Goal: Information Seeking & Learning: Learn about a topic

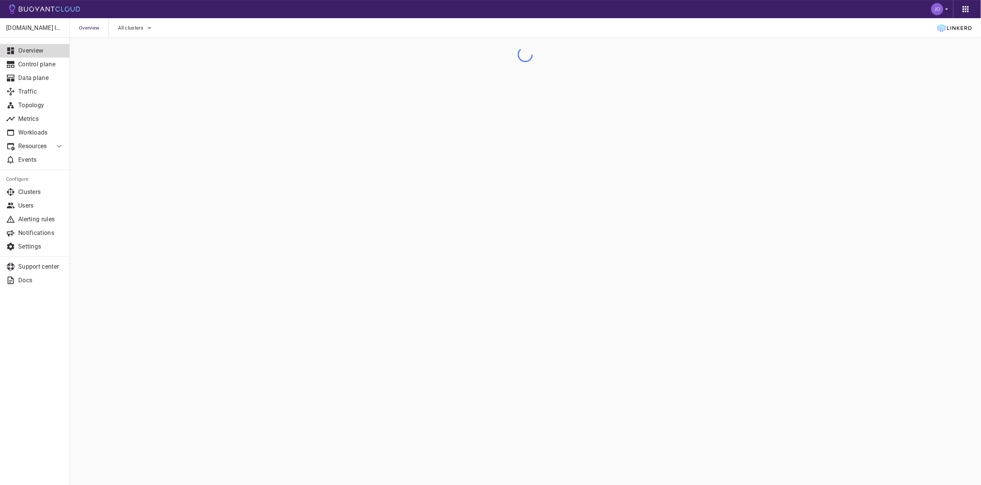
click at [591, 35] on div "Overview All clusters" at bounding box center [525, 28] width 911 height 20
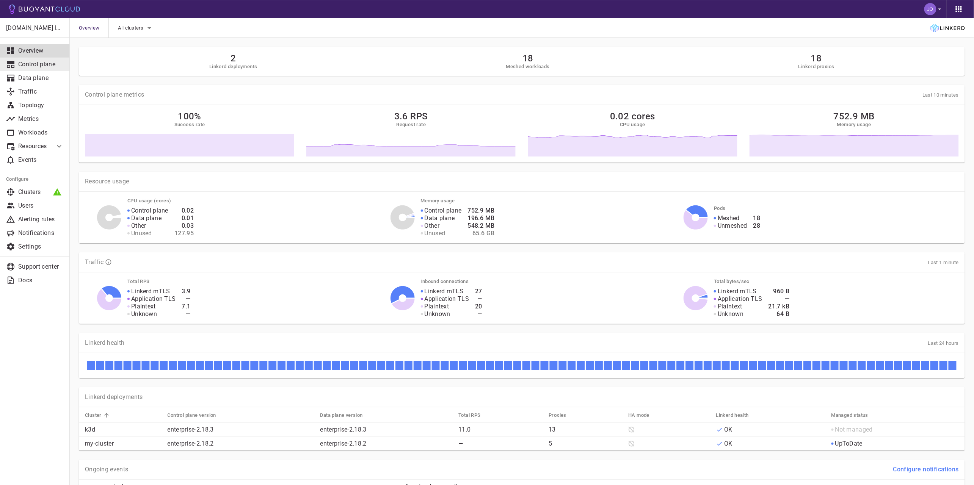
click at [36, 62] on p "Control plane" at bounding box center [40, 65] width 45 height 8
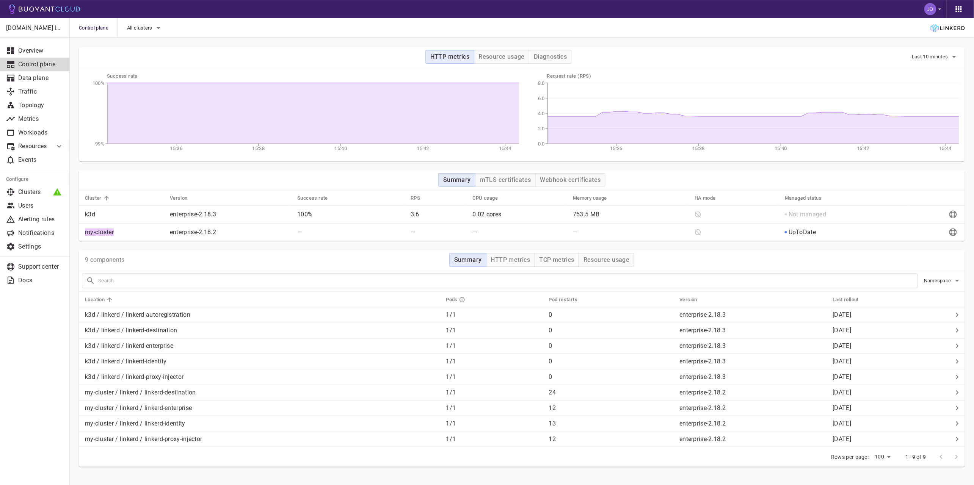
drag, startPoint x: 87, startPoint y: 232, endPoint x: 125, endPoint y: 231, distance: 38.3
click at [125, 231] on p "my-cluster" at bounding box center [124, 233] width 79 height 8
click at [955, 233] on icon "Send diagnostics to Buoyant" at bounding box center [953, 233] width 8 height 8
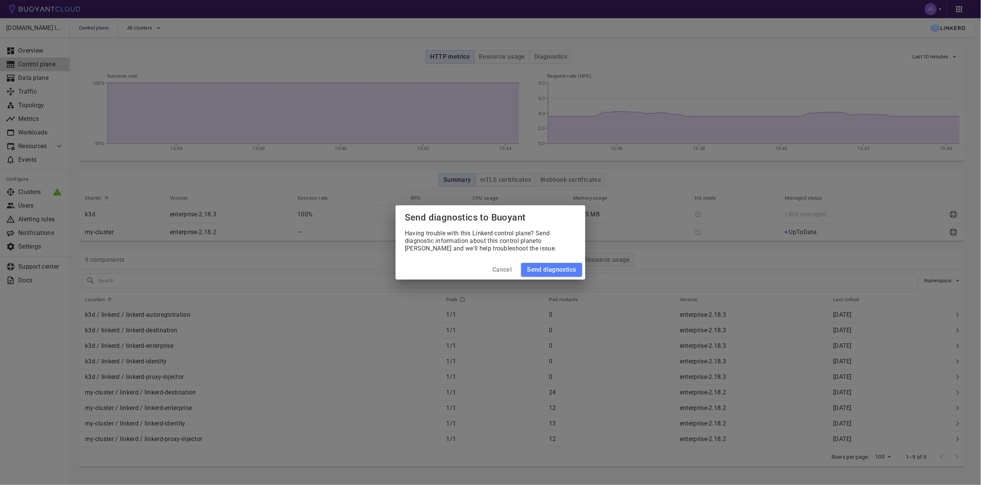
click at [499, 270] on h4 "Cancel" at bounding box center [501, 270] width 19 height 8
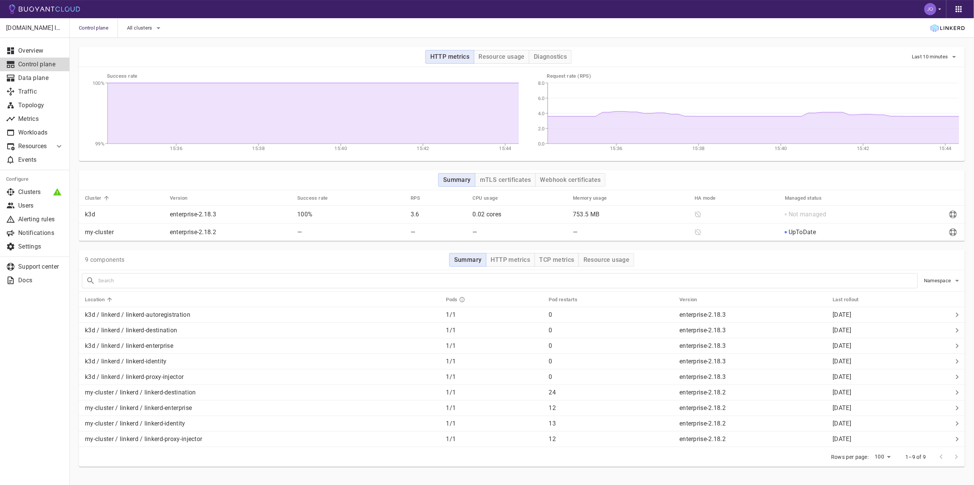
click at [107, 231] on p "my-cluster" at bounding box center [124, 233] width 79 height 8
click at [92, 230] on p "my-cluster" at bounding box center [124, 233] width 79 height 8
drag, startPoint x: 93, startPoint y: 230, endPoint x: 105, endPoint y: 232, distance: 12.6
click at [105, 232] on p "my-cluster" at bounding box center [124, 233] width 79 height 8
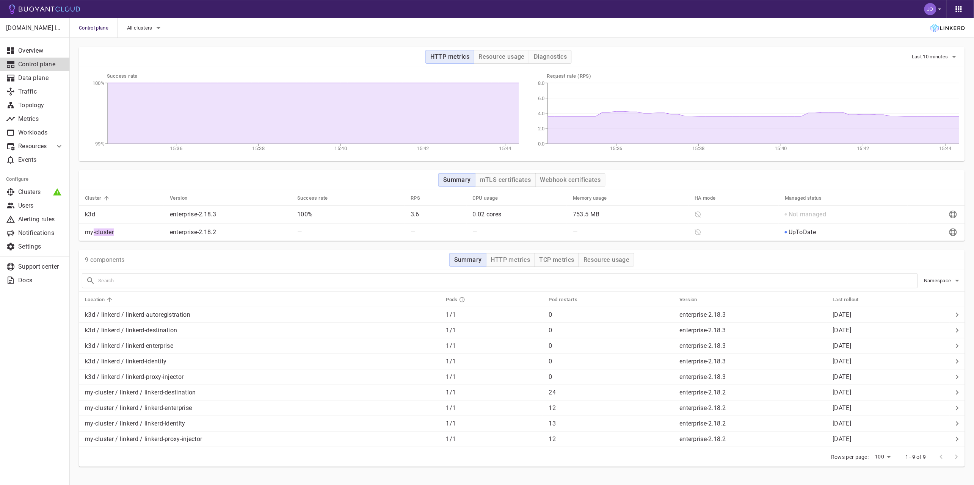
click at [105, 232] on p "my-cluster" at bounding box center [124, 233] width 79 height 8
click at [148, 27] on span "All clusters" at bounding box center [140, 28] width 27 height 6
click at [270, 28] on div at bounding box center [490, 242] width 981 height 485
click at [88, 210] on td "k3d" at bounding box center [121, 215] width 85 height 18
click at [91, 215] on p "k3d" at bounding box center [124, 215] width 79 height 8
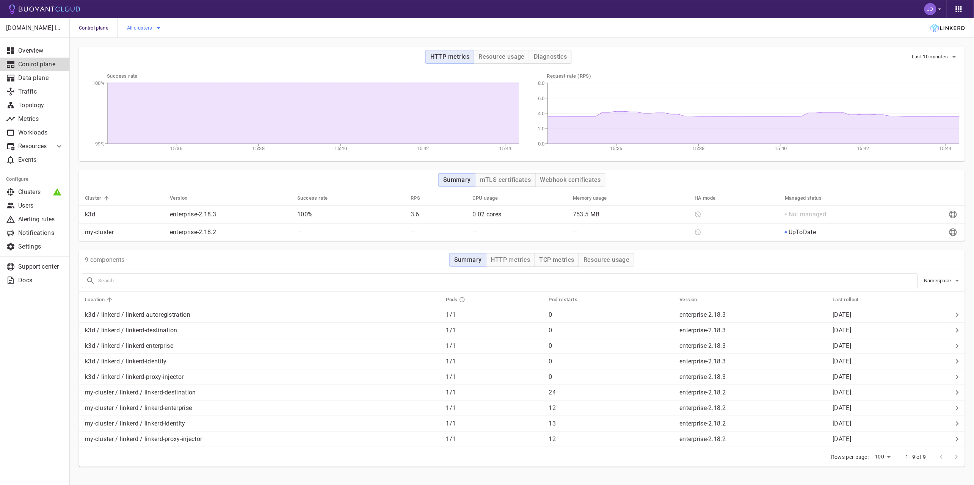
click at [144, 33] on button "All clusters" at bounding box center [145, 27] width 36 height 11
click at [139, 35] on input "k3d" at bounding box center [137, 35] width 9 height 9
checkbox input "true"
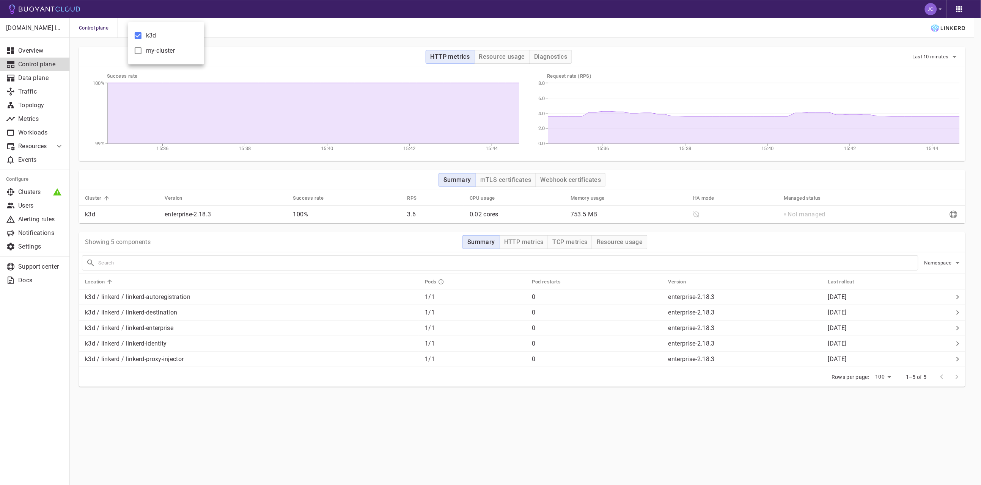
click at [24, 358] on div at bounding box center [490, 242] width 981 height 485
click at [951, 375] on div at bounding box center [955, 377] width 30 height 15
click at [960, 376] on div at bounding box center [955, 377] width 30 height 15
click at [508, 51] on button "Resource usage" at bounding box center [505, 57] width 56 height 14
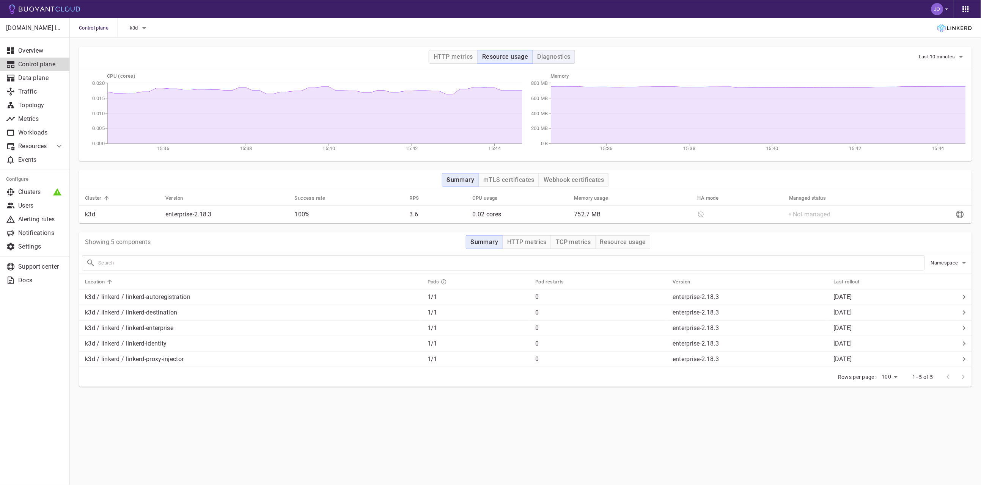
click at [555, 59] on h4 "Diagnostics" at bounding box center [553, 57] width 33 height 8
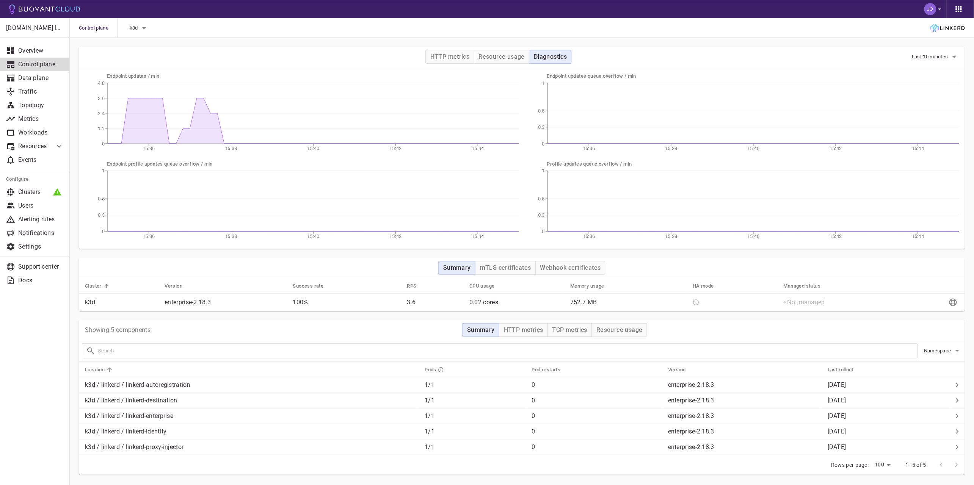
click at [495, 49] on div "HTTP metrics Resource usage Diagnostics Last 10 minutes" at bounding box center [522, 57] width 886 height 20
click at [497, 55] on h4 "Resource usage" at bounding box center [502, 57] width 46 height 8
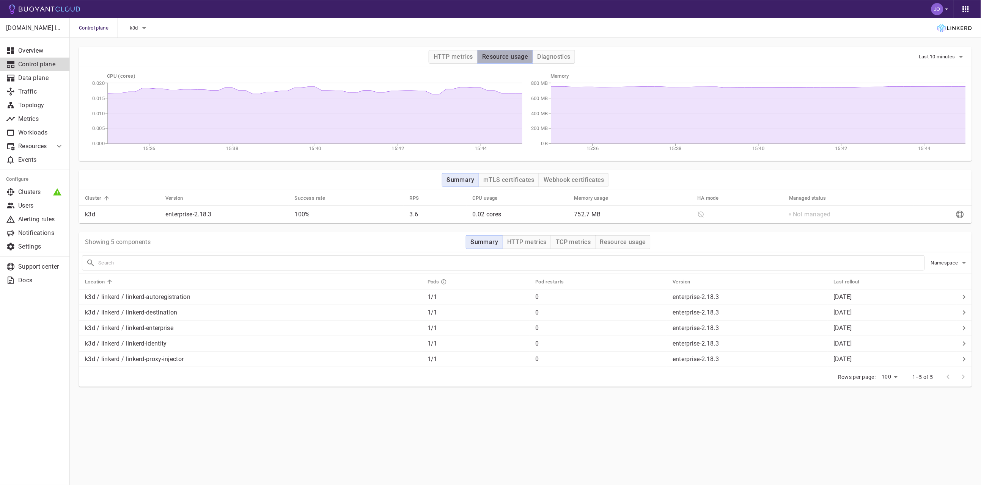
click at [503, 54] on h4 "Resource usage" at bounding box center [505, 57] width 46 height 8
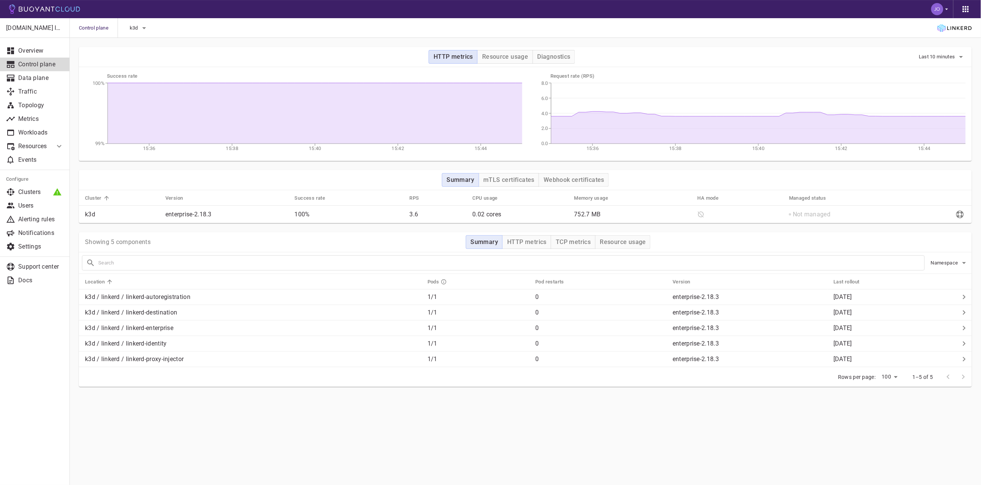
click at [446, 56] on h4 "HTTP metrics" at bounding box center [452, 57] width 39 height 8
click at [506, 57] on h4 "Resource usage" at bounding box center [505, 57] width 46 height 8
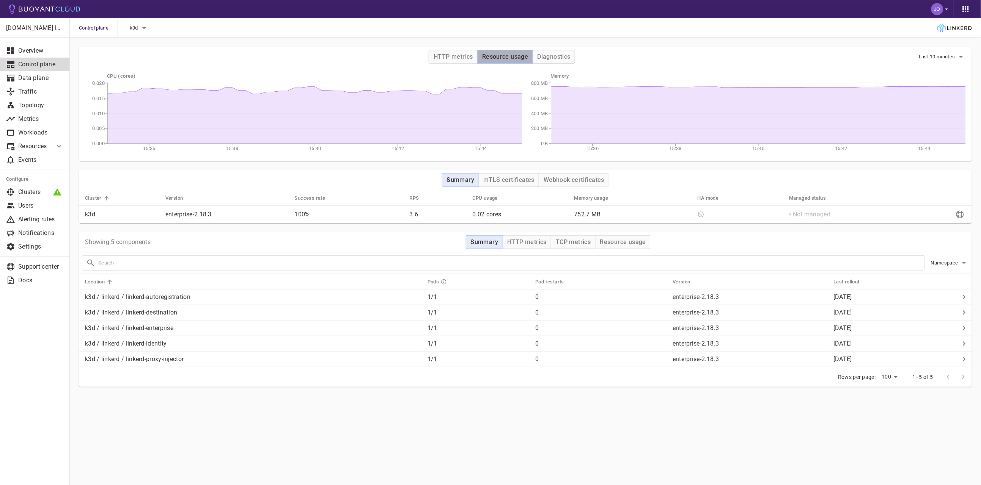
click at [506, 57] on h4 "Resource usage" at bounding box center [505, 57] width 46 height 8
click at [557, 53] on h4 "Diagnostics" at bounding box center [553, 57] width 33 height 8
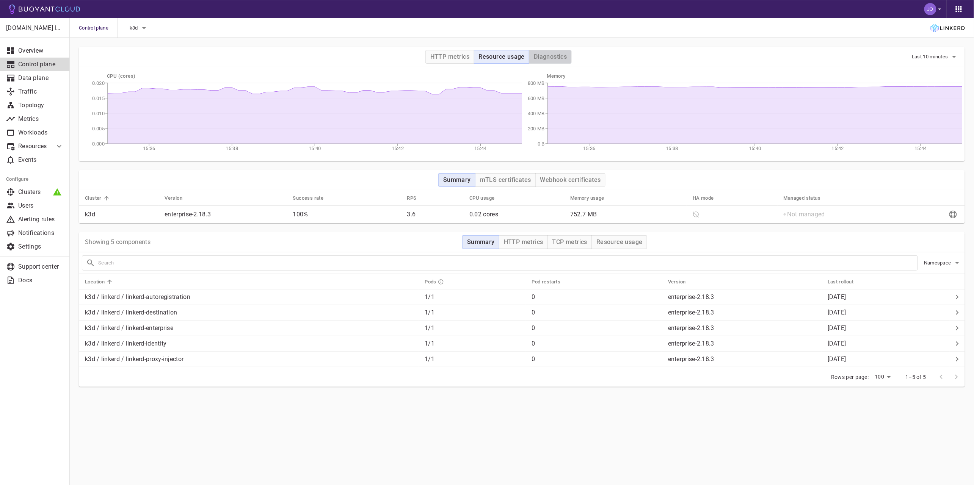
click at [557, 53] on h4 "Diagnostics" at bounding box center [550, 57] width 33 height 8
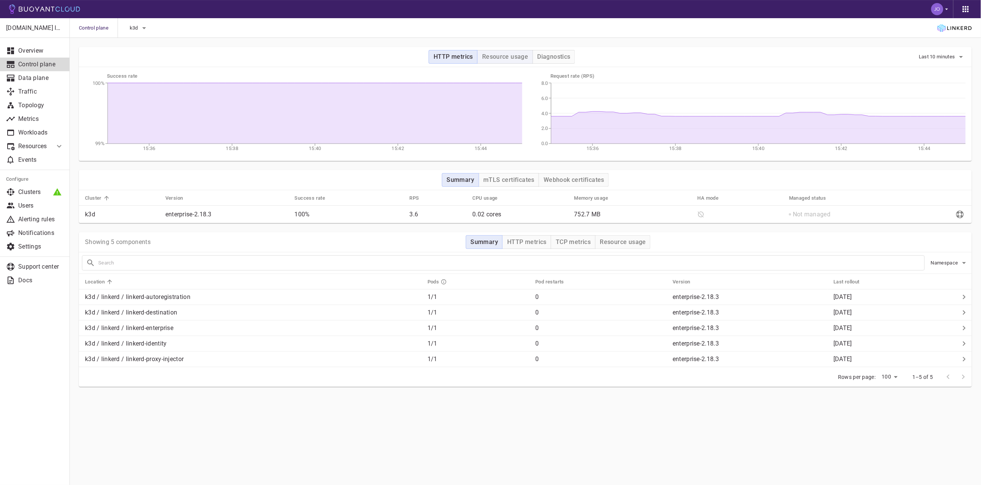
click at [510, 57] on h4 "Resource usage" at bounding box center [505, 57] width 46 height 8
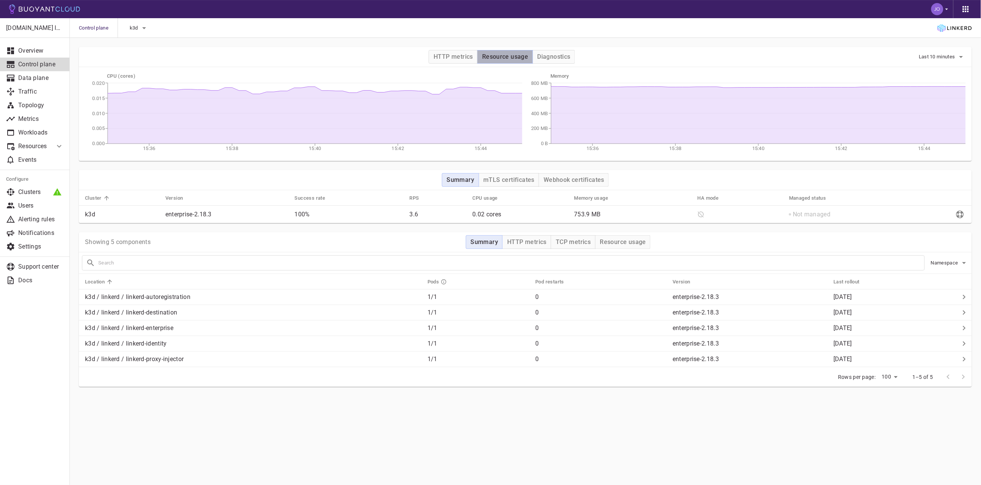
click at [510, 57] on h4 "Resource usage" at bounding box center [505, 57] width 46 height 8
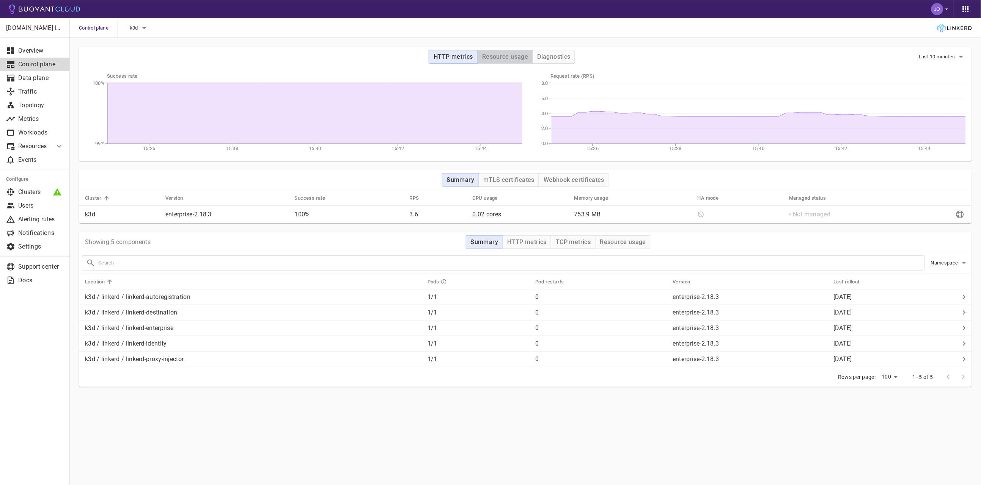
click at [510, 57] on h4 "Resource usage" at bounding box center [505, 57] width 46 height 8
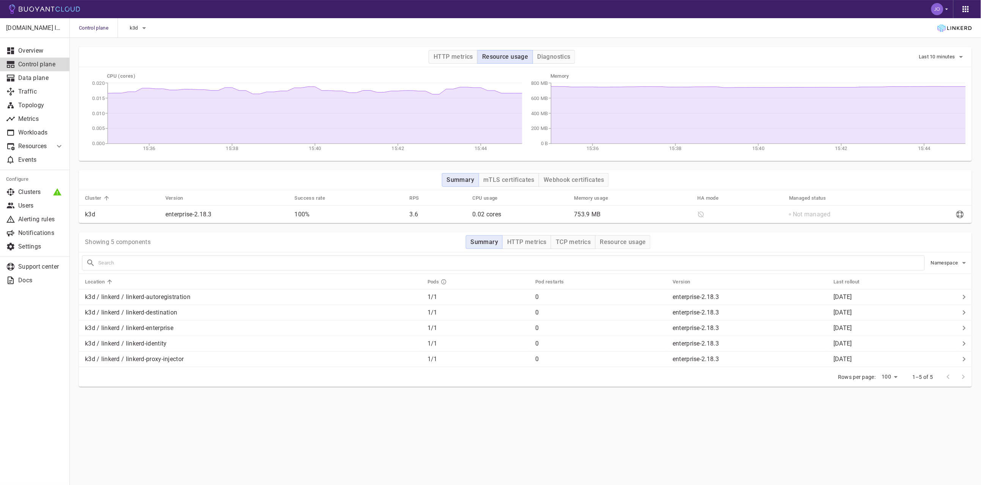
click at [510, 57] on h4 "Resource usage" at bounding box center [505, 57] width 46 height 8
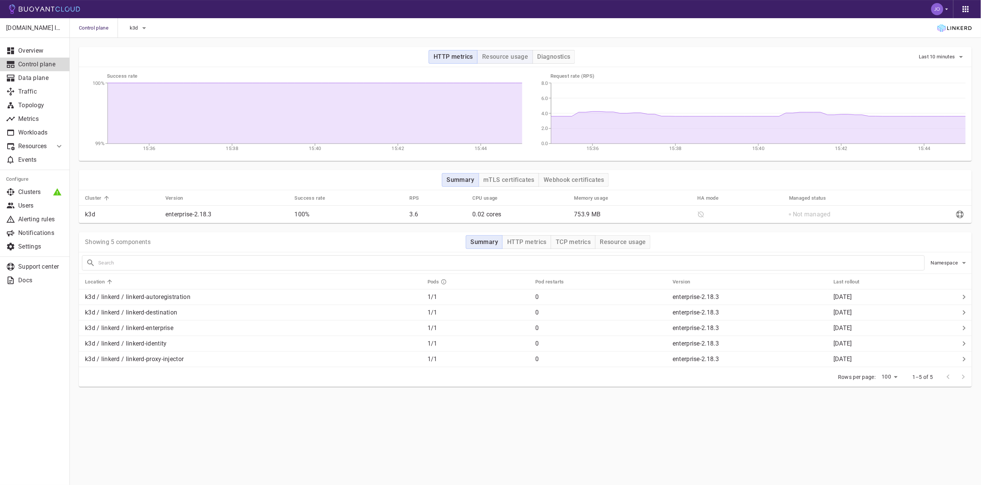
click at [510, 57] on h4 "Resource usage" at bounding box center [505, 57] width 46 height 8
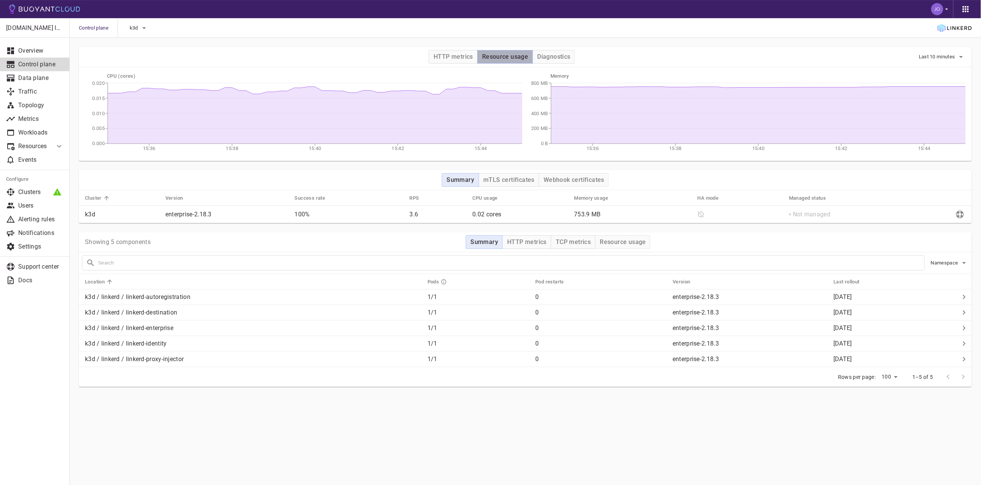
click at [510, 57] on h4 "Resource usage" at bounding box center [505, 57] width 46 height 8
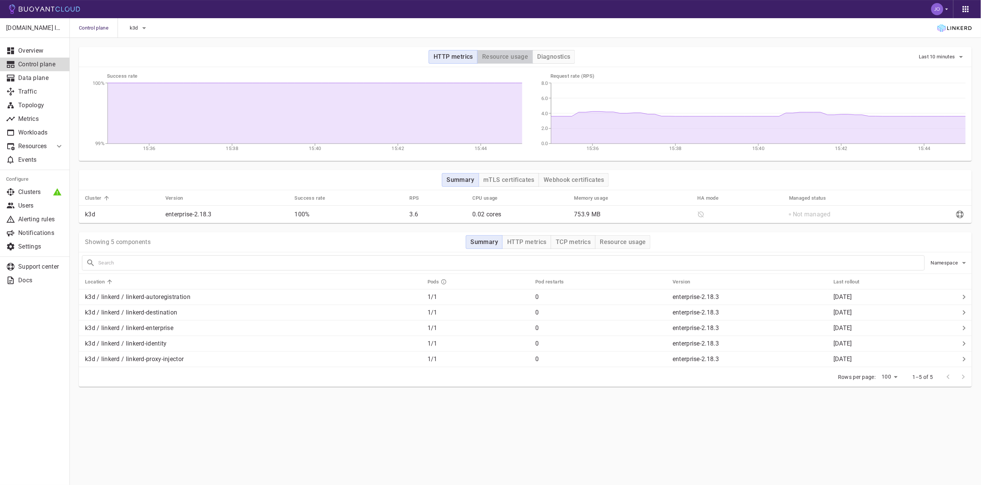
click at [510, 57] on h4 "Resource usage" at bounding box center [505, 57] width 46 height 8
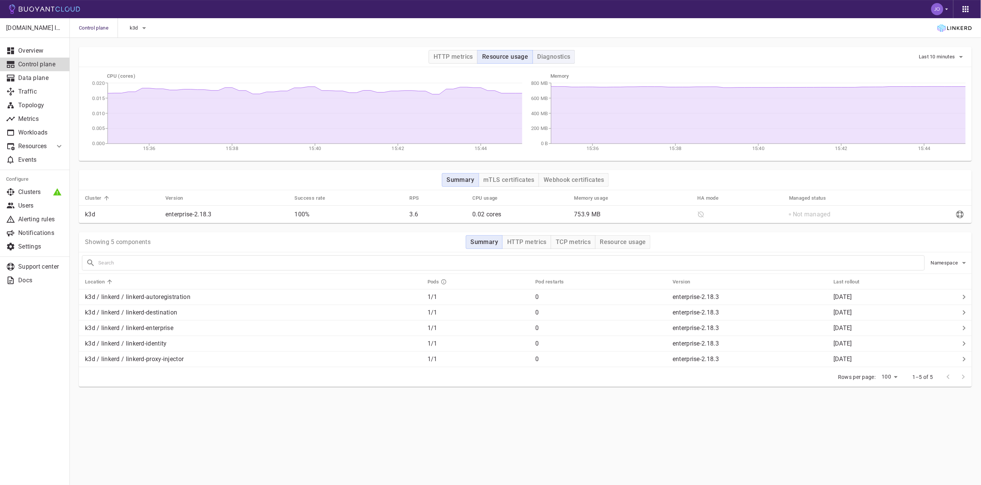
click at [555, 57] on h4 "Diagnostics" at bounding box center [553, 57] width 33 height 8
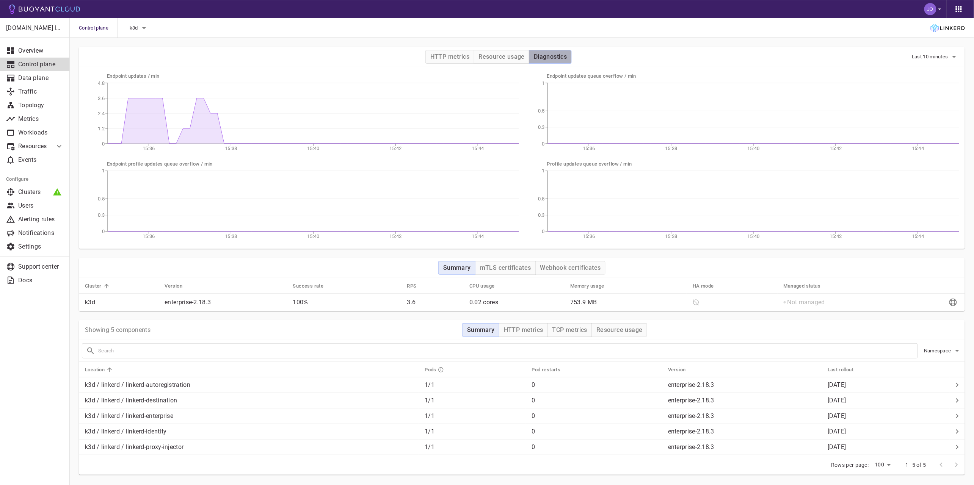
click at [555, 57] on h4 "Diagnostics" at bounding box center [550, 57] width 33 height 8
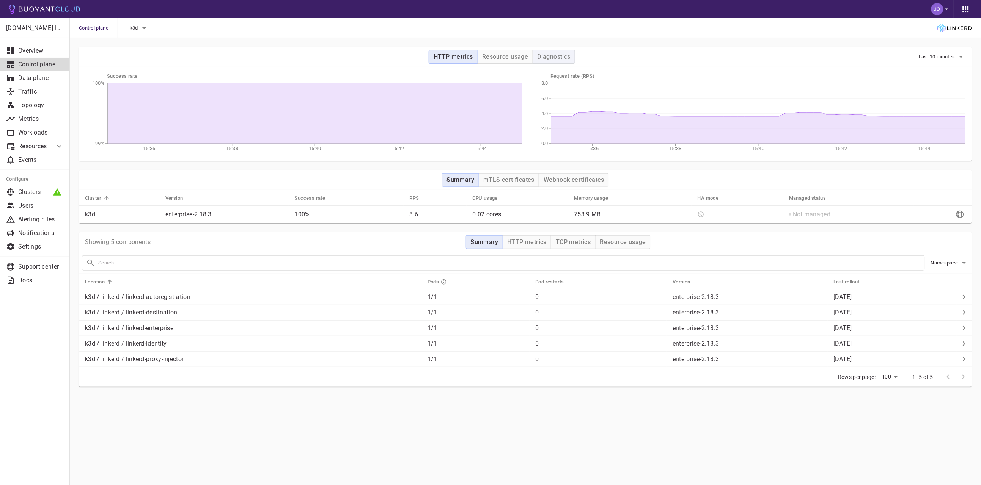
click at [554, 56] on h4 "Diagnostics" at bounding box center [553, 57] width 33 height 8
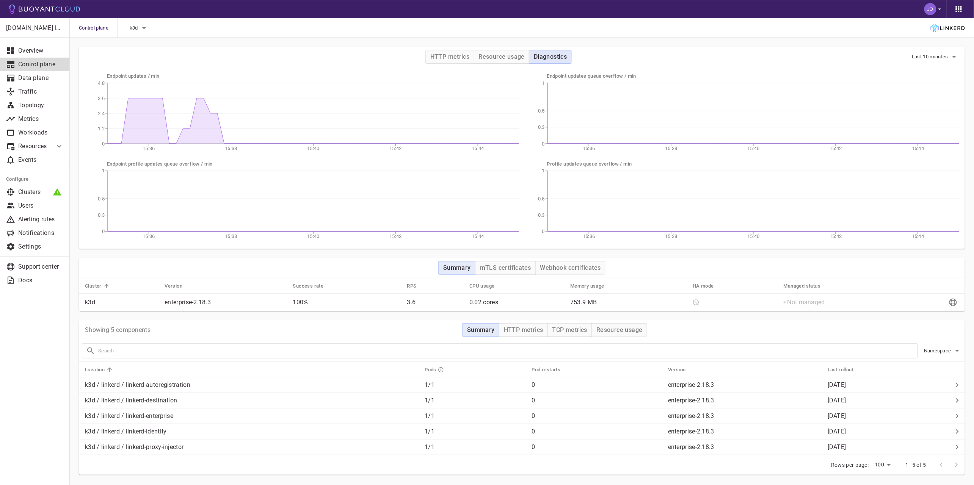
click at [554, 56] on h4 "Diagnostics" at bounding box center [550, 57] width 33 height 8
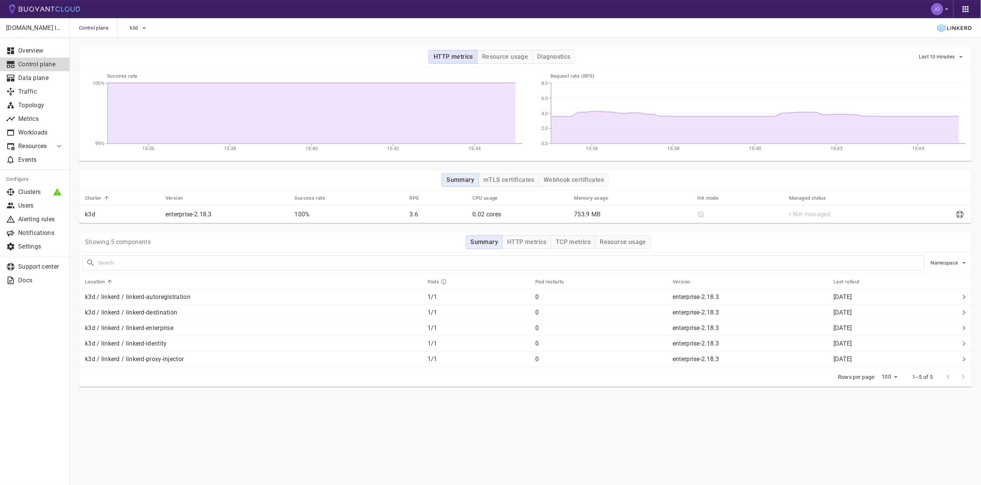
click at [468, 55] on h4 "HTTP metrics" at bounding box center [452, 57] width 39 height 8
click at [551, 54] on h4 "Diagnostics" at bounding box center [553, 57] width 33 height 8
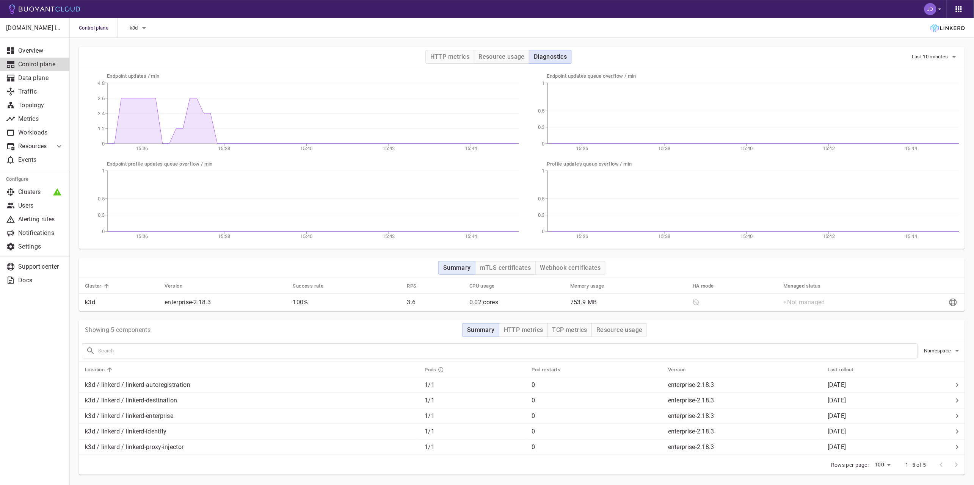
click at [551, 54] on h4 "Diagnostics" at bounding box center [550, 57] width 33 height 8
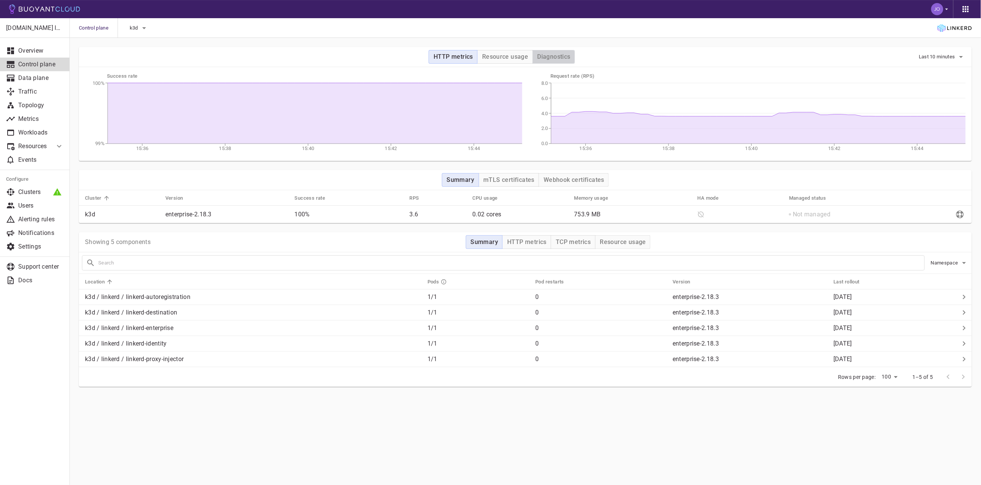
click at [551, 54] on h4 "Diagnostics" at bounding box center [553, 57] width 33 height 8
click at [551, 54] on h4 "Diagnostics" at bounding box center [550, 57] width 33 height 8
click at [512, 54] on h4 "Resource usage" at bounding box center [505, 57] width 46 height 8
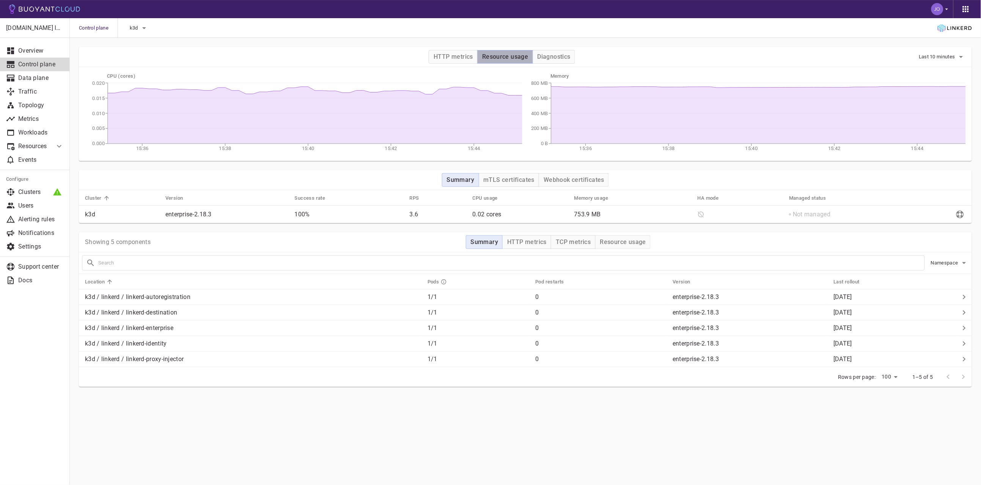
click at [512, 54] on h4 "Resource usage" at bounding box center [505, 57] width 46 height 8
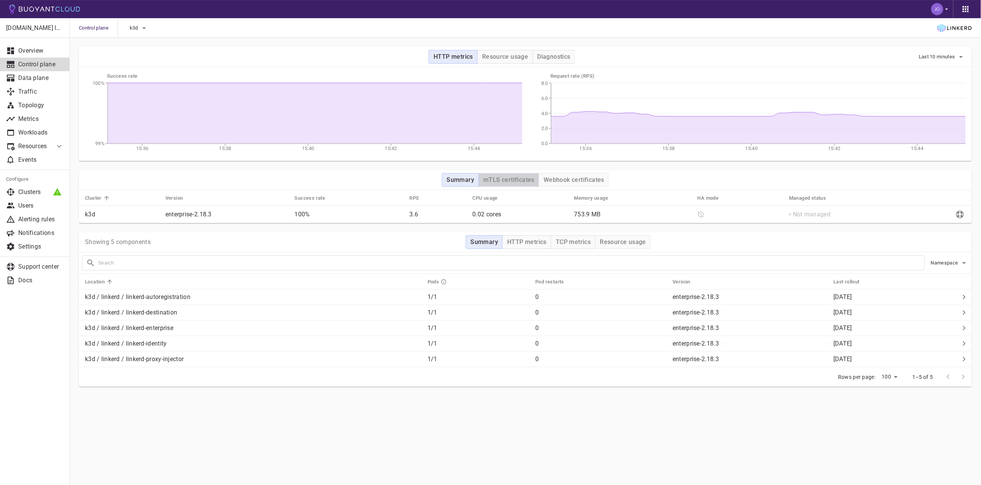
click at [510, 176] on button "mTLS certificates" at bounding box center [508, 180] width 61 height 14
click at [572, 178] on h4 "Webhook certificates" at bounding box center [573, 180] width 61 height 8
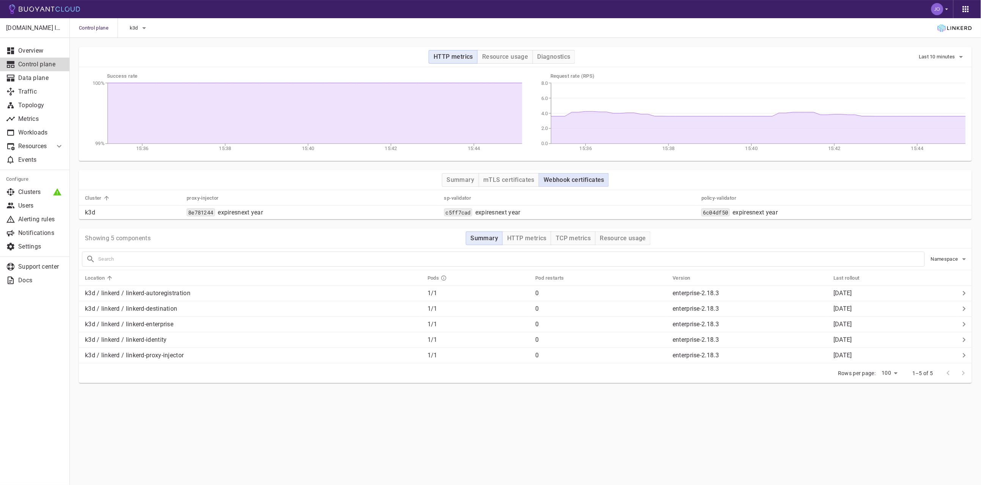
click at [572, 178] on h4 "Webhook certificates" at bounding box center [573, 180] width 61 height 8
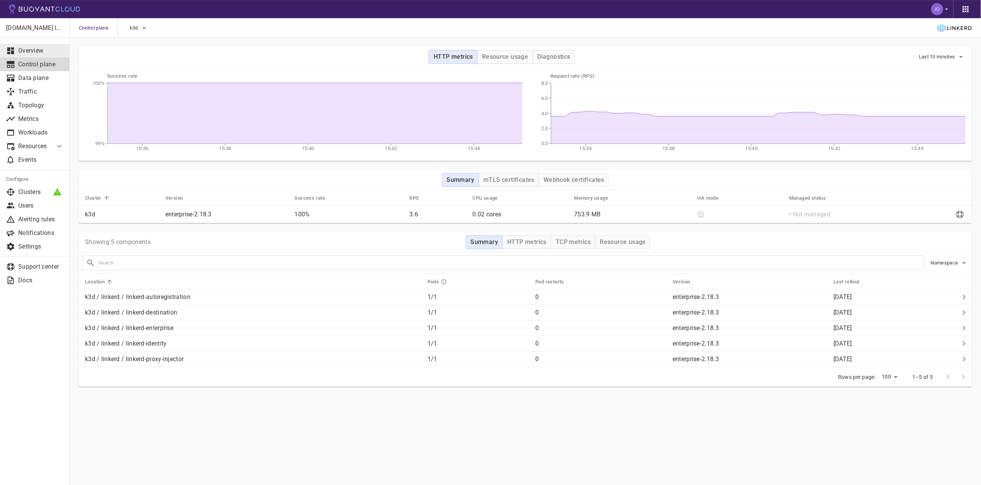
click at [34, 46] on link "Overview" at bounding box center [35, 51] width 70 height 14
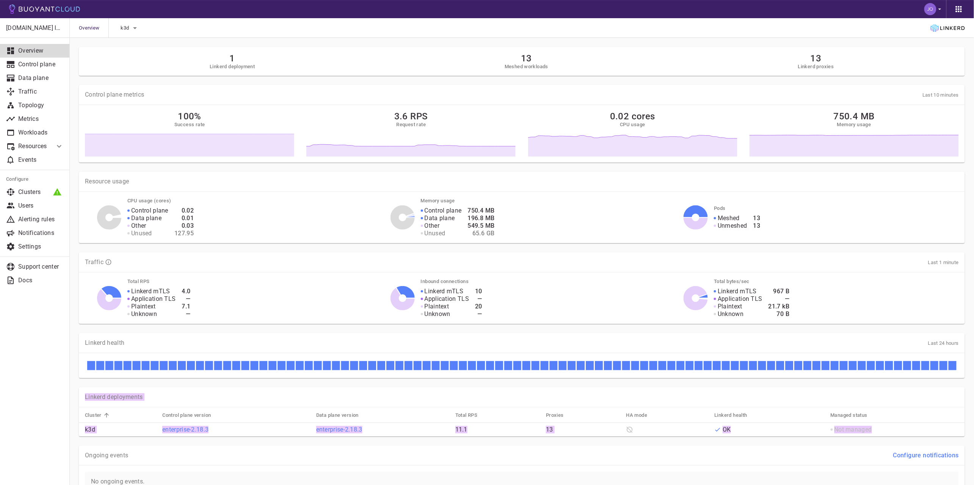
drag, startPoint x: 84, startPoint y: 393, endPoint x: 883, endPoint y: 425, distance: 799.9
click at [883, 425] on div "Linkerd deployments Cluster Control plane version Data plane version Total RPS …" at bounding box center [522, 412] width 886 height 49
click at [888, 431] on div "Not managed" at bounding box center [895, 430] width 128 height 8
drag, startPoint x: 888, startPoint y: 431, endPoint x: 93, endPoint y: 384, distance: 795.7
click at [94, 384] on div "Linkerd deployments Cluster Control plane version Data plane version Total RPS …" at bounding box center [517, 407] width 895 height 58
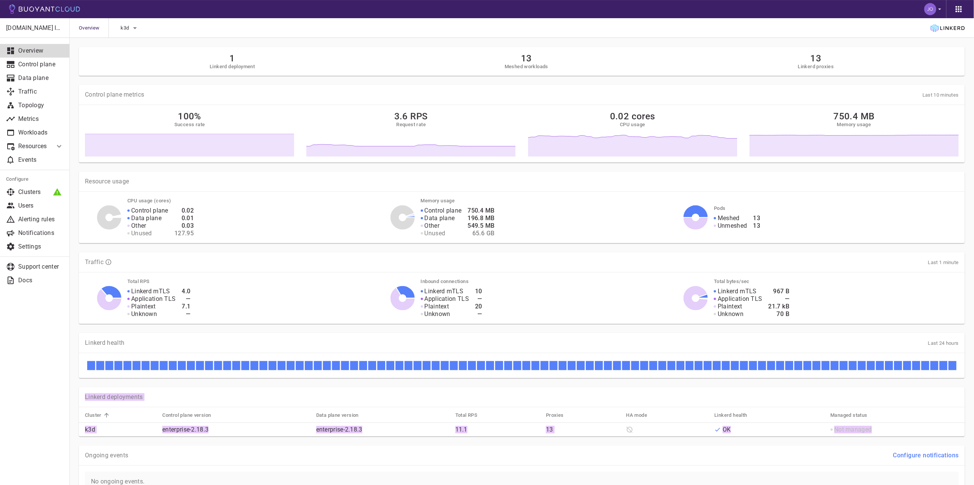
click at [91, 402] on div "Linkerd deployments" at bounding box center [522, 398] width 886 height 20
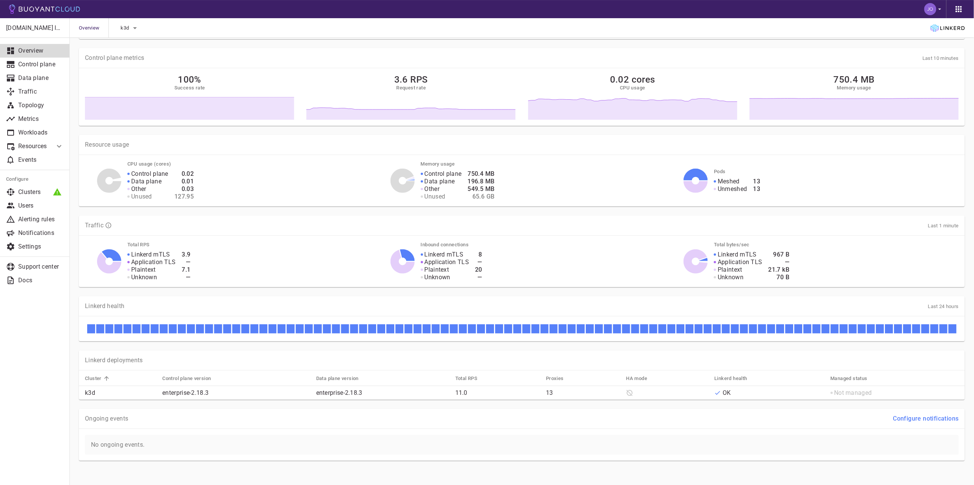
scroll to position [42, 0]
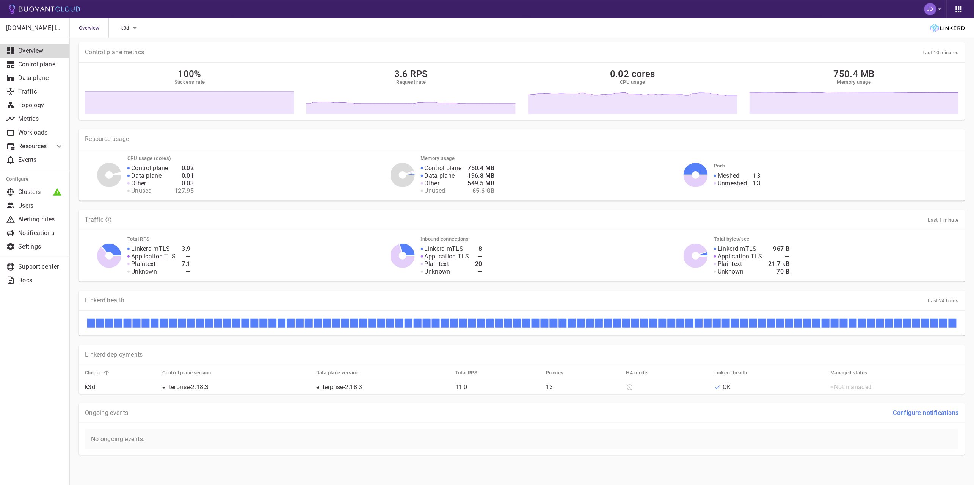
click at [913, 413] on h4 "Configure notifications" at bounding box center [926, 413] width 66 height 8
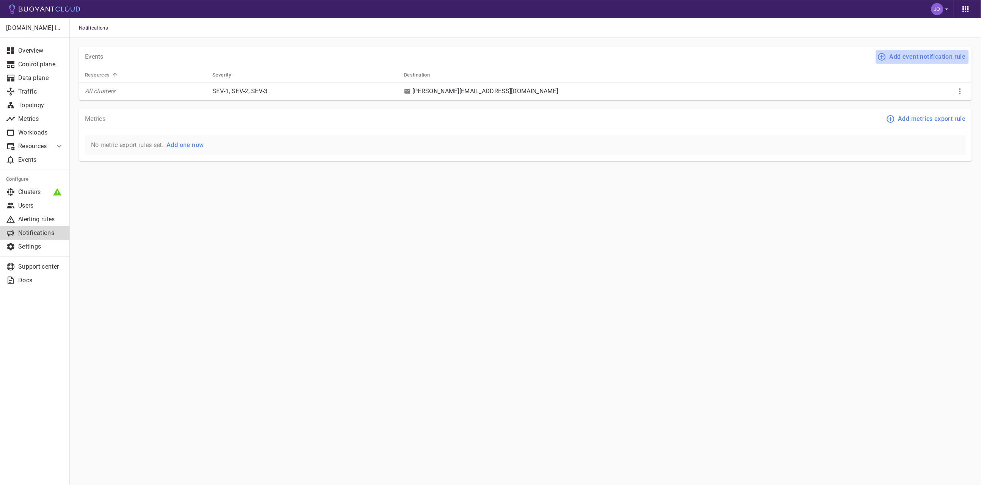
click at [909, 61] on button "Add event notification rule" at bounding box center [921, 57] width 93 height 14
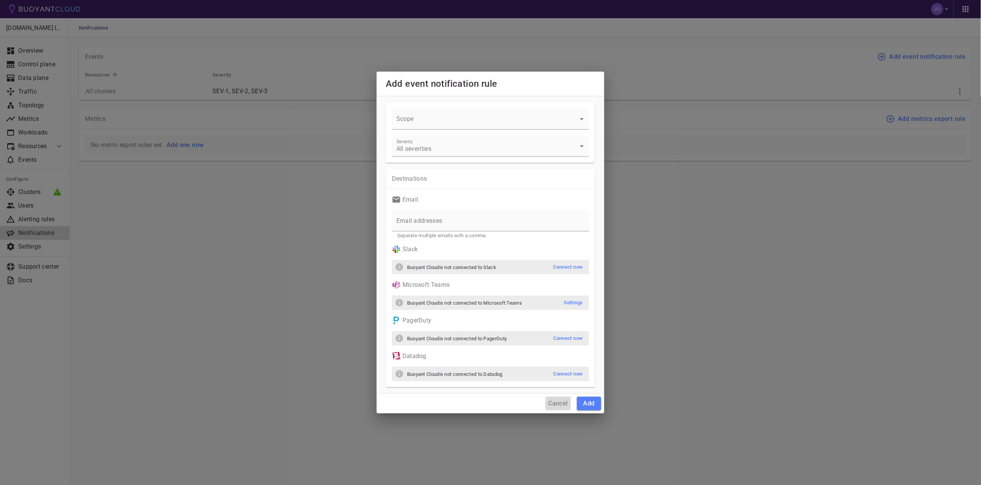
click at [552, 400] on h4 "Cancel" at bounding box center [557, 404] width 19 height 8
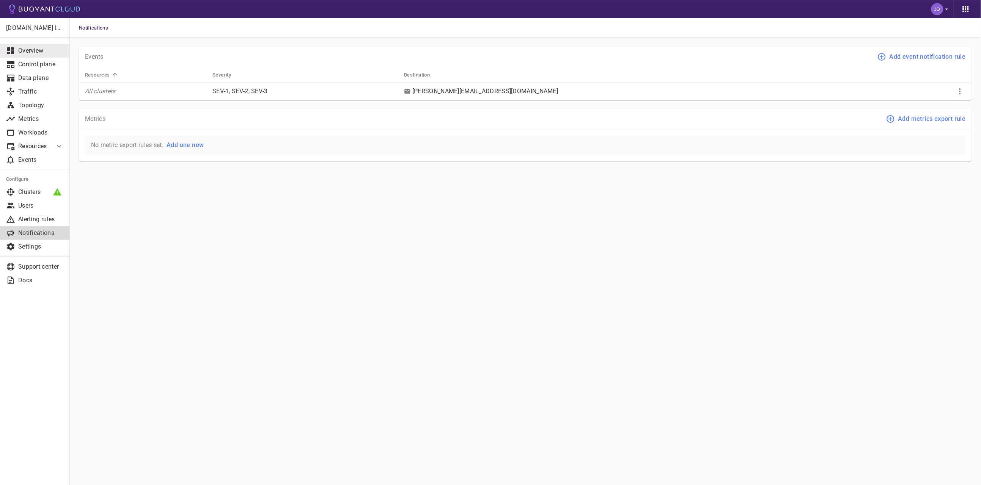
click at [35, 48] on p "Overview" at bounding box center [40, 51] width 45 height 8
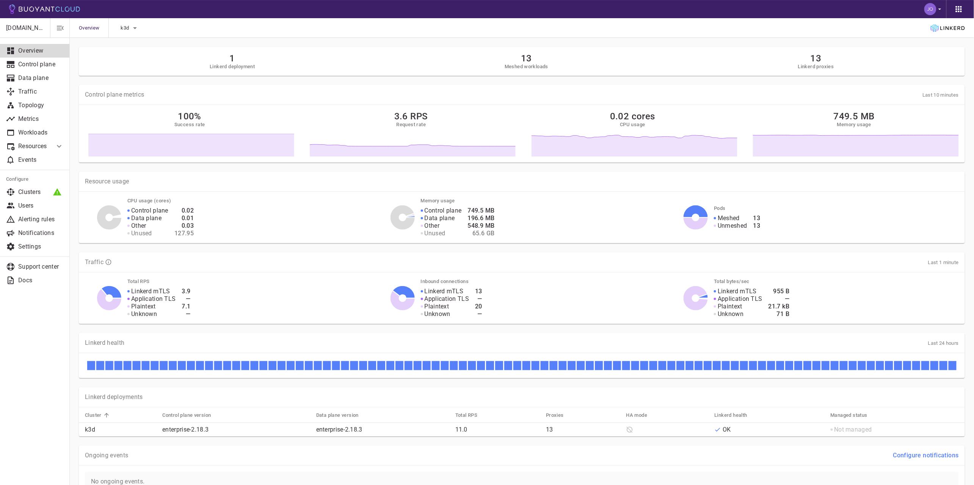
click at [24, 25] on p "jdfc.io labs" at bounding box center [25, 28] width 38 height 8
click at [13, 25] on p "jdfc.io labs" at bounding box center [25, 28] width 38 height 8
click at [63, 29] on icon "button" at bounding box center [60, 28] width 7 height 5
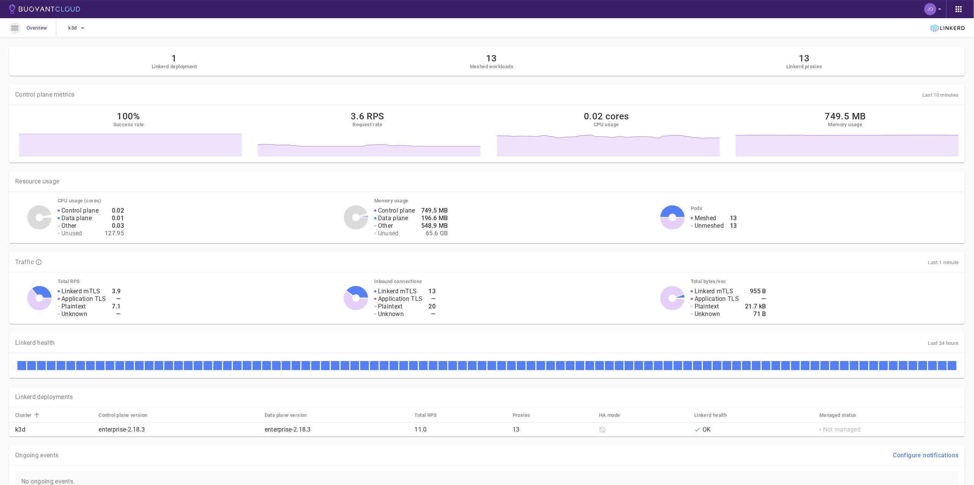
click at [10, 25] on icon "button" at bounding box center [14, 28] width 9 height 9
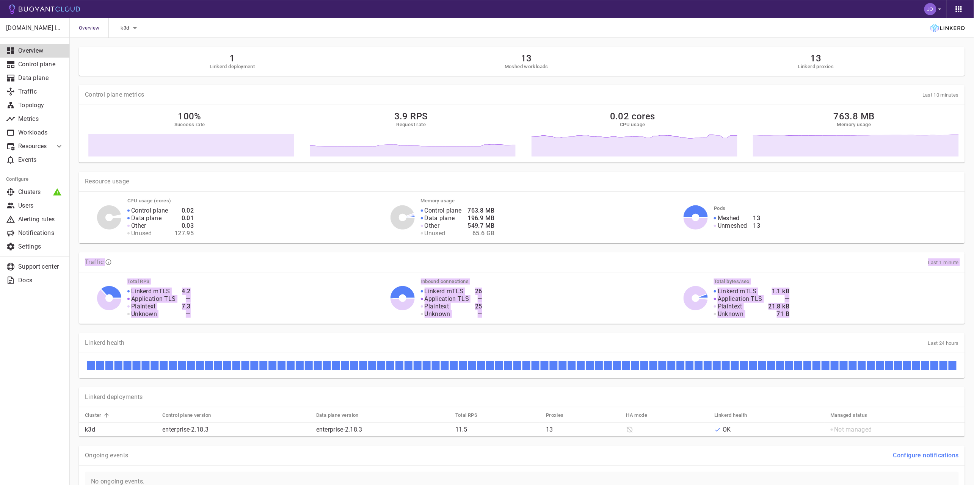
drag, startPoint x: 815, startPoint y: 314, endPoint x: 83, endPoint y: 259, distance: 733.5
click at [83, 259] on div "Traffic Last 1 minute Total RPS Linkerd mTLS Application TLS Plaintext Unknown …" at bounding box center [522, 289] width 886 height 72
click at [83, 259] on div "Traffic Last 1 minute" at bounding box center [522, 263] width 886 height 20
drag, startPoint x: 83, startPoint y: 259, endPoint x: 827, endPoint y: 309, distance: 745.6
click at [827, 309] on div "Traffic Last 1 minute Total RPS Linkerd mTLS Application TLS Plaintext Unknown …" at bounding box center [522, 289] width 886 height 72
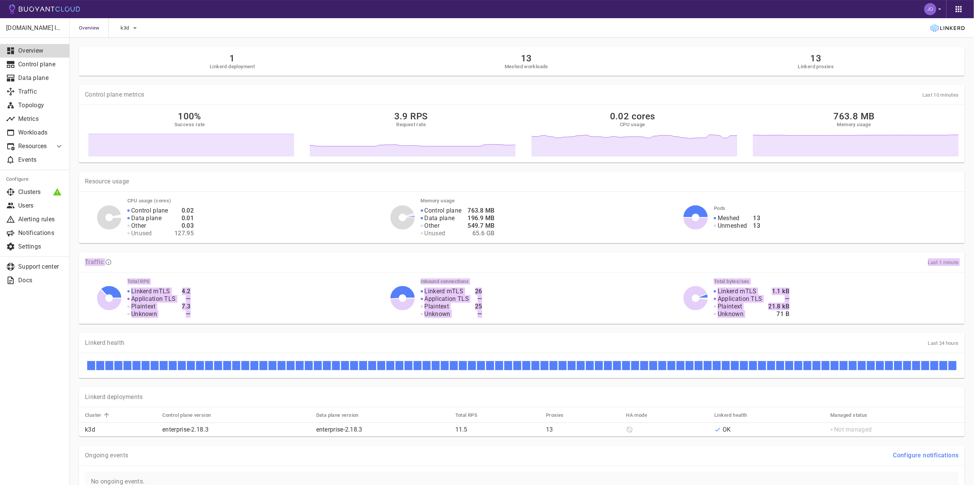
click at [827, 309] on div "Linkerd mTLS Application TLS Plaintext Unknown 1.1 kB — 21.8 kB 71 B" at bounding box center [832, 298] width 254 height 39
drag, startPoint x: 833, startPoint y: 312, endPoint x: 81, endPoint y: 259, distance: 754.1
click at [81, 259] on div "Traffic Last 1 minute Total RPS Linkerd mTLS Application TLS Plaintext Unknown …" at bounding box center [522, 289] width 886 height 72
click at [81, 259] on div "Traffic Last 1 minute" at bounding box center [522, 263] width 886 height 20
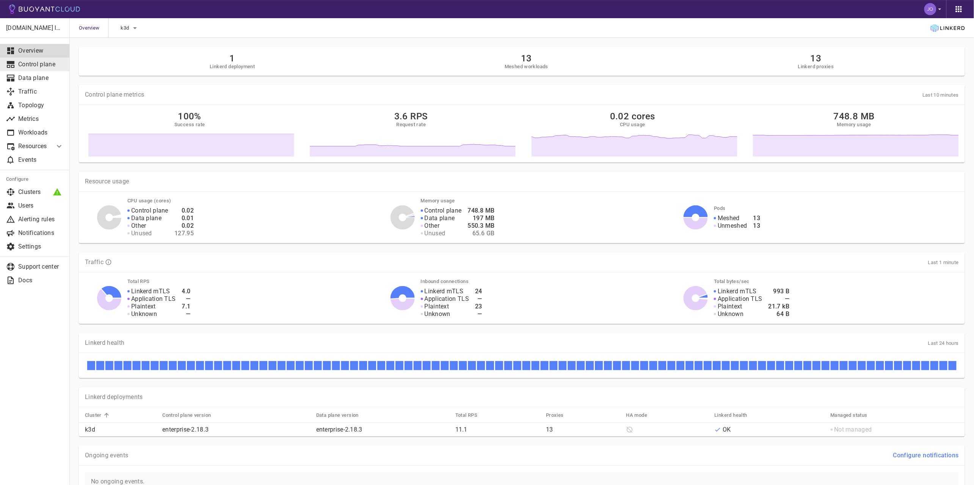
click at [43, 63] on p "Control plane" at bounding box center [40, 65] width 45 height 8
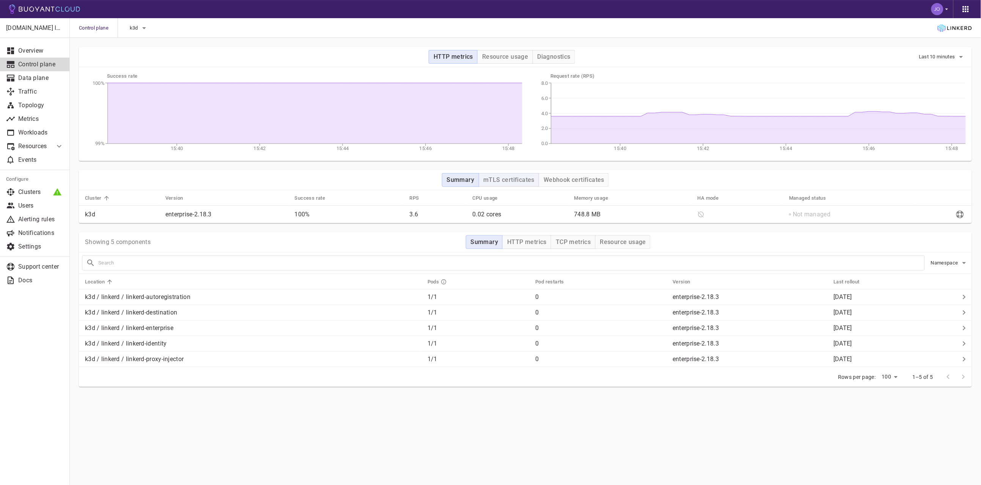
click at [521, 175] on button "mTLS certificates" at bounding box center [508, 180] width 61 height 14
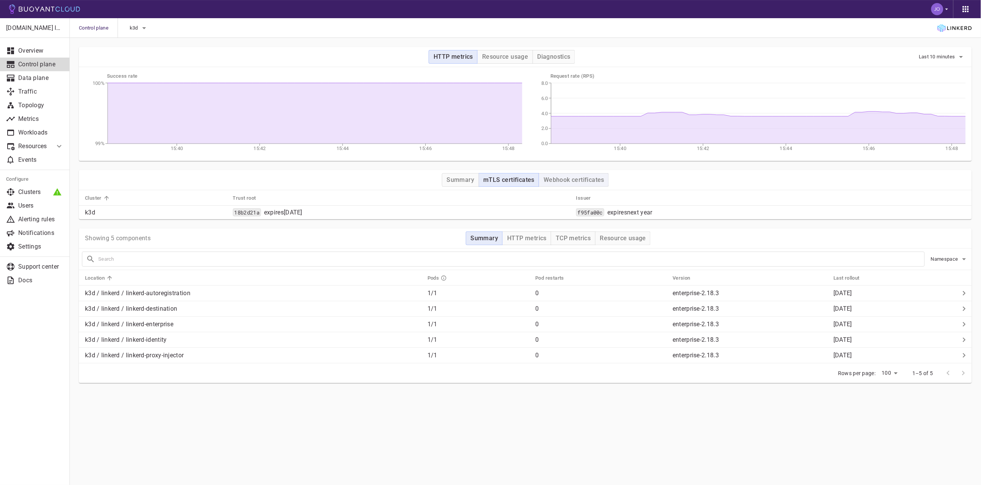
click at [573, 180] on h4 "Webhook certificates" at bounding box center [573, 180] width 61 height 8
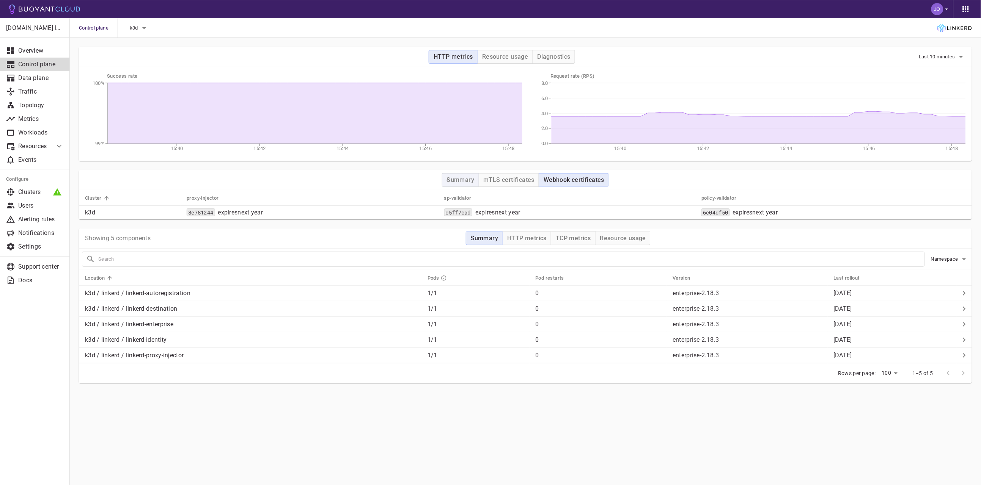
click at [452, 183] on h4 "Summary" at bounding box center [461, 180] width 28 height 8
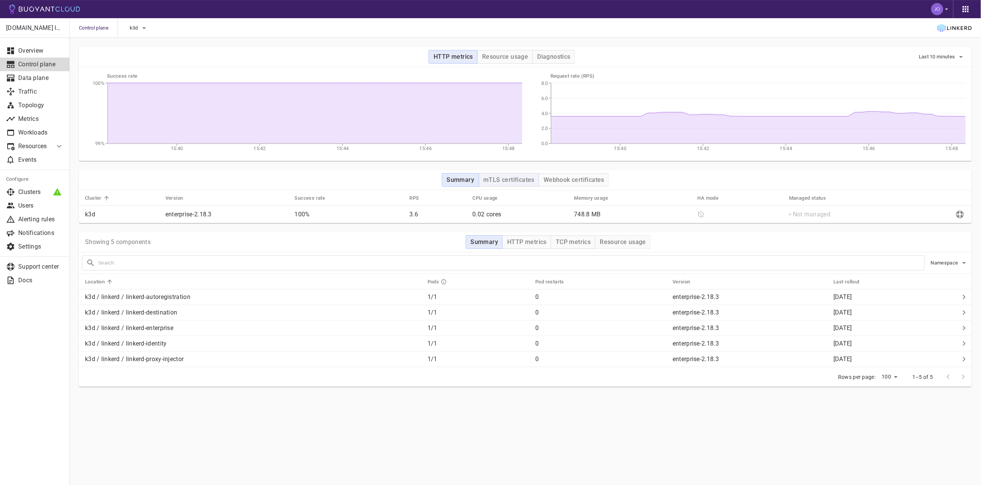
click at [515, 186] on button "mTLS certificates" at bounding box center [508, 180] width 61 height 14
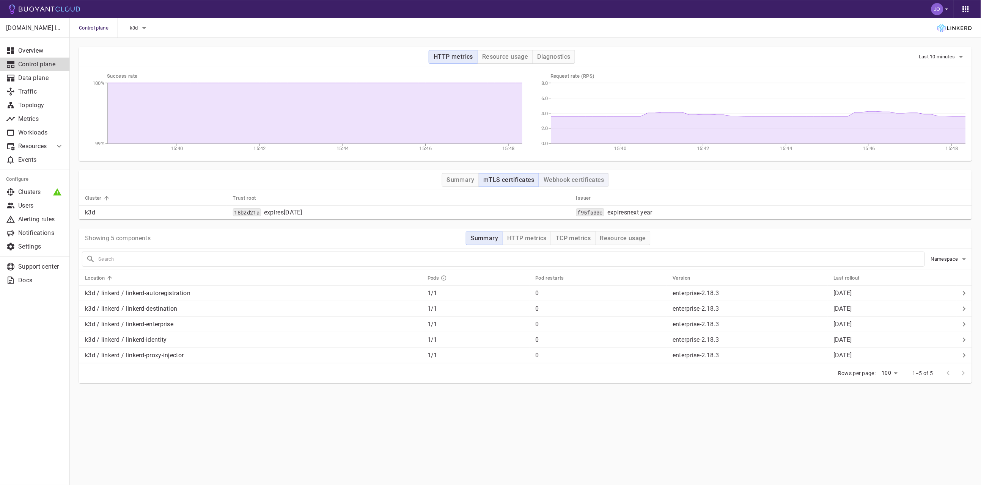
click at [575, 176] on h4 "Webhook certificates" at bounding box center [573, 180] width 61 height 8
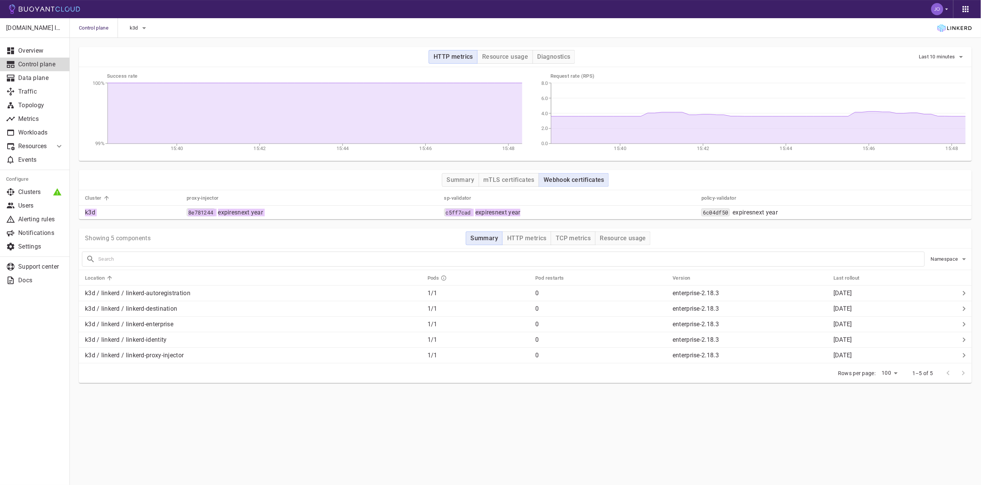
drag, startPoint x: 535, startPoint y: 213, endPoint x: 76, endPoint y: 210, distance: 458.4
click at [76, 210] on div "Summary mTLS certificates Webhook certificates Cluster proxy-injector sp-valida…" at bounding box center [521, 190] width 902 height 58
click at [89, 213] on p "k3d" at bounding box center [133, 213] width 96 height 8
drag, startPoint x: 82, startPoint y: 211, endPoint x: 809, endPoint y: 210, distance: 726.8
click at [809, 210] on tr "k3d 8e781244 expires next year c5ff7cad expires next year 6c04df50 expires next…" at bounding box center [525, 213] width 893 height 14
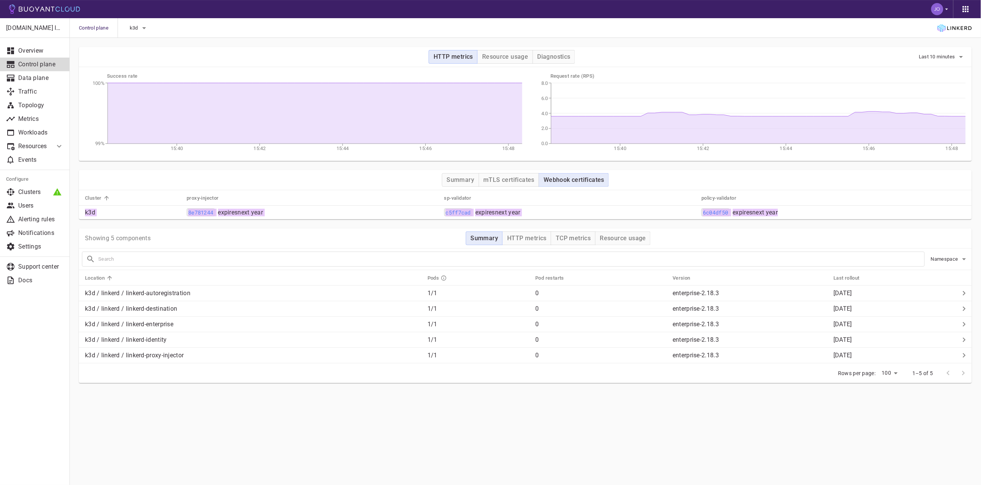
click at [809, 210] on div "6c04df50 expires next year" at bounding box center [833, 213] width 264 height 8
drag, startPoint x: 809, startPoint y: 210, endPoint x: 199, endPoint y: 213, distance: 609.7
click at [199, 213] on tr "k3d 8e781244 expires next year c5ff7cad expires next year 6c04df50 expires next…" at bounding box center [525, 213] width 893 height 14
click at [199, 213] on code "8e781244" at bounding box center [201, 213] width 28 height 8
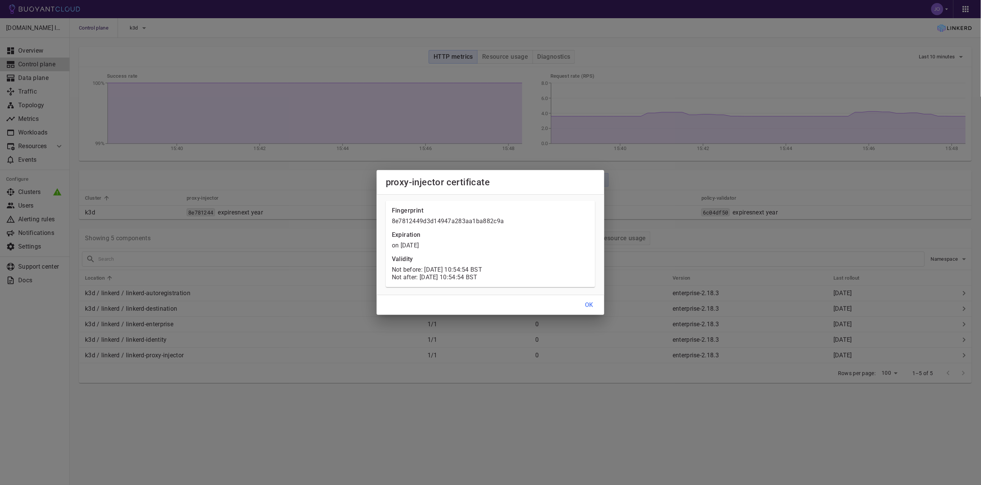
click at [310, 245] on div "proxy-injector certificate Fingerprint 8e7812449d3d14947a283aa1ba882c9a Expirat…" at bounding box center [490, 242] width 981 height 485
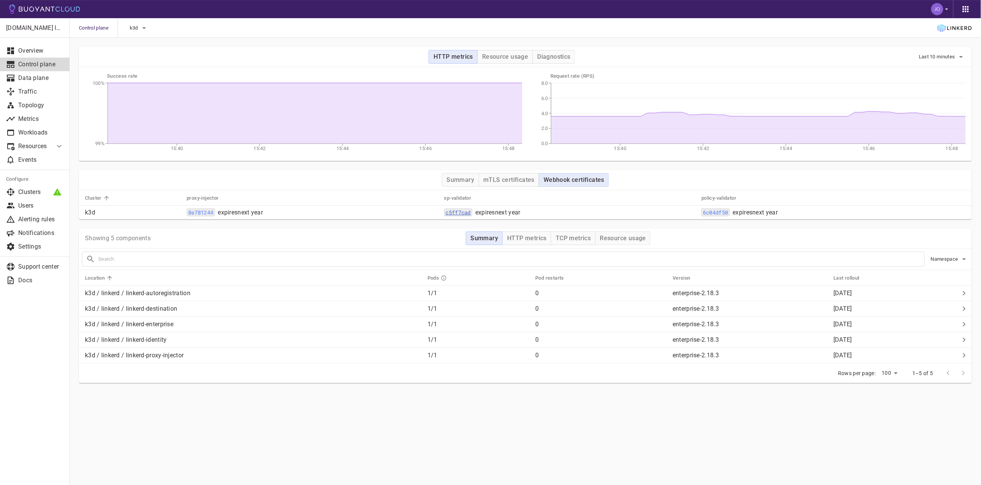
click at [458, 213] on code "c5ff7cad" at bounding box center [458, 213] width 28 height 8
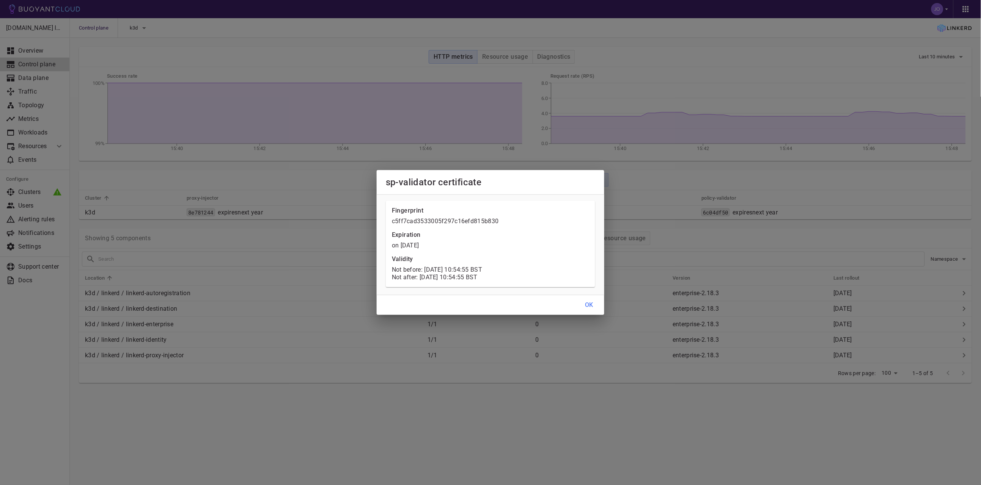
click at [301, 257] on div "sp-validator certificate Fingerprint c5ff7cad3533005f297c16efd815b830 Expiratio…" at bounding box center [490, 242] width 981 height 485
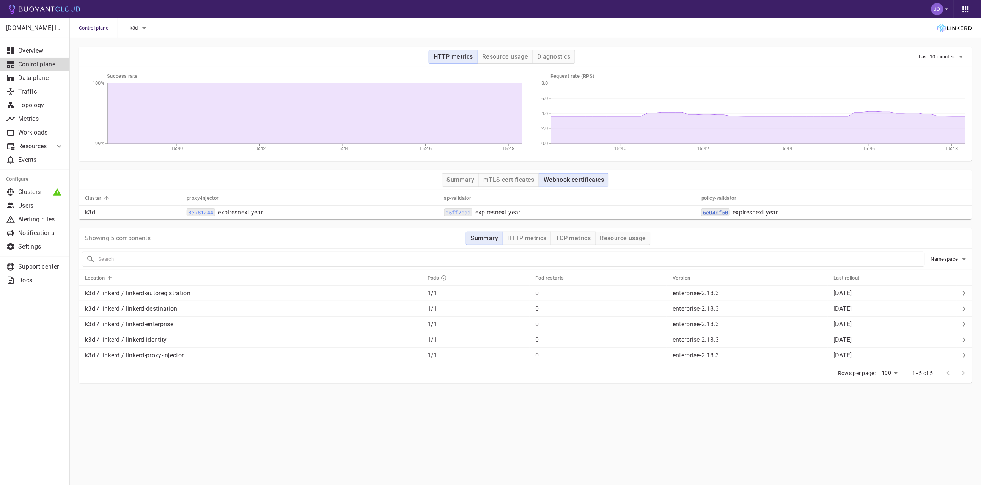
click at [720, 214] on code "6c04df50" at bounding box center [715, 213] width 28 height 8
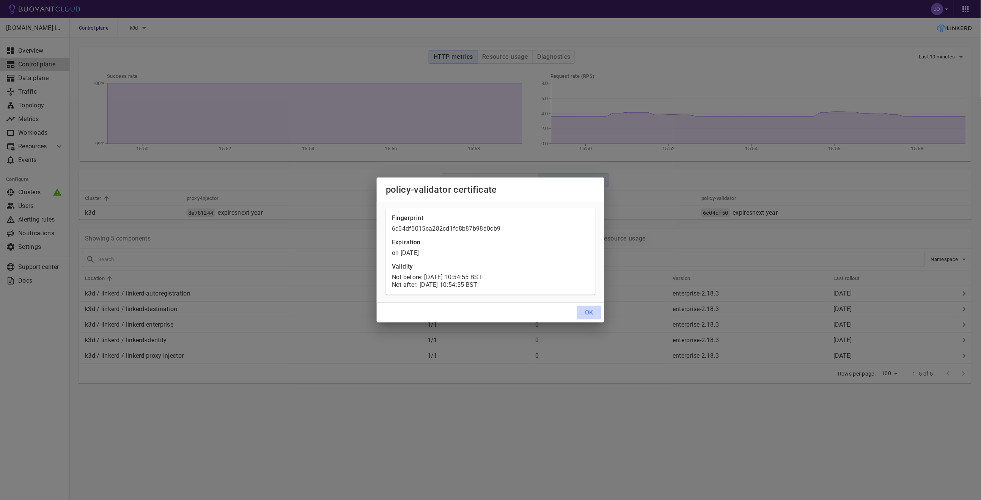
click at [587, 309] on h4 "OK" at bounding box center [589, 313] width 8 height 8
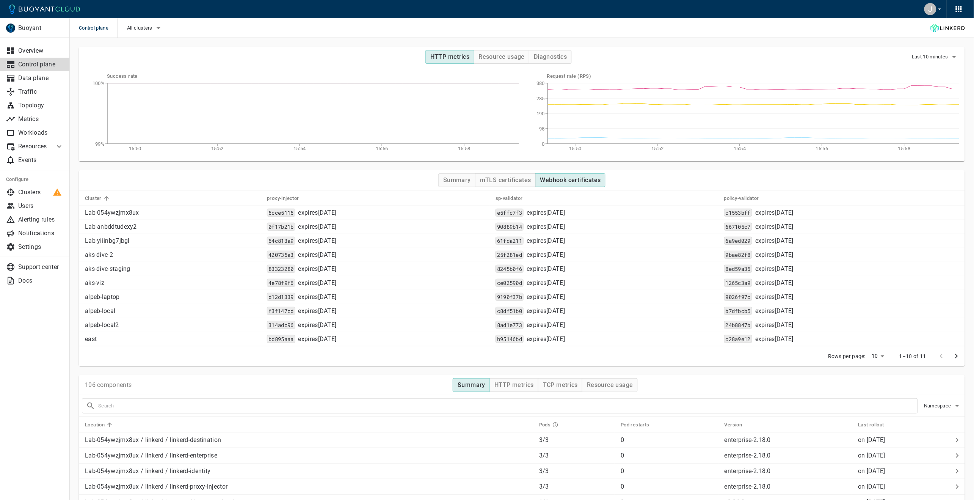
drag, startPoint x: 0, startPoint y: 391, endPoint x: 8, endPoint y: 382, distance: 11.3
click at [1, 391] on div "Buoyant Overview Control plane Data plane Traffic Topology Metrics Workloads Re…" at bounding box center [34, 259] width 69 height 482
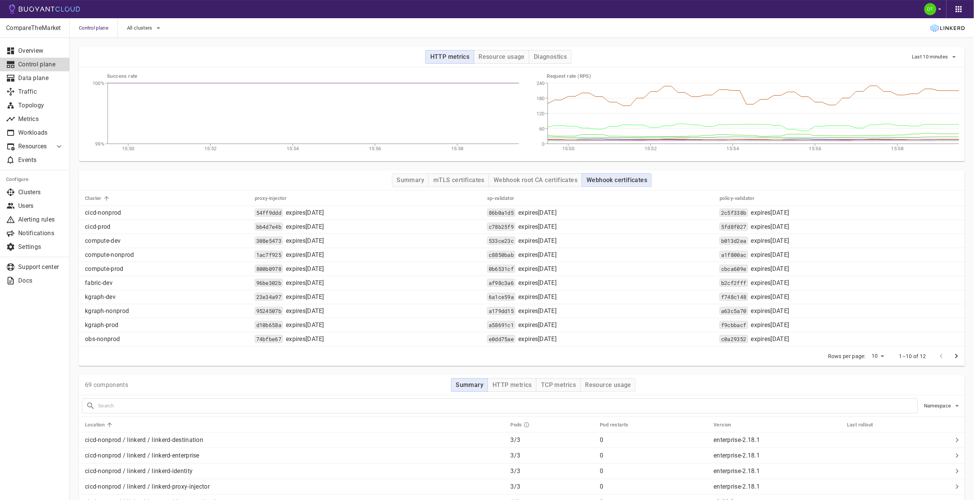
click at [141, 35] on div "All clusters" at bounding box center [140, 28] width 45 height 20
click at [145, 27] on span "All clusters" at bounding box center [140, 28] width 27 height 6
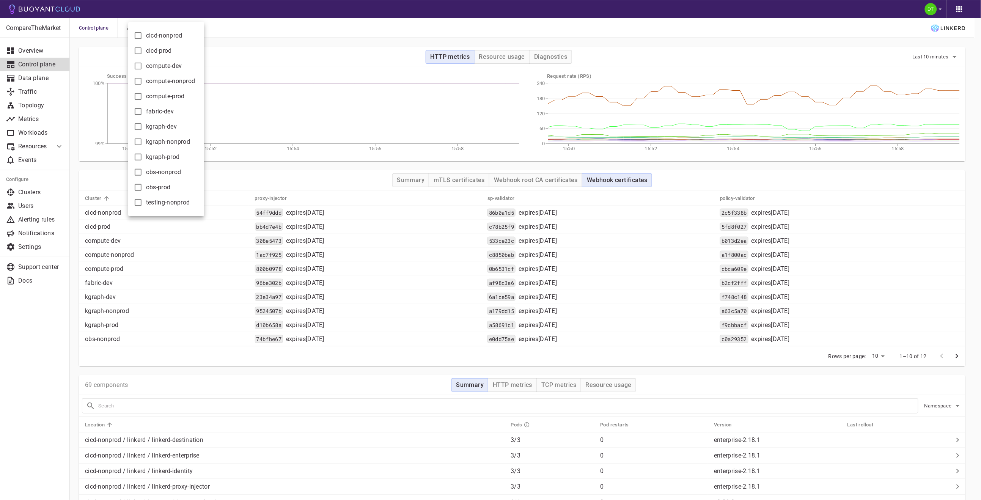
click at [356, 54] on div at bounding box center [490, 250] width 981 height 500
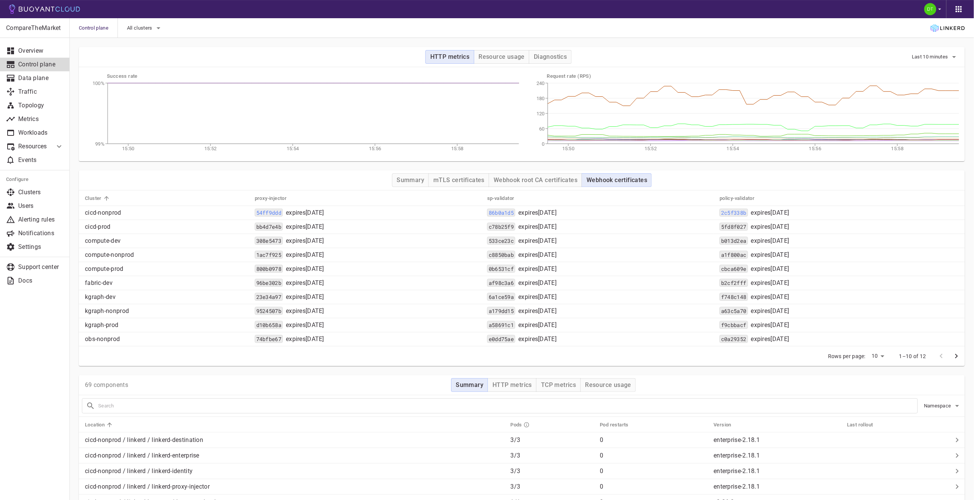
drag, startPoint x: 811, startPoint y: 338, endPoint x: 80, endPoint y: 205, distance: 743.3
click at [80, 206] on tbody "cicd-nonprod 54ff9ddd expires [DATE] 86b0a1d5 expires [DATE] 2c5f338b expires […" at bounding box center [522, 276] width 886 height 140
click at [80, 202] on th "Cluster" at bounding box center [164, 198] width 170 height 16
drag, startPoint x: 81, startPoint y: 195, endPoint x: 836, endPoint y: 344, distance: 770.2
click at [836, 344] on table "Cluster proxy-injector sp-validator policy-validator cicd-nonprod 54ff9ddd expi…" at bounding box center [522, 268] width 886 height 156
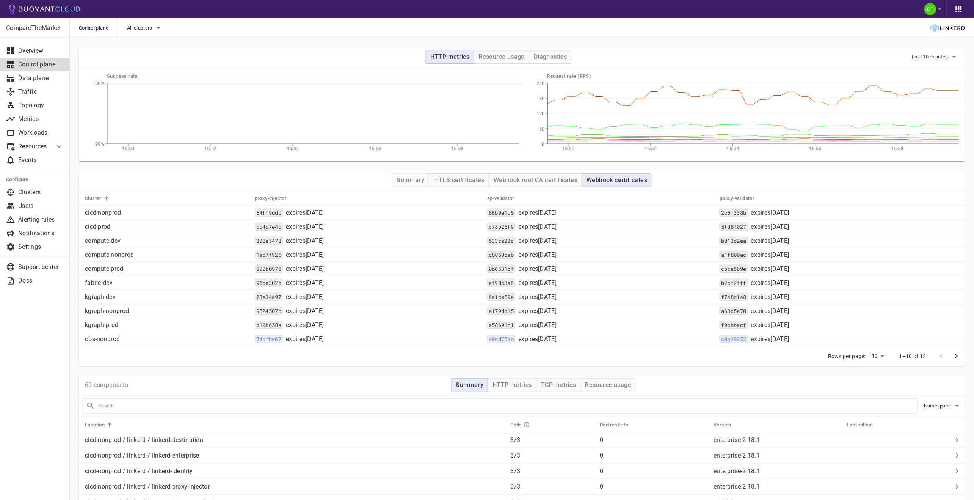
click at [851, 342] on div "c0a29352 expires [DATE]" at bounding box center [839, 339] width 239 height 8
click at [954, 355] on icon "next page" at bounding box center [956, 355] width 9 height 9
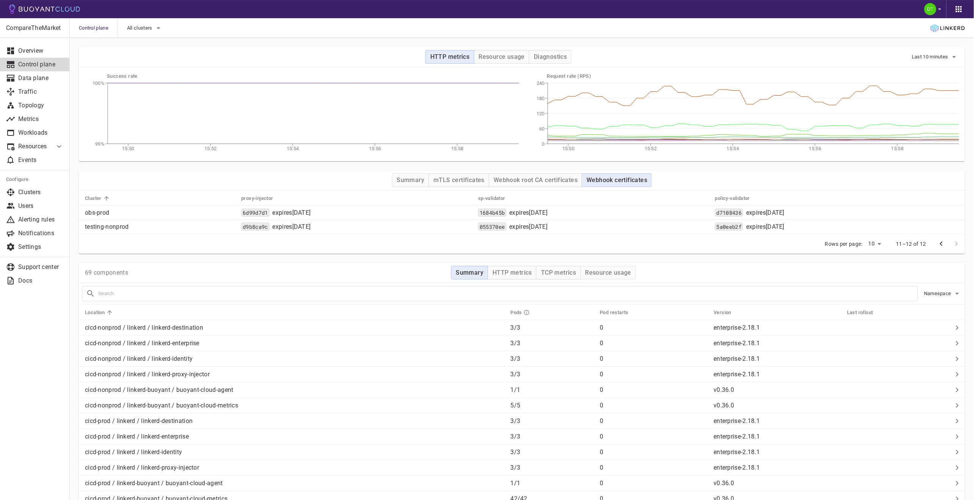
click at [940, 243] on icon "previous page" at bounding box center [941, 243] width 9 height 9
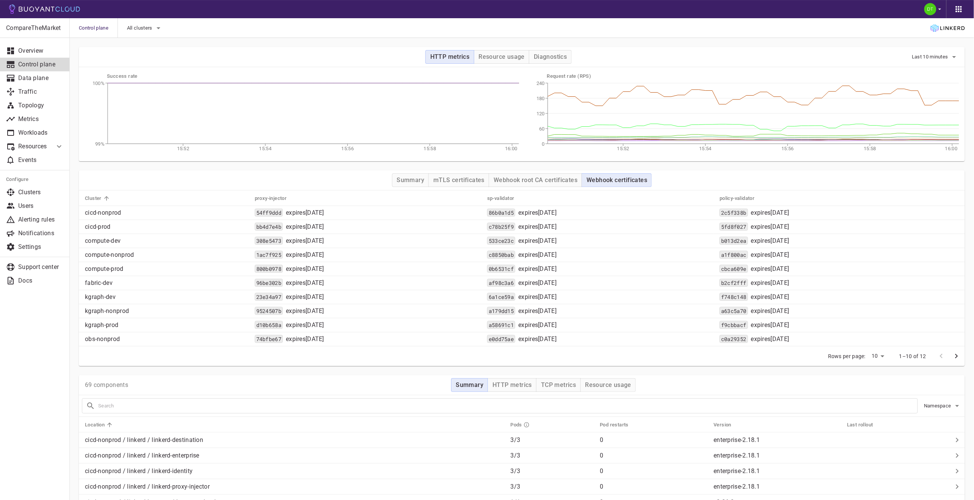
click at [31, 63] on p "Control plane" at bounding box center [40, 65] width 45 height 8
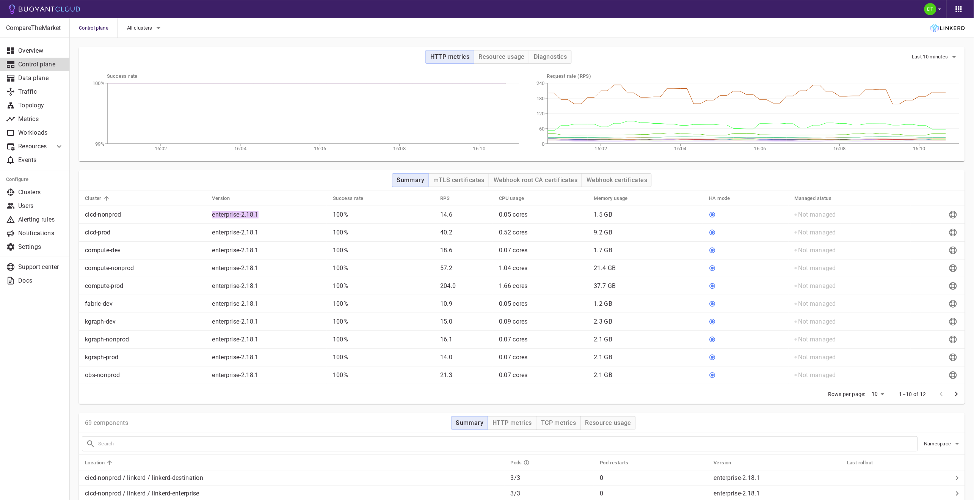
drag, startPoint x: 212, startPoint y: 207, endPoint x: 260, endPoint y: 214, distance: 48.7
click at [260, 214] on td "enterprise-2.18.1" at bounding box center [266, 215] width 121 height 18
click at [215, 215] on p "enterprise-2.18.1" at bounding box center [235, 215] width 46 height 8
drag, startPoint x: 215, startPoint y: 215, endPoint x: 261, endPoint y: 211, distance: 46.4
click at [261, 211] on div "enterprise-2.18.1" at bounding box center [268, 213] width 118 height 11
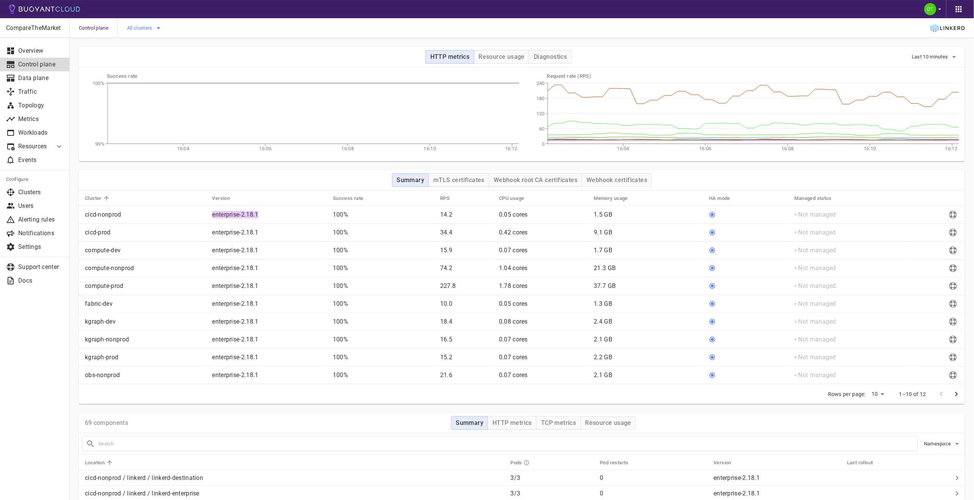
click at [157, 28] on icon "button" at bounding box center [158, 28] width 9 height 9
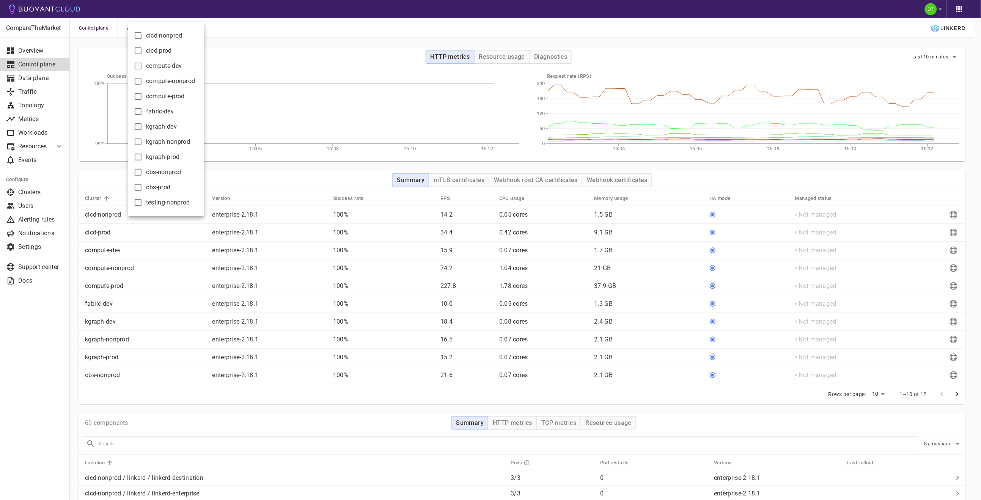
click at [162, 36] on span "cicd-nonprod" at bounding box center [164, 36] width 36 height 8
click at [143, 36] on input "cicd-nonprod" at bounding box center [137, 35] width 9 height 9
checkbox input "true"
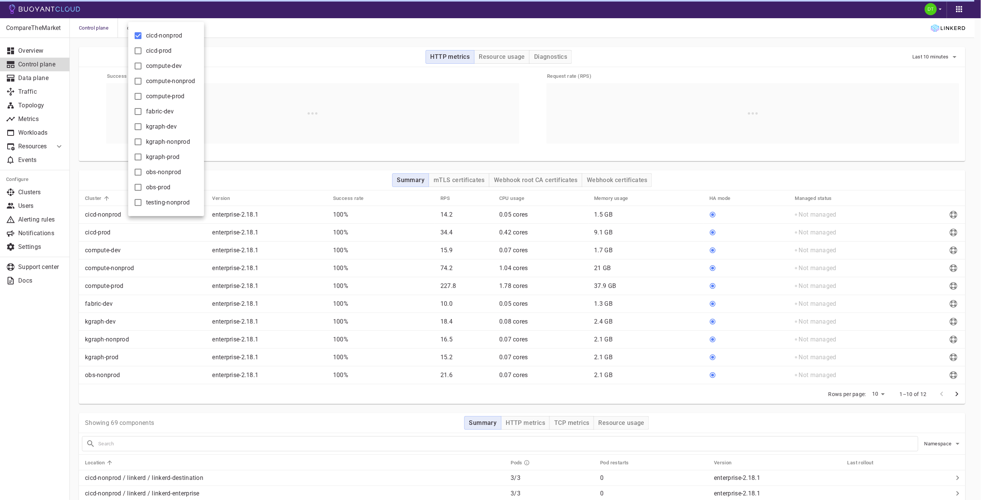
click at [350, 84] on div at bounding box center [490, 250] width 981 height 500
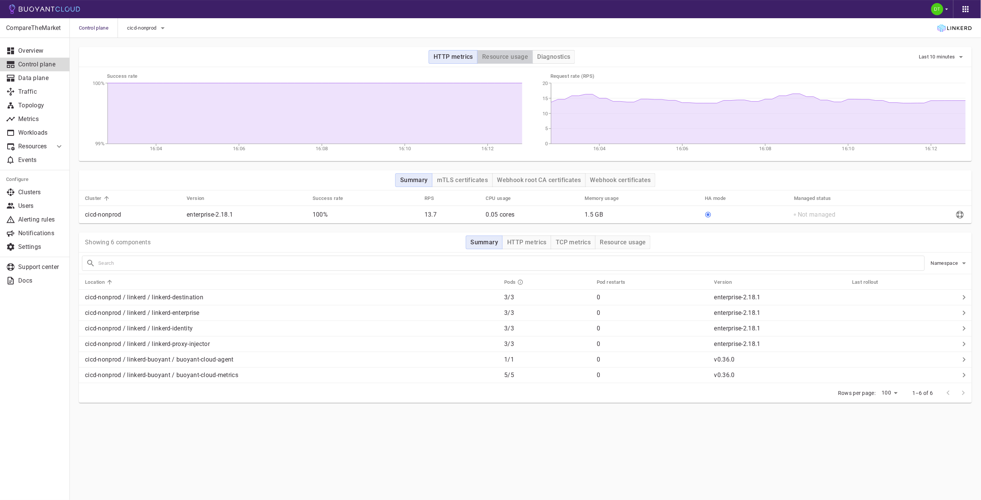
click at [504, 61] on button "Resource usage" at bounding box center [505, 57] width 56 height 14
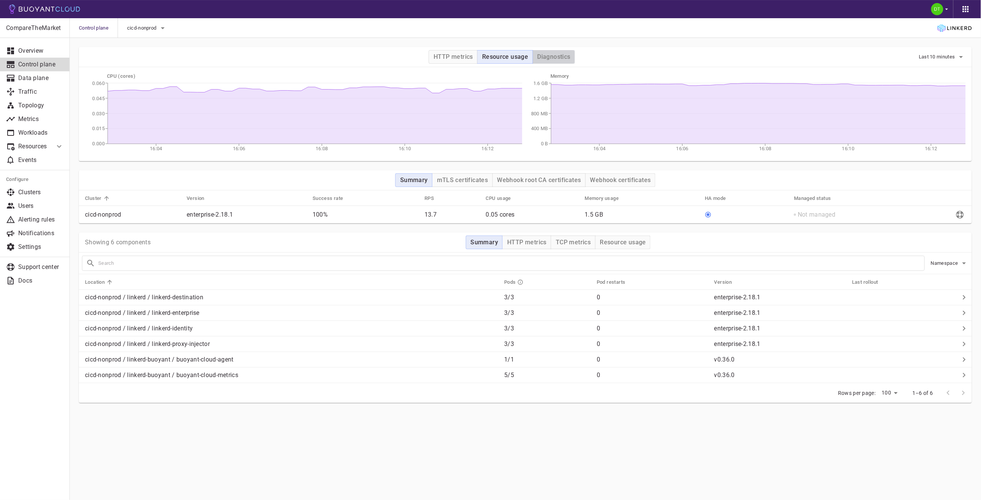
click at [551, 57] on h4 "Diagnostics" at bounding box center [553, 57] width 33 height 8
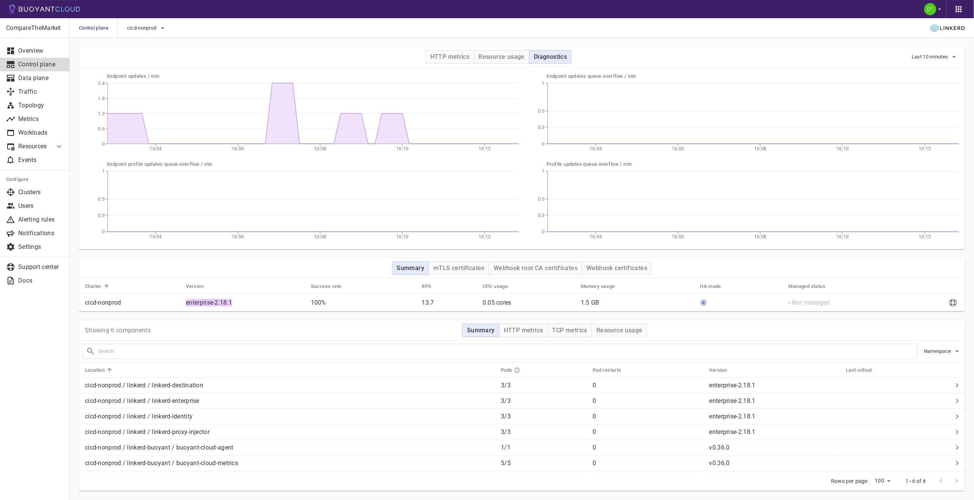
drag, startPoint x: 182, startPoint y: 301, endPoint x: 233, endPoint y: 297, distance: 50.9
click at [233, 297] on td "enterprise-2.18.1" at bounding box center [242, 303] width 125 height 18
click at [232, 297] on div "enterprise-2.18.1" at bounding box center [207, 301] width 49 height 11
click at [463, 265] on h4 "mTLS certificates" at bounding box center [458, 268] width 51 height 8
drag, startPoint x: 342, startPoint y: 298, endPoint x: 248, endPoint y: 307, distance: 94.4
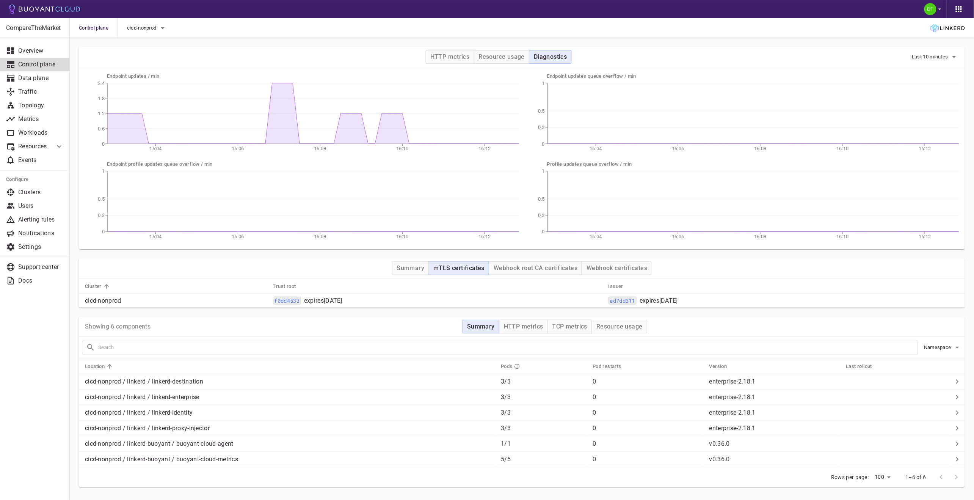
click at [267, 307] on td "f0dd4533 expires [DATE]" at bounding box center [435, 301] width 336 height 14
click at [239, 298] on p "cicd-nonprod" at bounding box center [176, 301] width 182 height 8
click at [517, 269] on h4 "Webhook root CA certificates" at bounding box center [536, 268] width 84 height 8
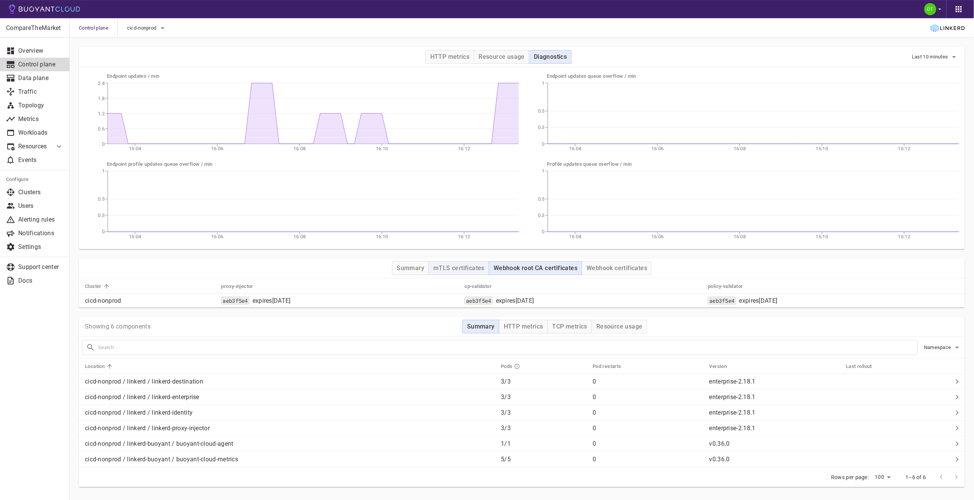
click at [460, 271] on h4 "mTLS certificates" at bounding box center [458, 268] width 51 height 8
click at [532, 263] on button "Webhook root CA certificates" at bounding box center [535, 268] width 93 height 14
click at [609, 270] on h4 "Webhook certificates" at bounding box center [617, 268] width 61 height 8
click at [521, 271] on h4 "Webhook root CA certificates" at bounding box center [536, 268] width 84 height 8
click at [465, 272] on button "mTLS certificates" at bounding box center [458, 268] width 61 height 14
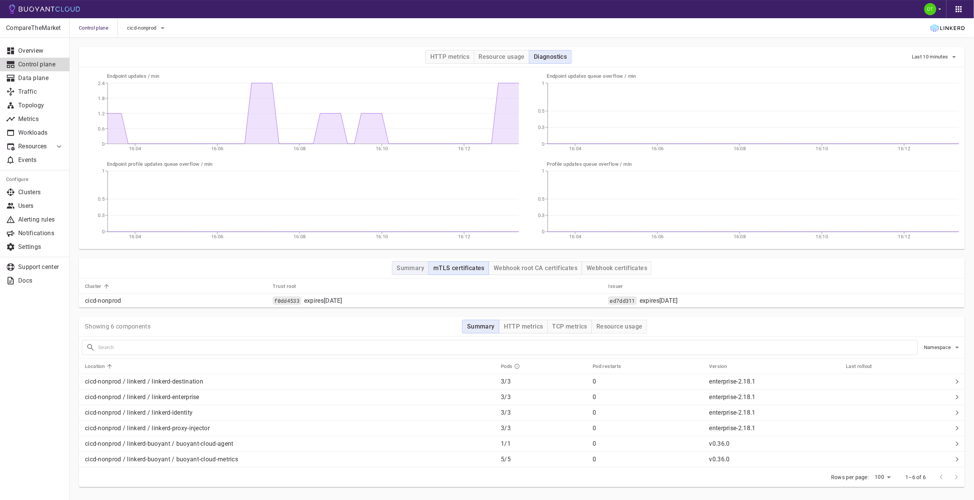
click at [412, 262] on button "Summary" at bounding box center [410, 268] width 37 height 14
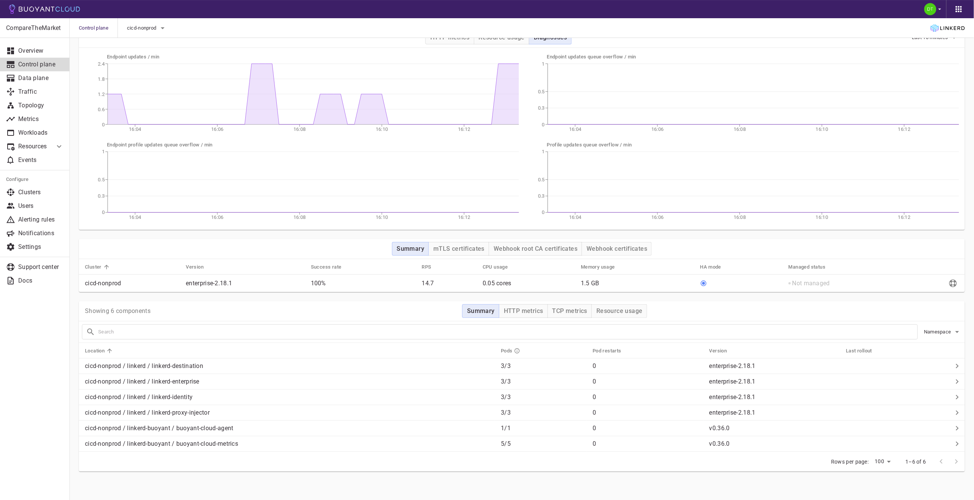
scroll to position [21, 0]
click at [521, 314] on button "HTTP metrics" at bounding box center [523, 310] width 49 height 14
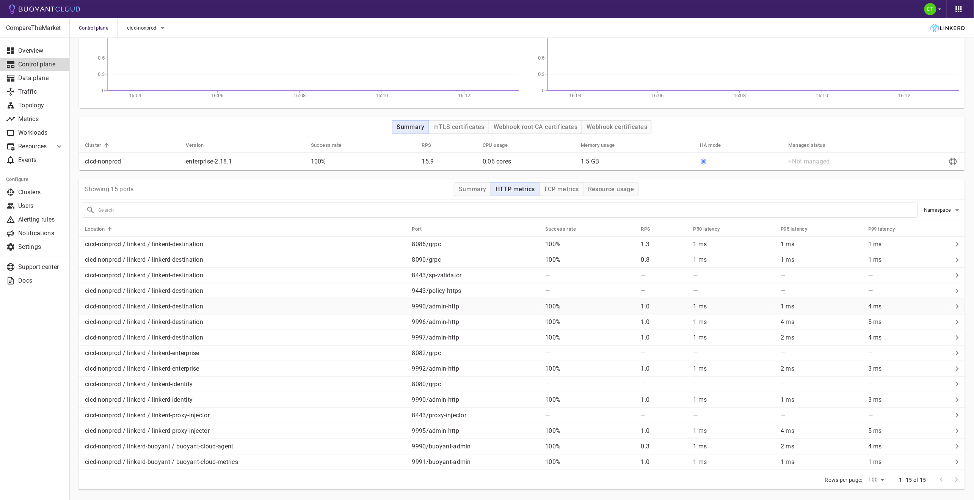
scroll to position [147, 0]
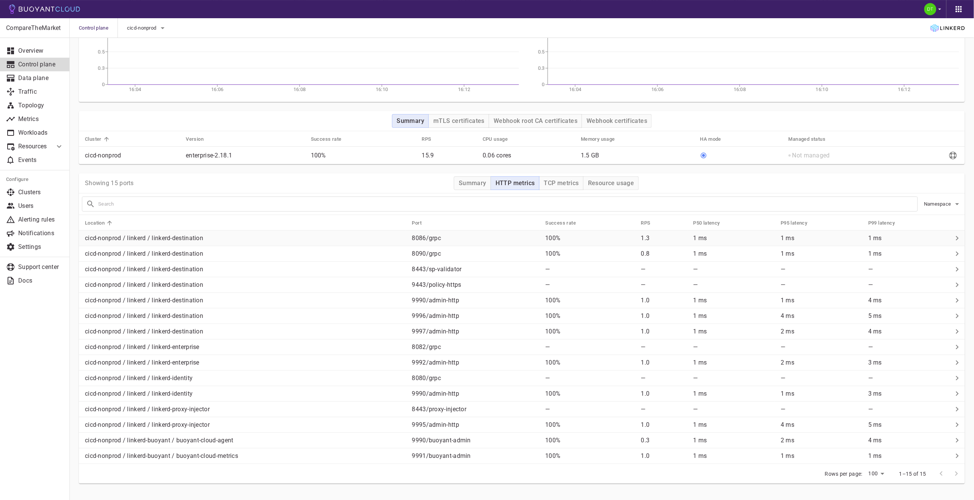
click at [312, 240] on p "cicd-nonprod / linkerd / linkerd-destination" at bounding box center [245, 238] width 321 height 8
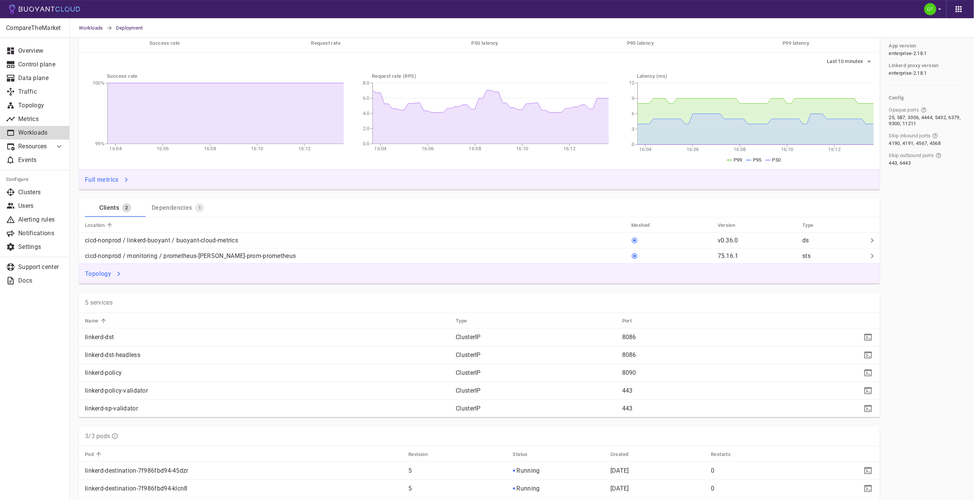
scroll to position [42, 0]
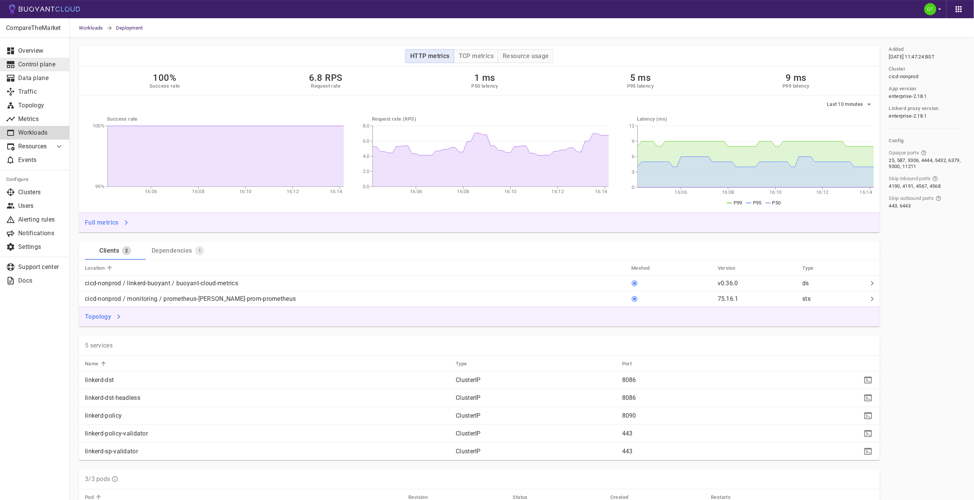
click at [50, 67] on p "Control plane" at bounding box center [40, 65] width 45 height 8
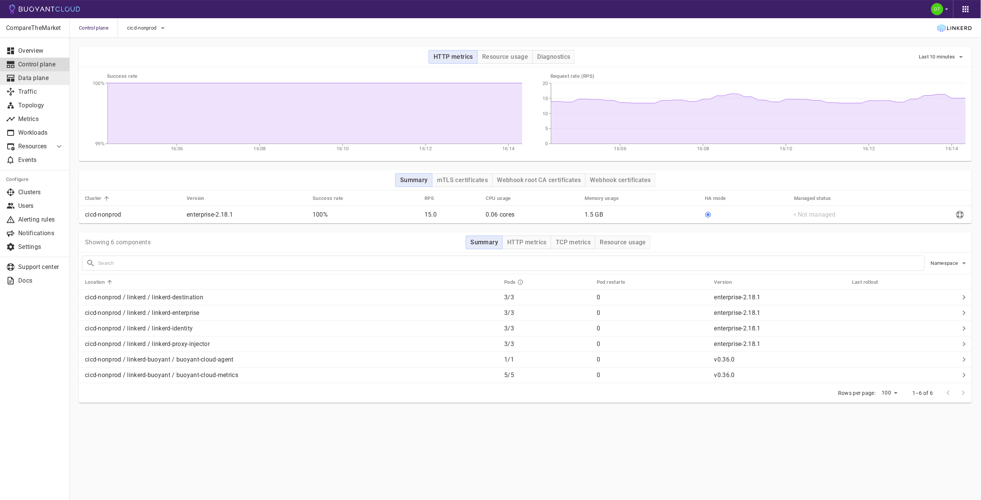
click at [37, 74] on p "Data plane" at bounding box center [40, 78] width 45 height 8
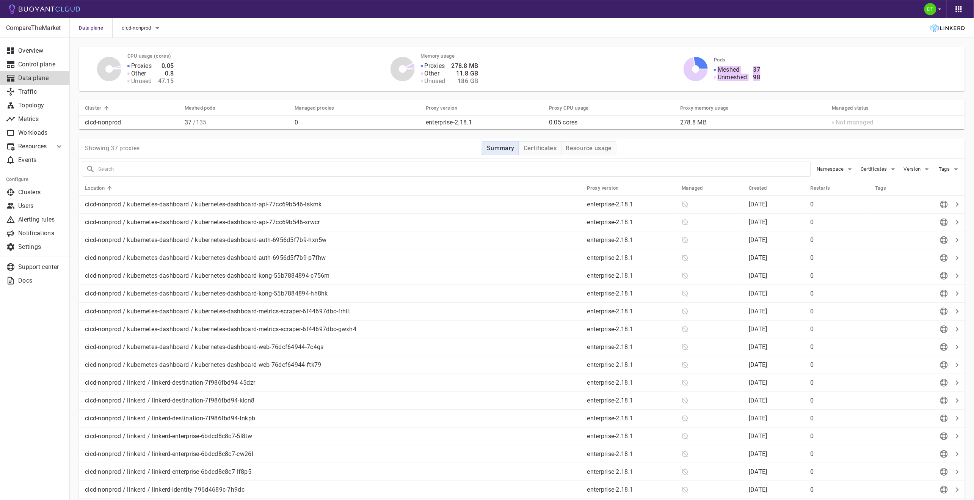
drag, startPoint x: 718, startPoint y: 68, endPoint x: 765, endPoint y: 79, distance: 48.0
click at [765, 79] on div "Meshed Unmeshed 37 98" at bounding box center [832, 69] width 254 height 24
drag, startPoint x: 769, startPoint y: 78, endPoint x: 723, endPoint y: 65, distance: 47.8
click at [723, 65] on div "Meshed Unmeshed 37 98" at bounding box center [832, 69] width 254 height 24
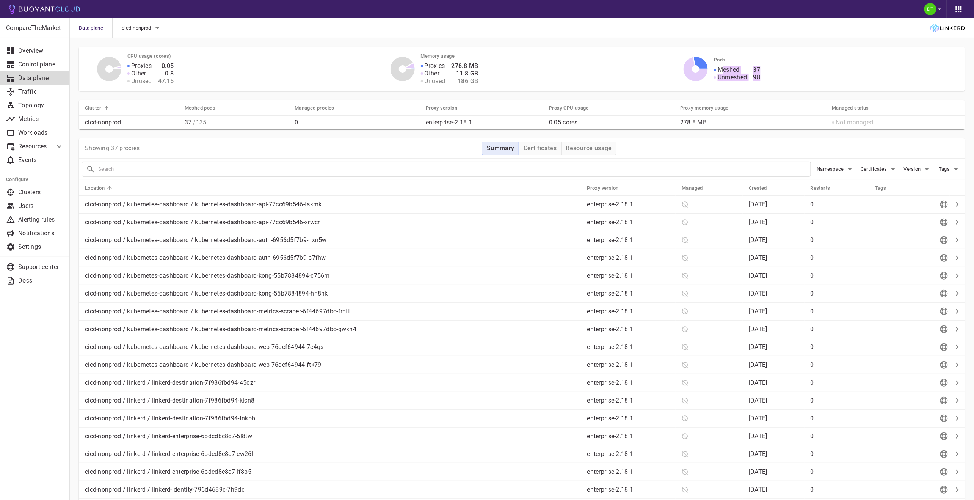
click at [722, 65] on div "Meshed Unmeshed" at bounding box center [727, 70] width 39 height 21
drag, startPoint x: 85, startPoint y: 120, endPoint x: 118, endPoint y: 122, distance: 33.5
click at [118, 122] on p "cicd-nonprod" at bounding box center [132, 123] width 94 height 8
click at [143, 28] on span "cicd-nonprod" at bounding box center [137, 28] width 31 height 6
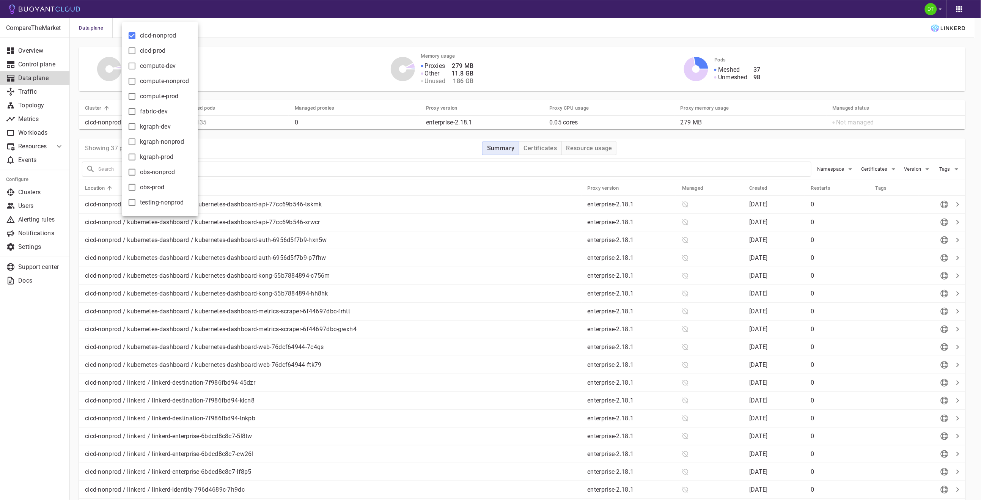
click at [146, 37] on span "cicd-nonprod" at bounding box center [158, 36] width 36 height 8
click at [136, 37] on input "cicd-nonprod" at bounding box center [131, 35] width 9 height 9
checkbox input "false"
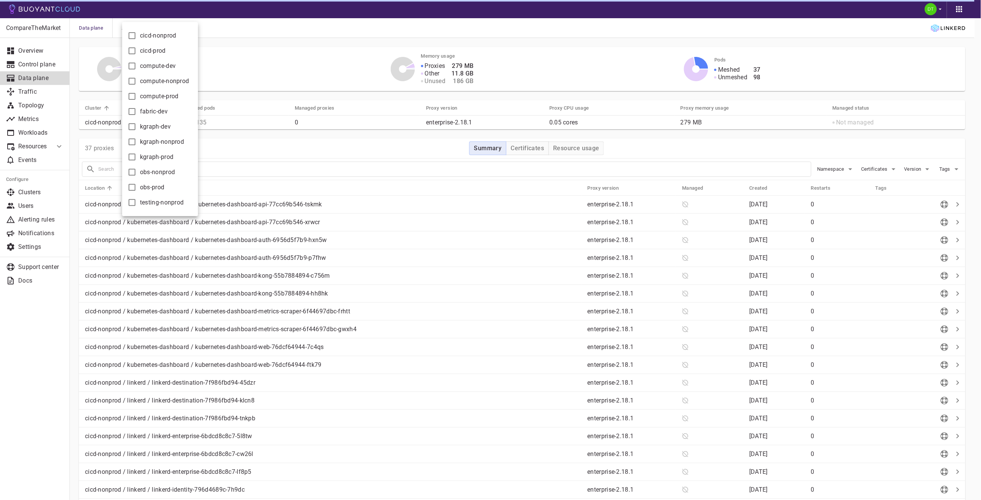
click at [306, 48] on div at bounding box center [490, 250] width 981 height 500
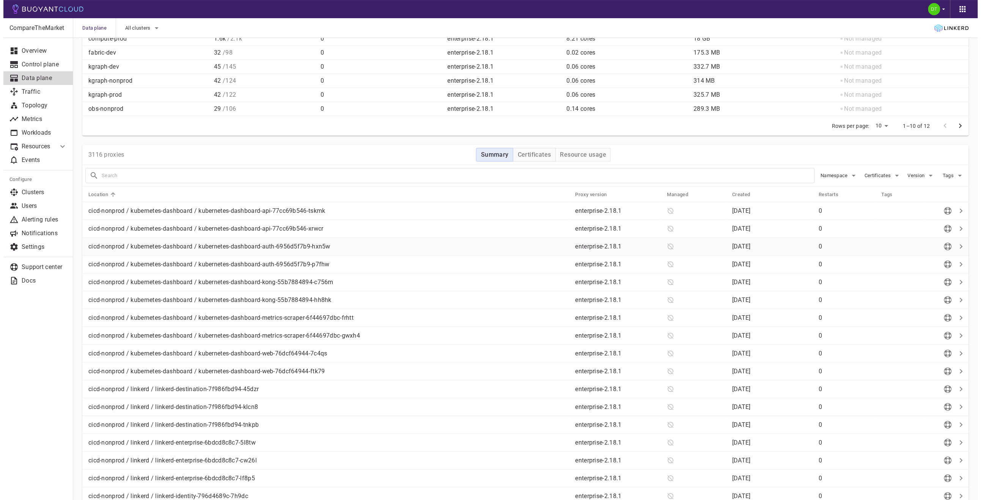
scroll to position [168, 0]
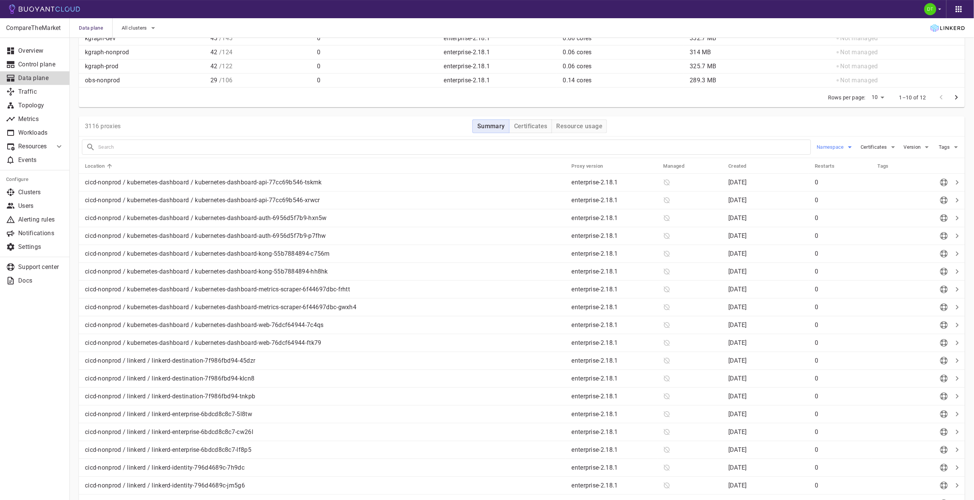
click at [840, 148] on span "Namespace" at bounding box center [831, 147] width 29 height 6
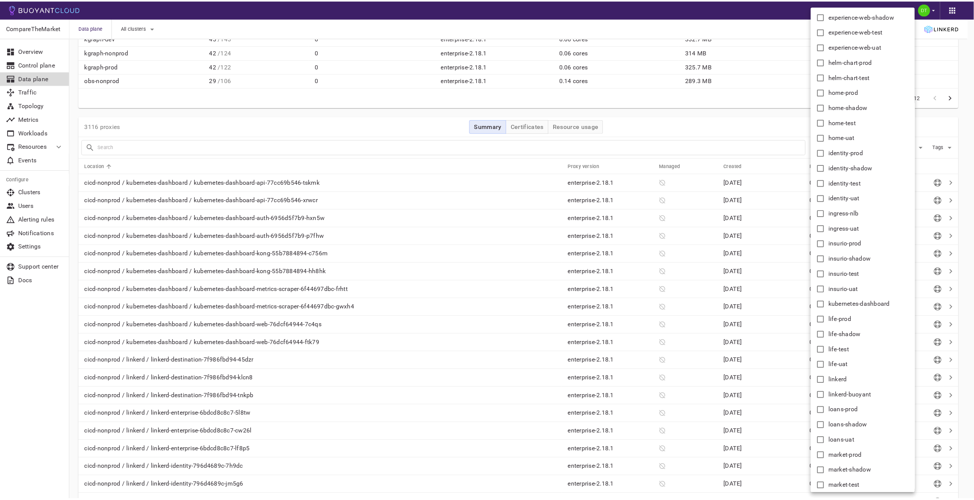
scroll to position [800, 0]
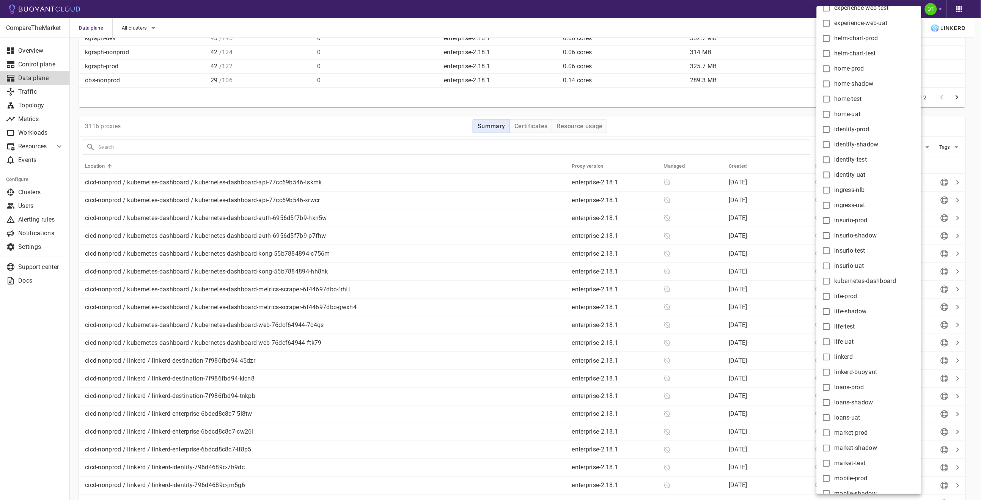
click at [743, 116] on div at bounding box center [490, 250] width 981 height 500
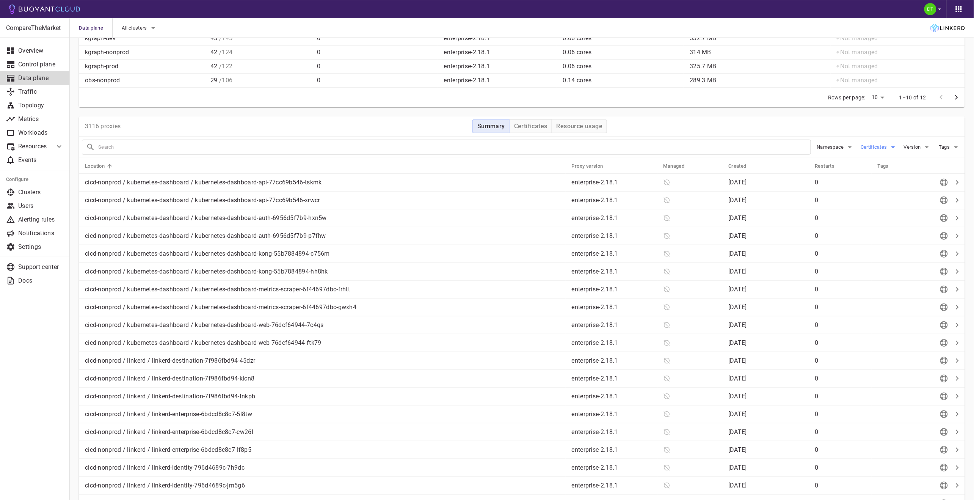
click at [876, 148] on span "Certificates" at bounding box center [875, 147] width 28 height 6
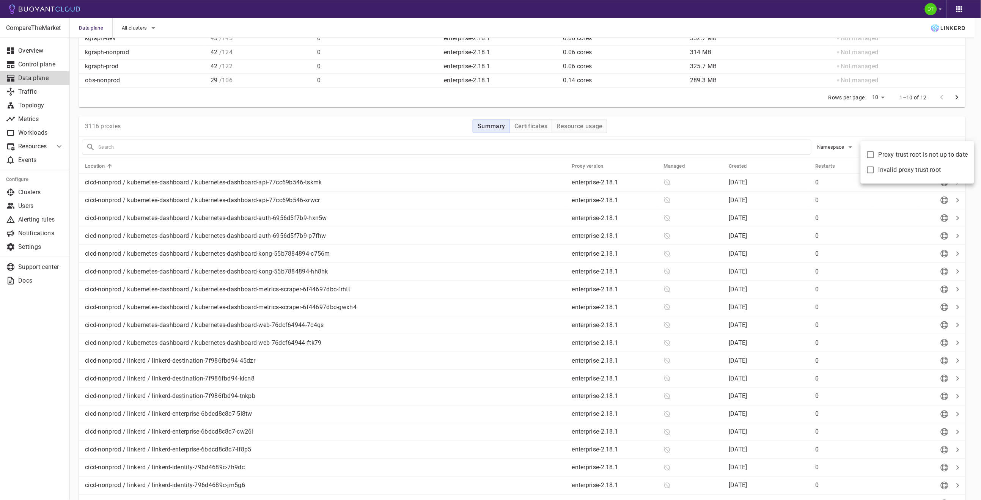
click at [885, 131] on div at bounding box center [490, 250] width 981 height 500
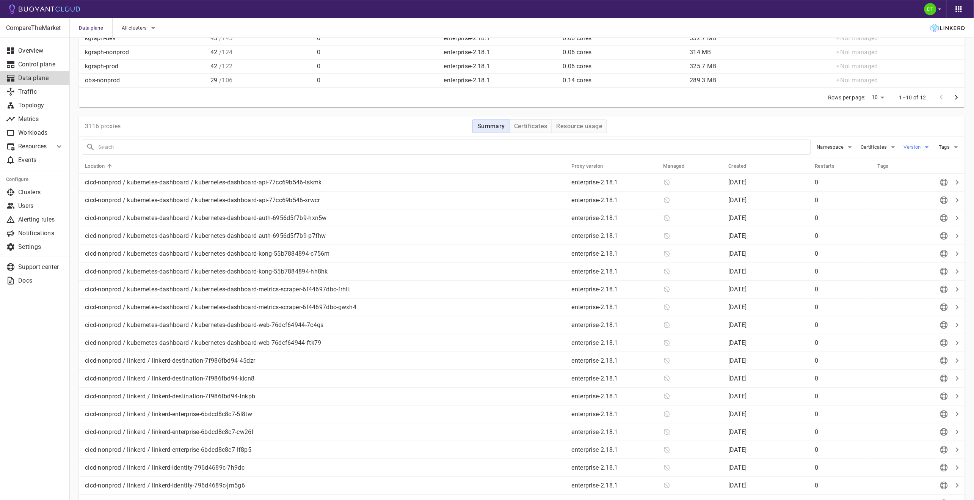
click at [921, 149] on span "Version" at bounding box center [913, 147] width 19 height 6
click at [909, 123] on div at bounding box center [490, 250] width 981 height 500
click at [941, 150] on span "Tags" at bounding box center [945, 147] width 13 height 6
click at [861, 108] on div at bounding box center [490, 250] width 981 height 500
click at [219, 318] on td "cicd-nonprod / kubernetes-dashboard / kubernetes-dashboard-web-76dcf64944-7c4qs" at bounding box center [322, 325] width 487 height 18
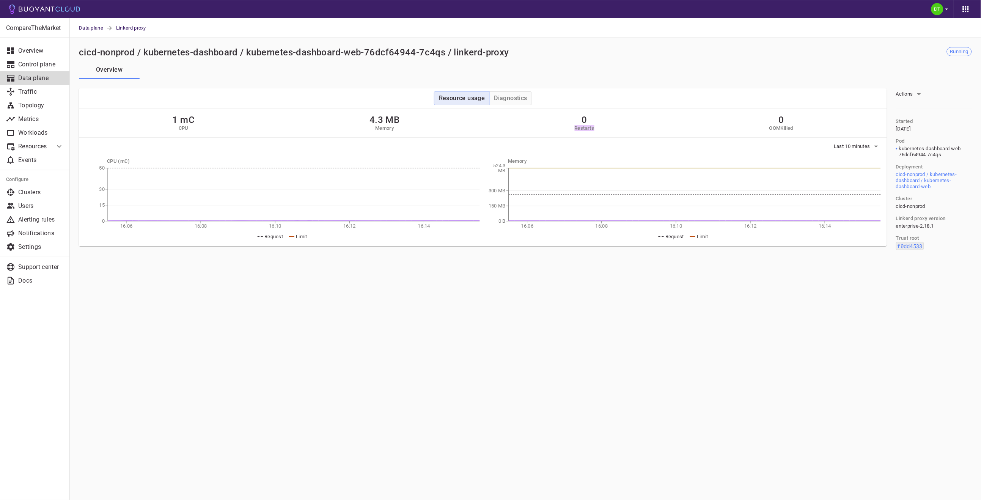
drag, startPoint x: 571, startPoint y: 129, endPoint x: 604, endPoint y: 128, distance: 32.6
click at [604, 128] on div "1 mC CPU 4.3 MB Memory 0 Restarts 0 OOMKilled" at bounding box center [483, 122] width 808 height 29
click at [783, 138] on div "Last 10 minutes" at bounding box center [483, 145] width 808 height 14
click at [785, 127] on h5 "OOMKilled" at bounding box center [781, 128] width 24 height 6
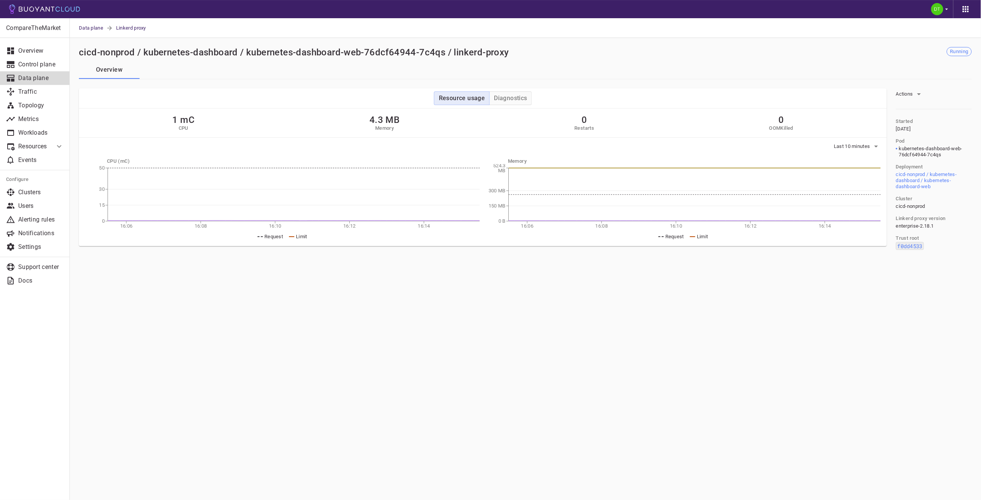
drag, startPoint x: 818, startPoint y: 121, endPoint x: 723, endPoint y: 133, distance: 96.0
click at [818, 120] on div "1 mC CPU 4.3 MB Memory 0 Restarts 0 OOMKilled" at bounding box center [483, 122] width 808 height 29
click at [512, 96] on h4 "Diagnostics" at bounding box center [510, 98] width 33 height 8
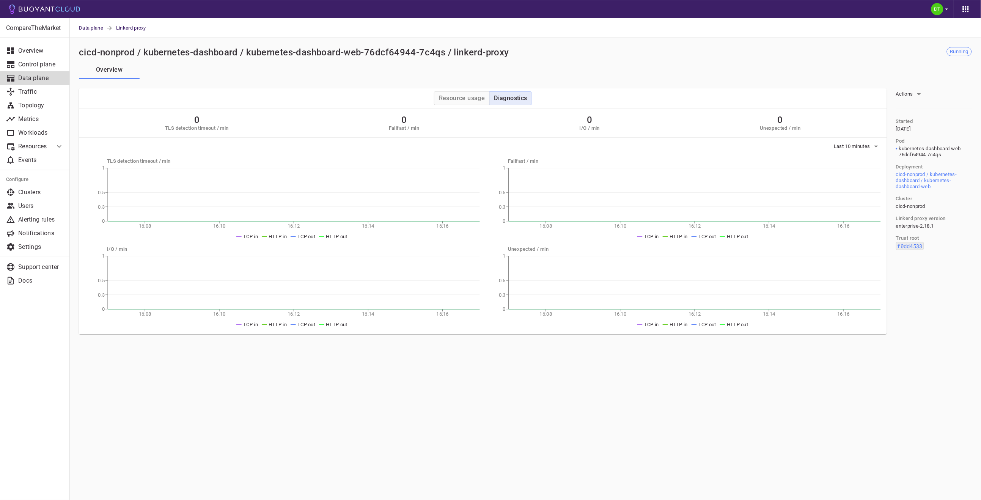
click at [39, 76] on p "Data plane" at bounding box center [40, 78] width 45 height 8
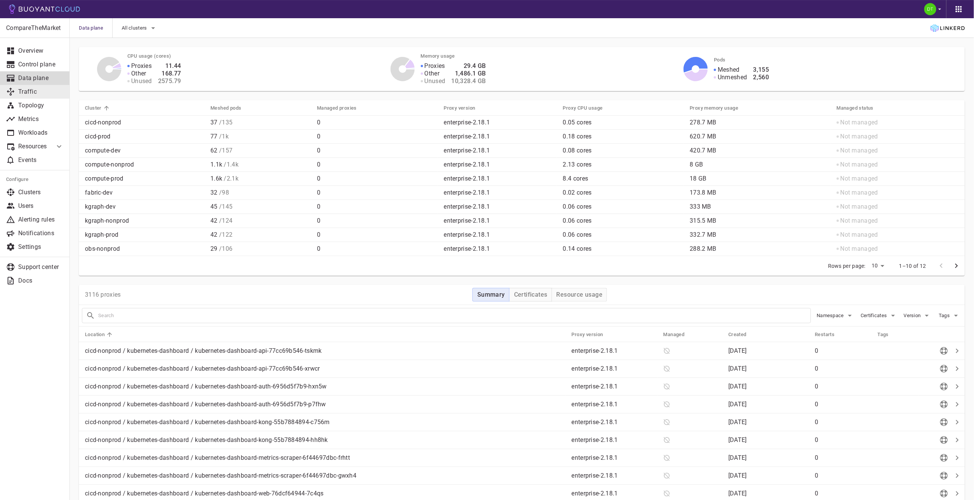
click at [37, 90] on p "Traffic" at bounding box center [40, 92] width 45 height 8
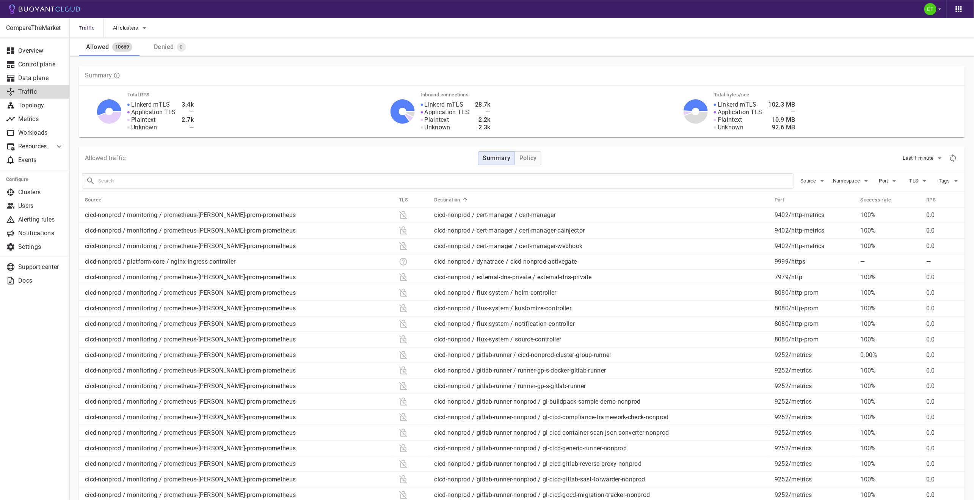
click at [166, 49] on div "Denied" at bounding box center [162, 45] width 23 height 11
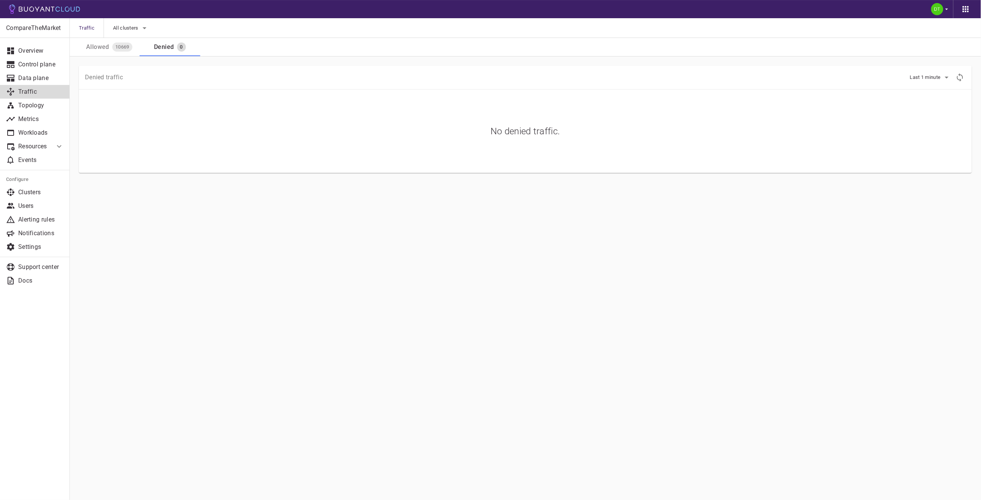
click at [94, 53] on button "Allowed 10669" at bounding box center [109, 47] width 61 height 18
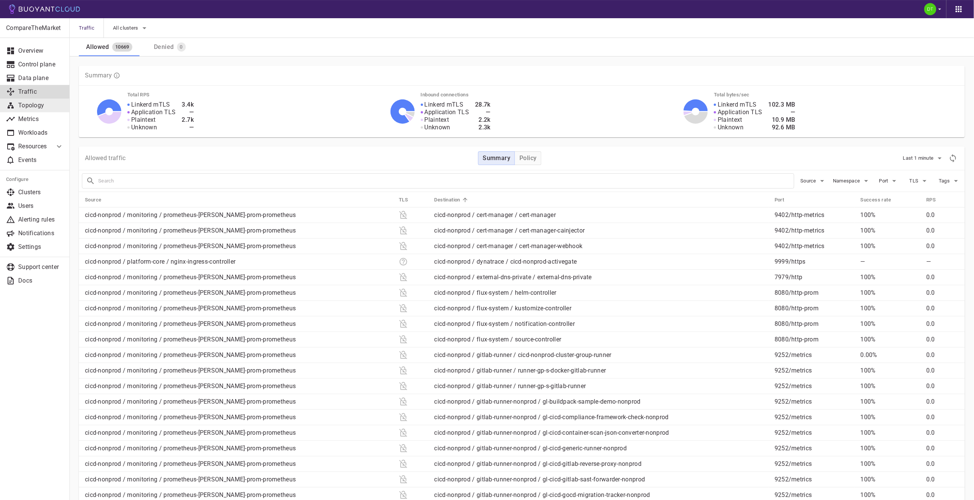
click at [36, 104] on p "Topology" at bounding box center [40, 106] width 45 height 8
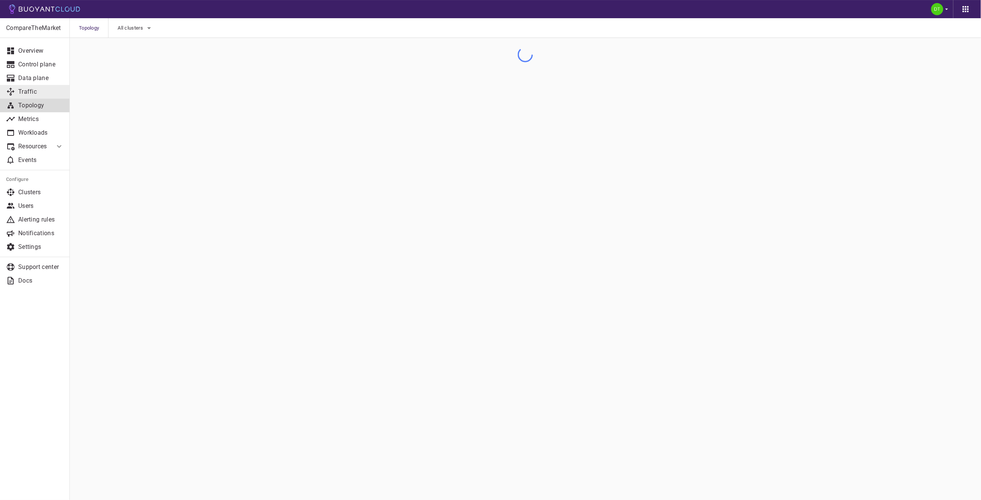
click at [31, 95] on p "Traffic" at bounding box center [40, 92] width 45 height 8
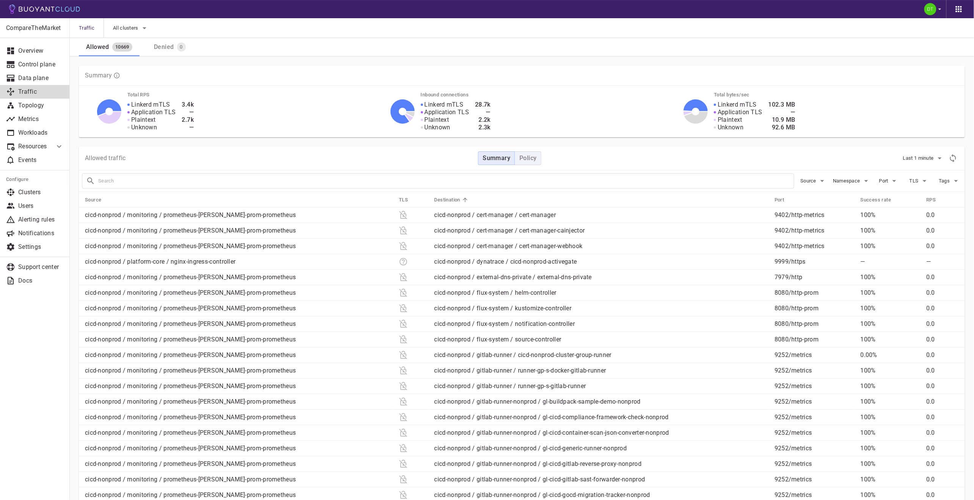
click at [522, 158] on h4 "Policy" at bounding box center [527, 158] width 17 height 8
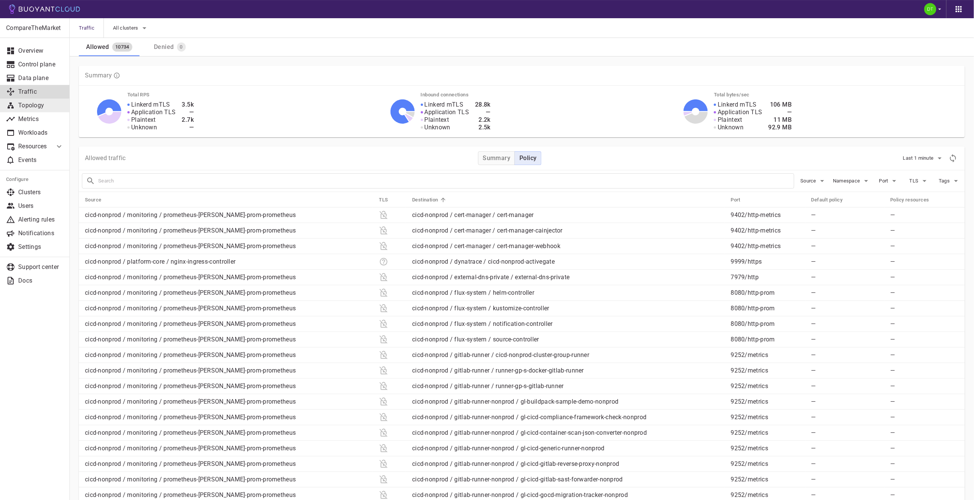
click at [27, 106] on p "Topology" at bounding box center [40, 106] width 45 height 8
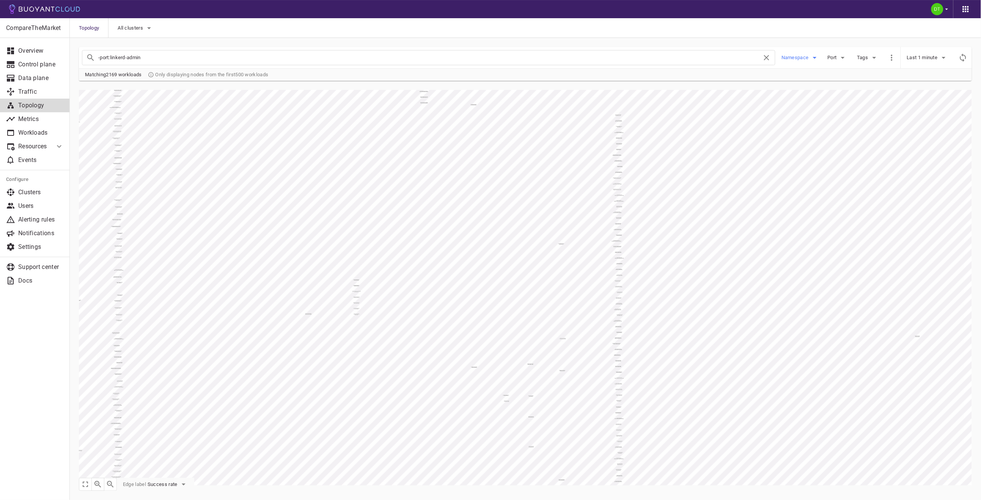
click at [802, 55] on span "Namespace" at bounding box center [795, 58] width 29 height 6
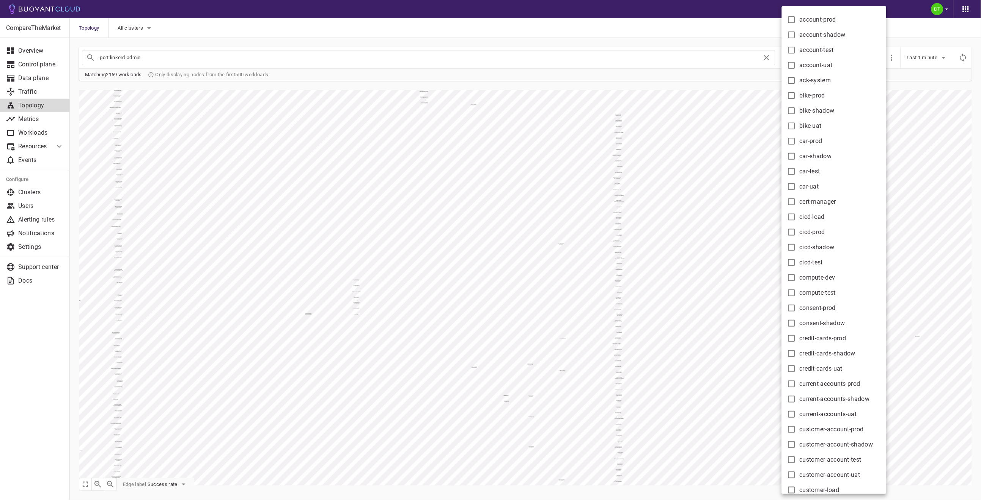
click at [802, 65] on span "account-uat" at bounding box center [815, 65] width 33 height 8
click at [796, 65] on input "account-uat" at bounding box center [791, 65] width 9 height 9
checkbox input "true"
type input "-port:linkerd-admin namespace:account-uat"
click at [689, 33] on div at bounding box center [490, 250] width 981 height 500
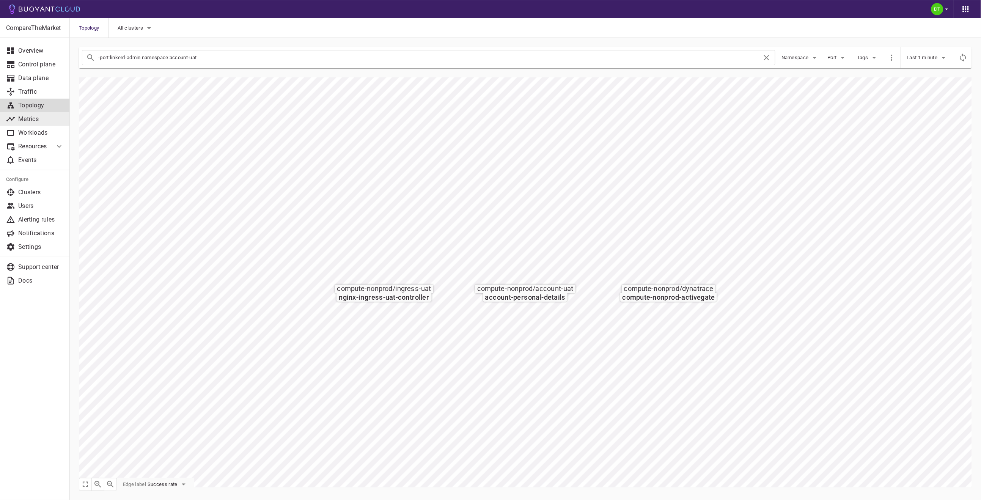
click at [30, 115] on p "Metrics" at bounding box center [40, 119] width 45 height 8
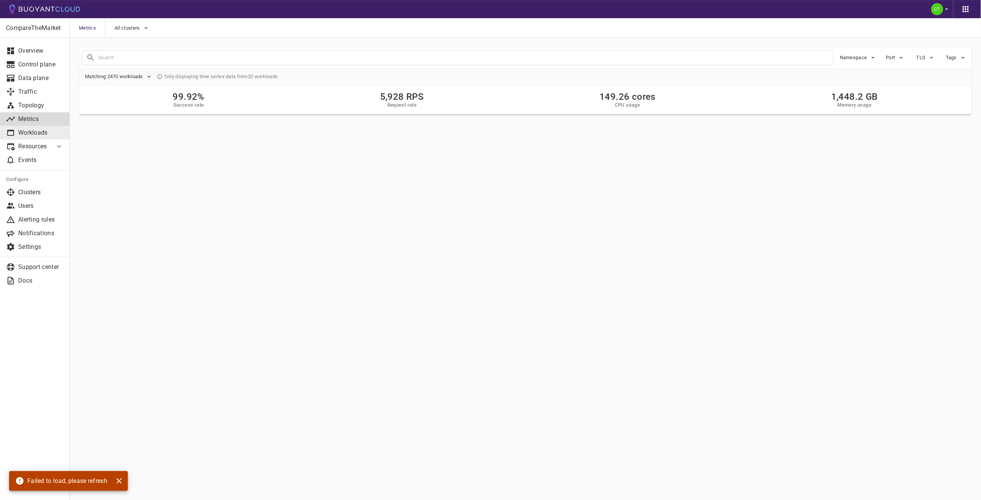
click at [31, 130] on p "Workloads" at bounding box center [40, 133] width 45 height 8
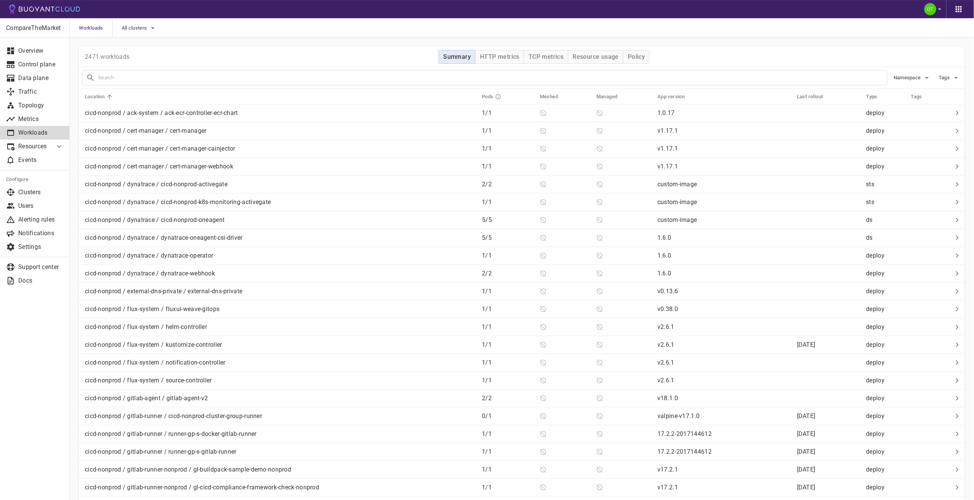
click at [63, 146] on icon at bounding box center [59, 146] width 9 height 9
click at [34, 82] on link "Data plane" at bounding box center [35, 78] width 70 height 14
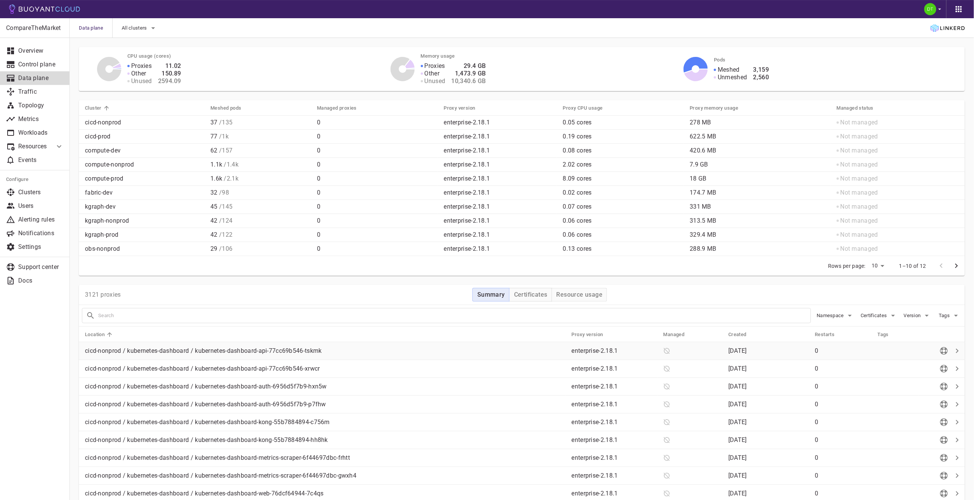
click at [342, 350] on p "cicd-nonprod / kubernetes-dashboard / kubernetes-dashboard-api-77cc69b546-tskmk" at bounding box center [325, 351] width 481 height 8
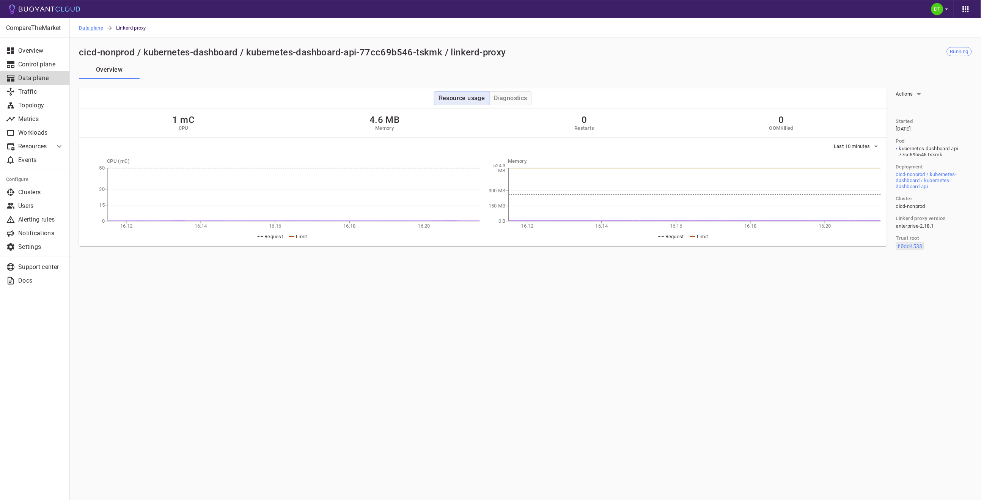
click at [91, 28] on span "Data plane" at bounding box center [92, 28] width 27 height 20
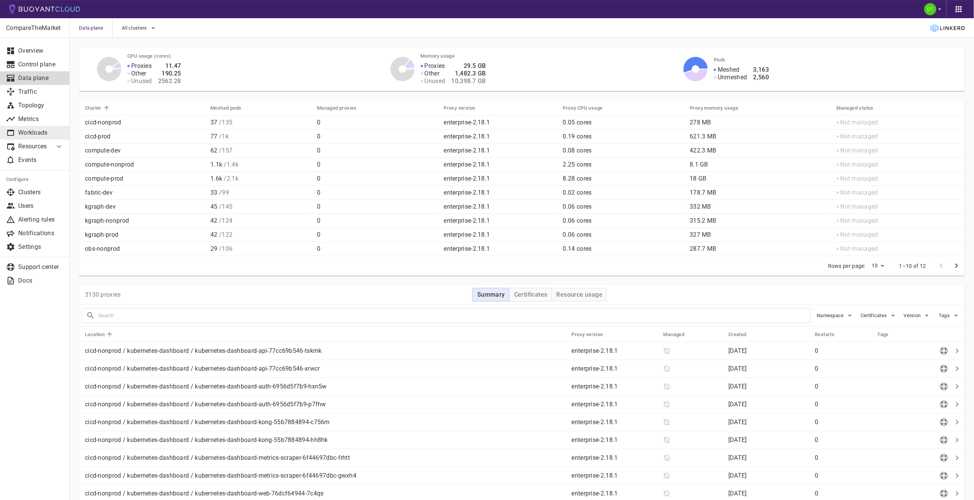
click at [39, 130] on p "Workloads" at bounding box center [40, 133] width 45 height 8
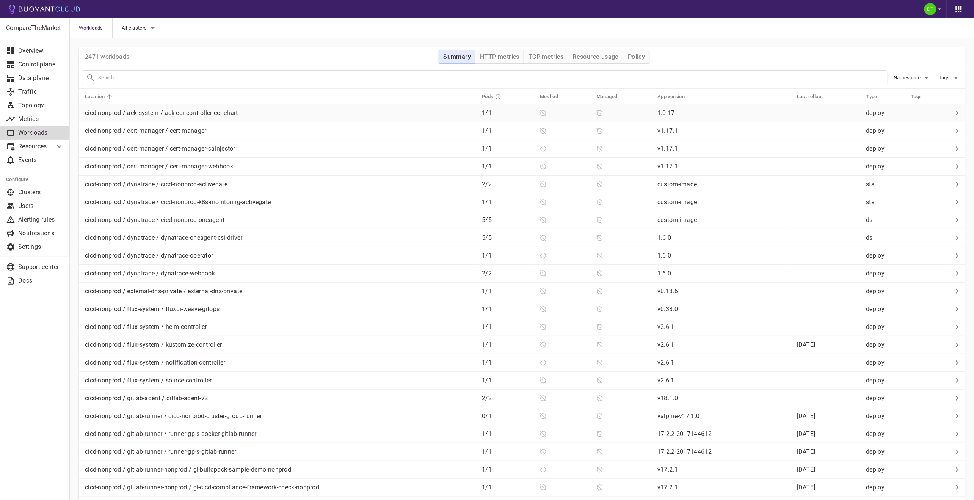
click at [256, 112] on div "cicd-nonprod / ack-system / ack-ecr-controller-ecr-chart" at bounding box center [279, 111] width 394 height 11
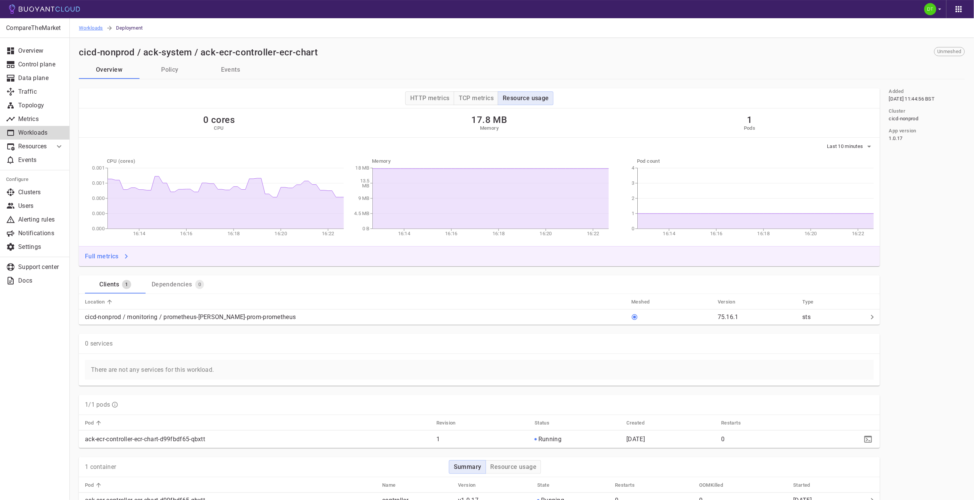
click at [95, 27] on span "Workloads" at bounding box center [92, 28] width 27 height 20
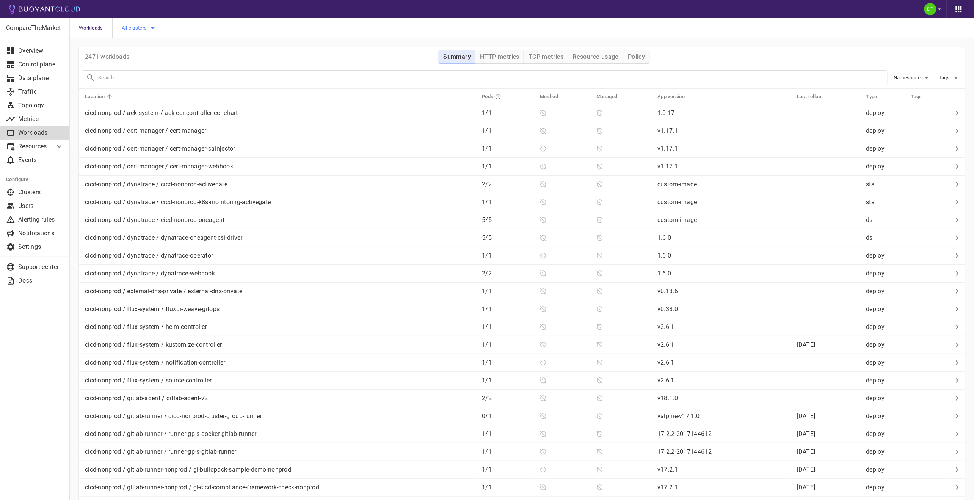
click at [141, 24] on button "All clusters" at bounding box center [140, 27] width 36 height 11
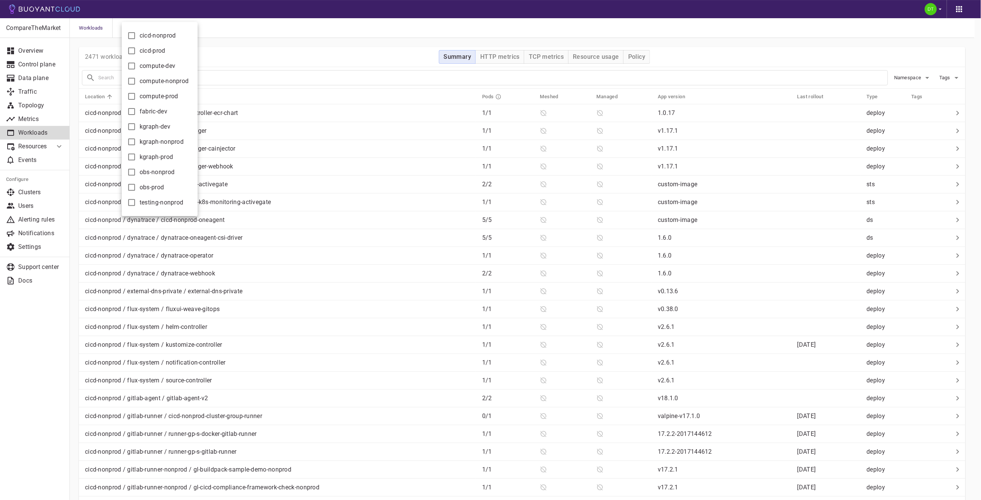
click at [159, 81] on span "compute-nonprod" at bounding box center [164, 81] width 49 height 8
click at [136, 81] on input "compute-nonprod" at bounding box center [131, 81] width 9 height 9
checkbox input "true"
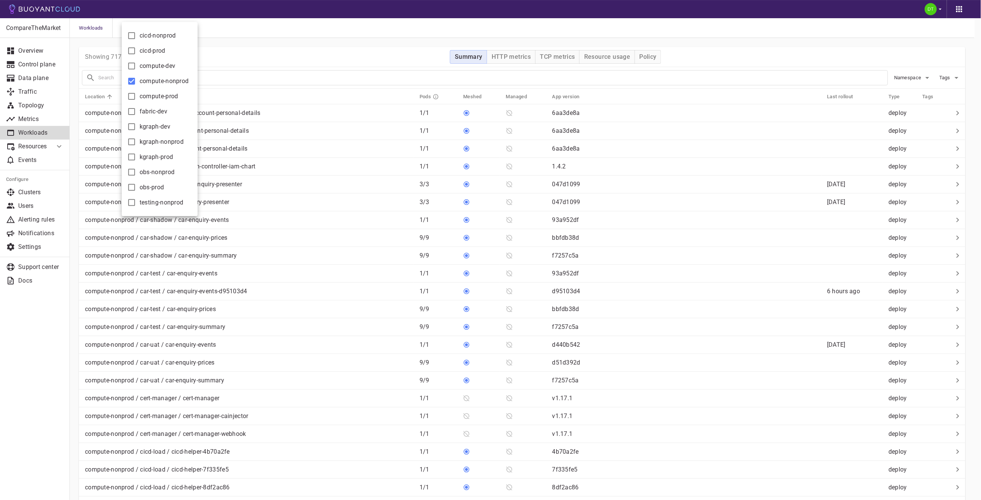
click at [329, 36] on div at bounding box center [490, 250] width 981 height 500
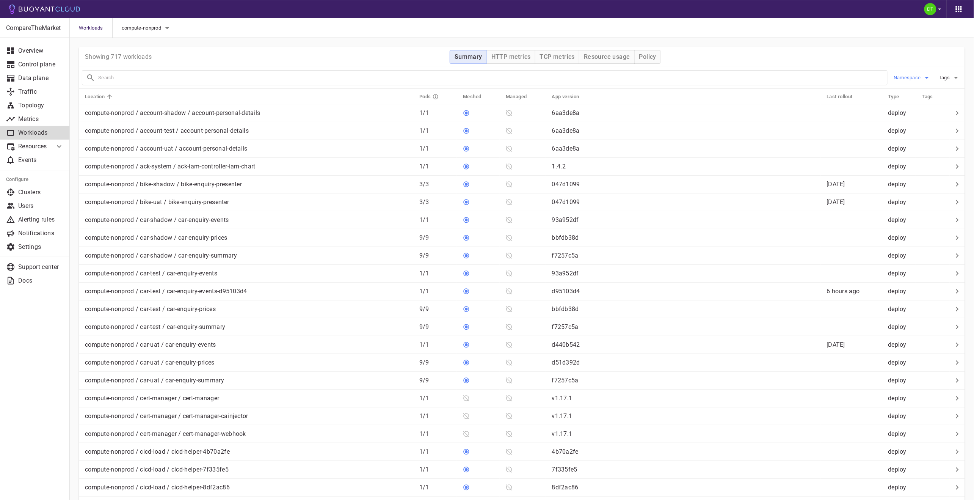
click at [914, 77] on span "Namespace" at bounding box center [908, 78] width 29 height 6
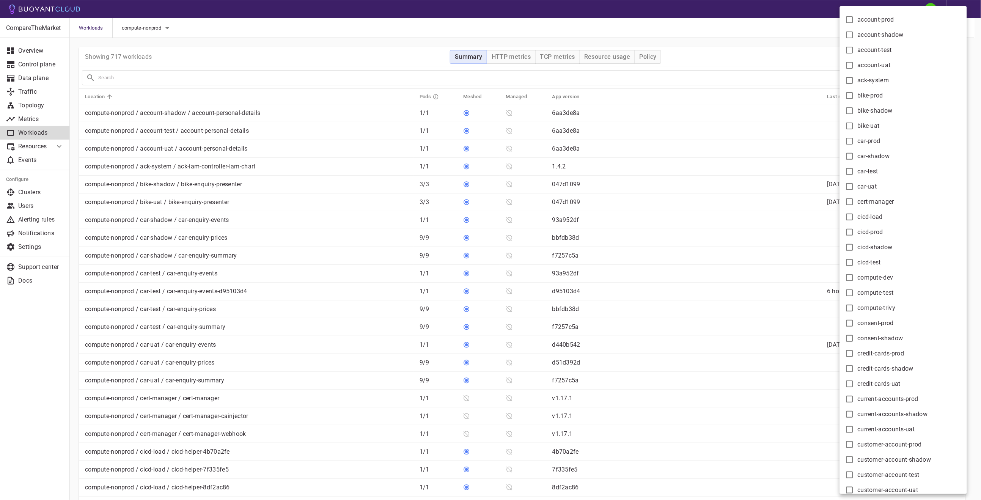
click at [875, 31] on span "account-shadow" at bounding box center [880, 35] width 46 height 8
click at [854, 31] on input "account-shadow" at bounding box center [849, 34] width 9 height 9
checkbox input "true"
type input "namespace:account-shadow"
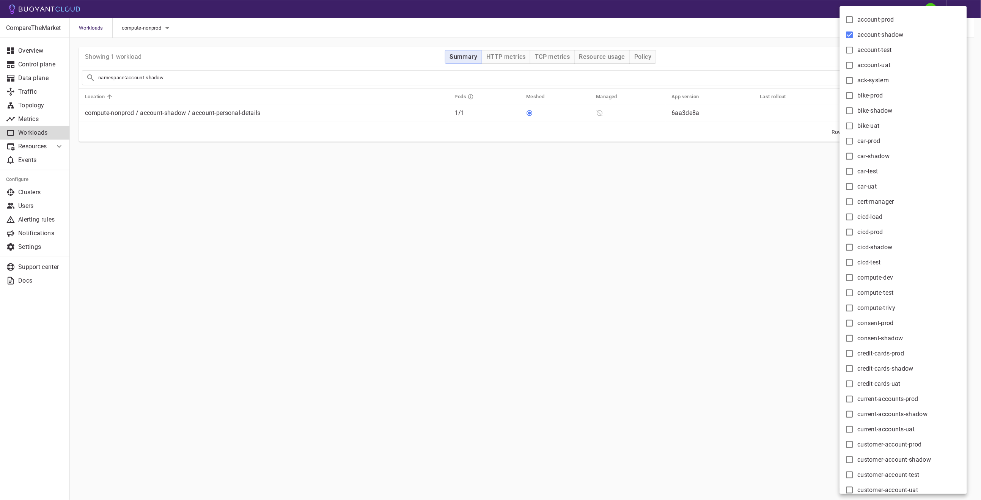
click at [734, 23] on div at bounding box center [490, 250] width 981 height 500
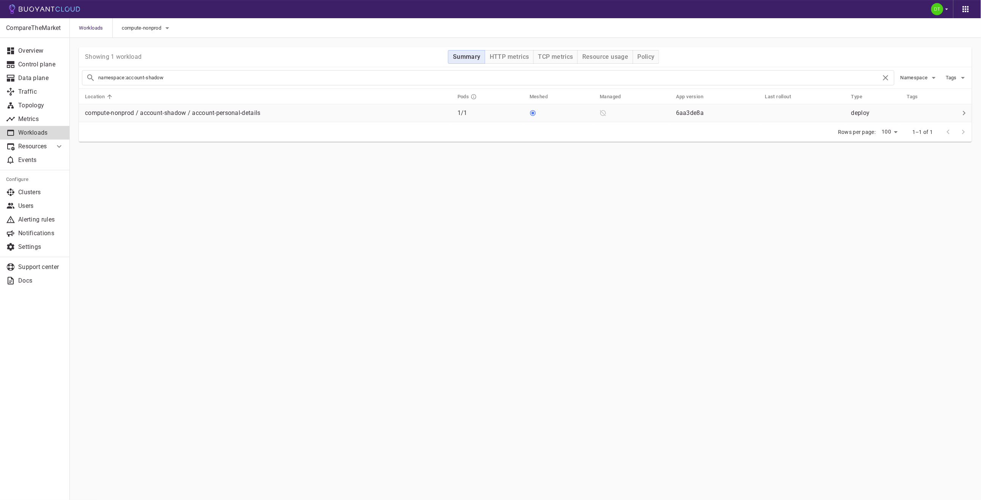
click at [312, 118] on td "compute-nonprod / account-shadow / account-personal-details" at bounding box center [265, 113] width 372 height 18
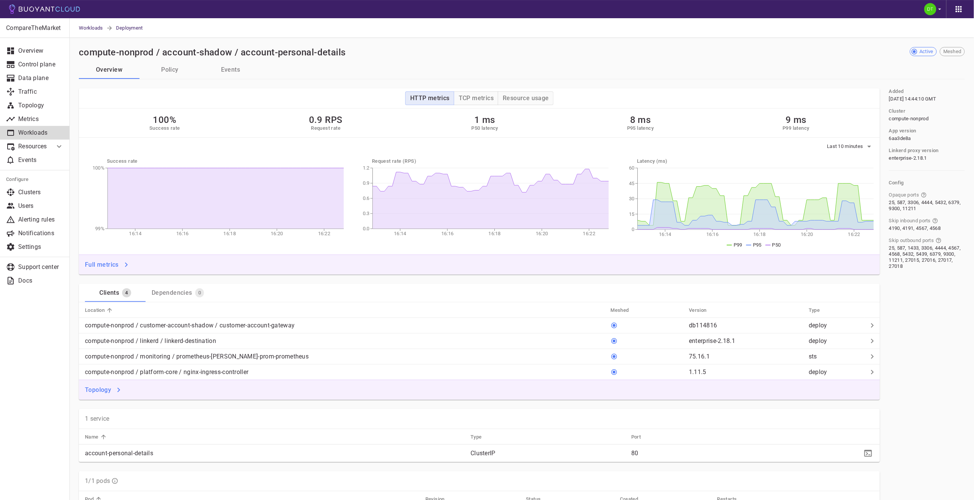
click at [106, 387] on h4 "Topology" at bounding box center [98, 390] width 26 height 8
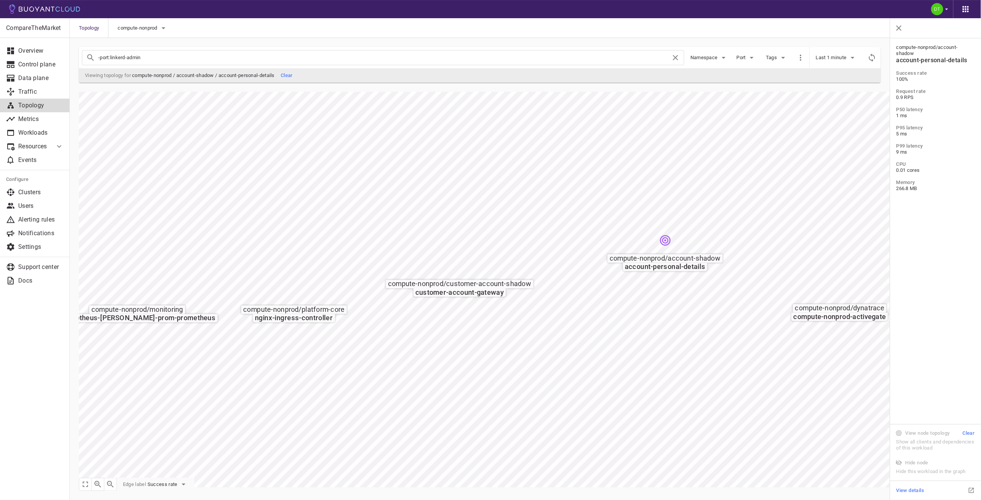
click at [27, 143] on p "Resources" at bounding box center [33, 147] width 30 height 8
click at [28, 129] on p "Workloads" at bounding box center [40, 133] width 45 height 8
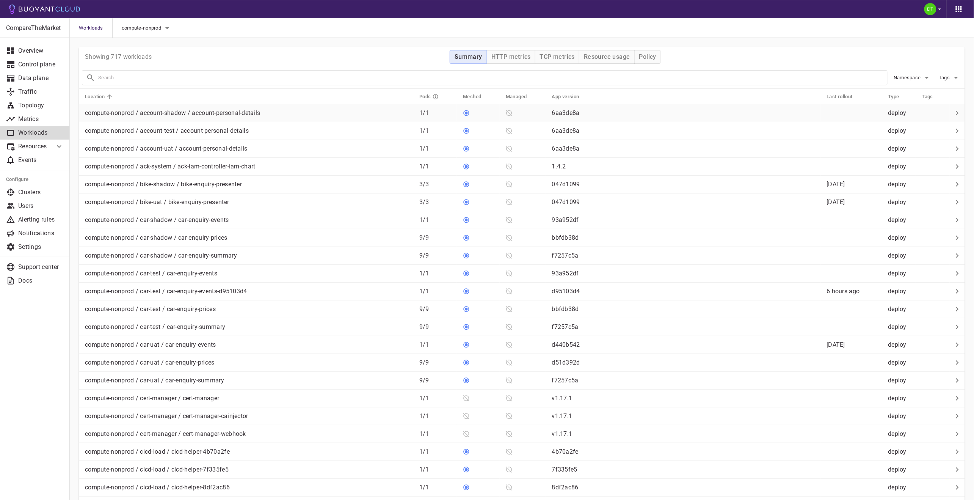
click at [281, 115] on div "compute-nonprod / account-shadow / account-personal-details" at bounding box center [247, 111] width 331 height 11
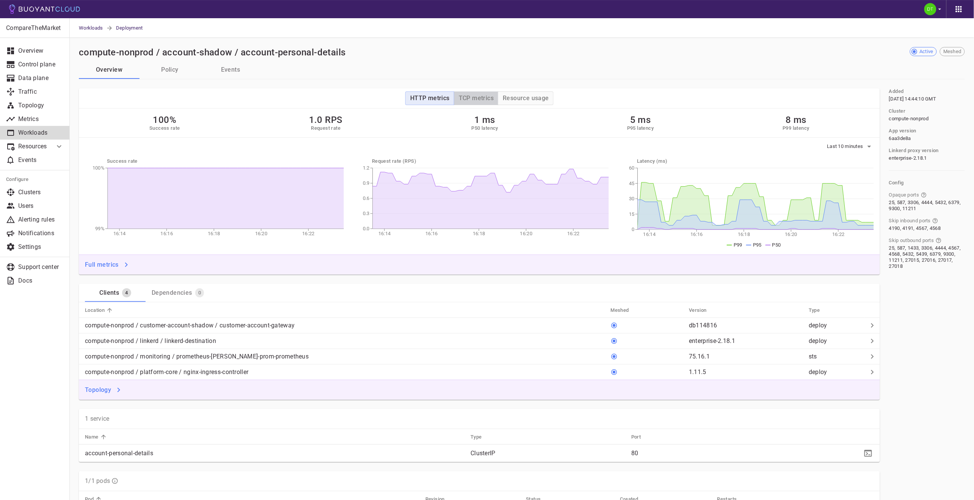
click at [469, 99] on h4 "TCP metrics" at bounding box center [476, 98] width 35 height 8
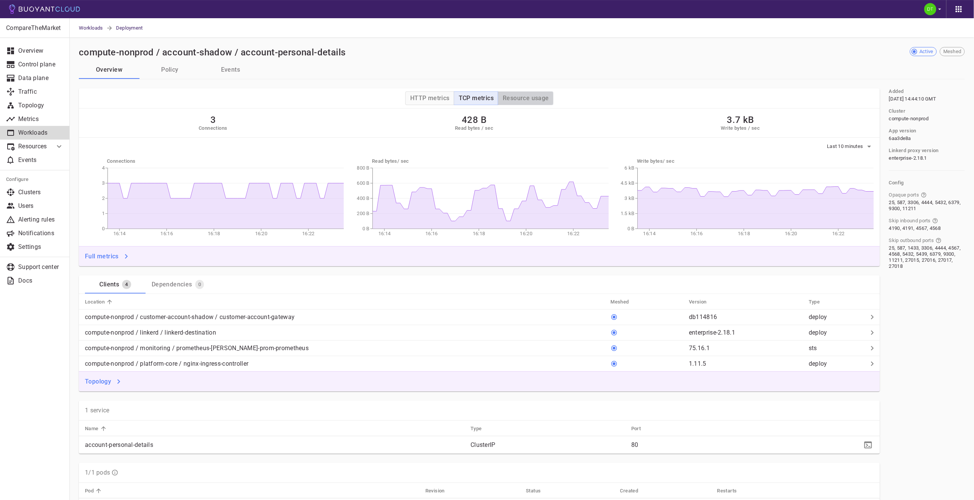
click at [517, 94] on button "Resource usage" at bounding box center [526, 98] width 56 height 14
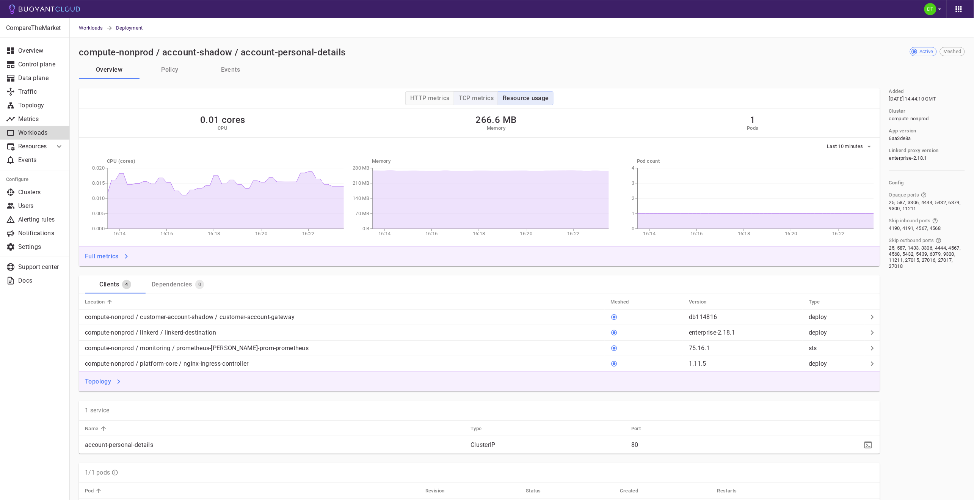
click at [483, 93] on button "TCP metrics" at bounding box center [476, 98] width 44 height 14
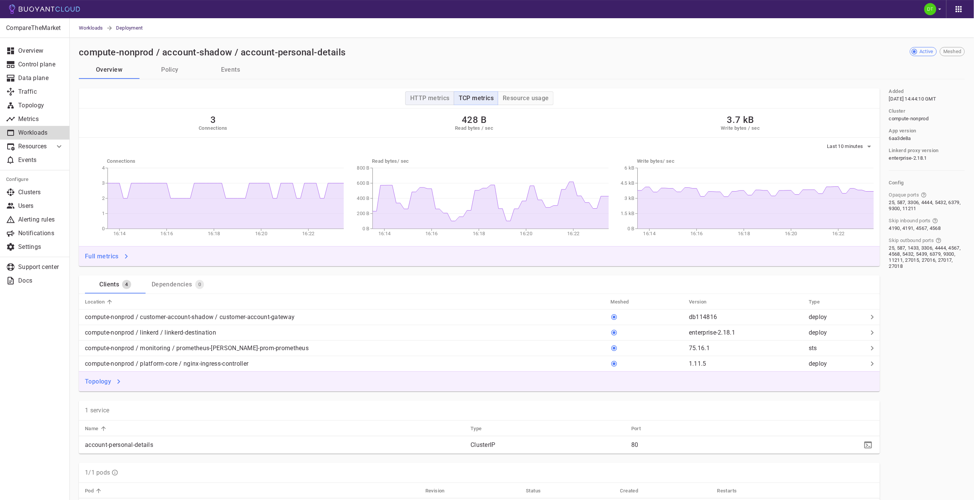
click at [440, 92] on button "HTTP metrics" at bounding box center [429, 98] width 49 height 14
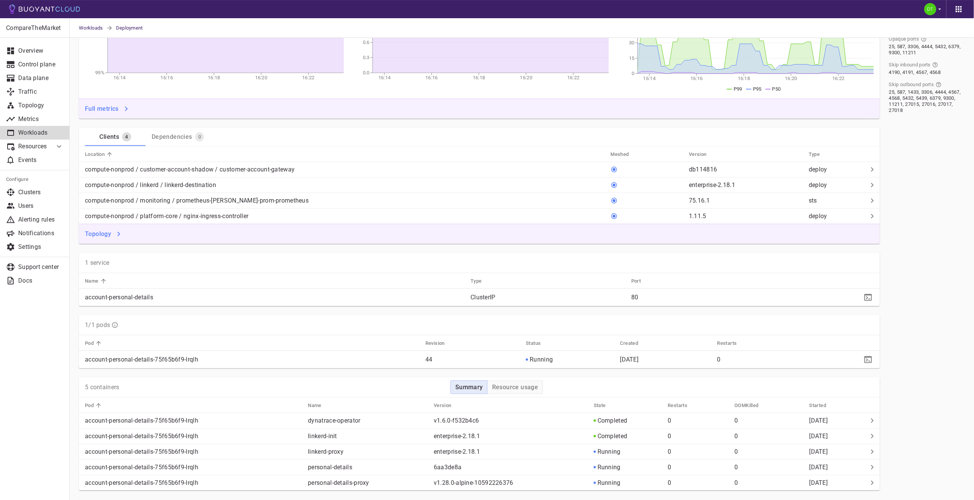
scroll to position [168, 0]
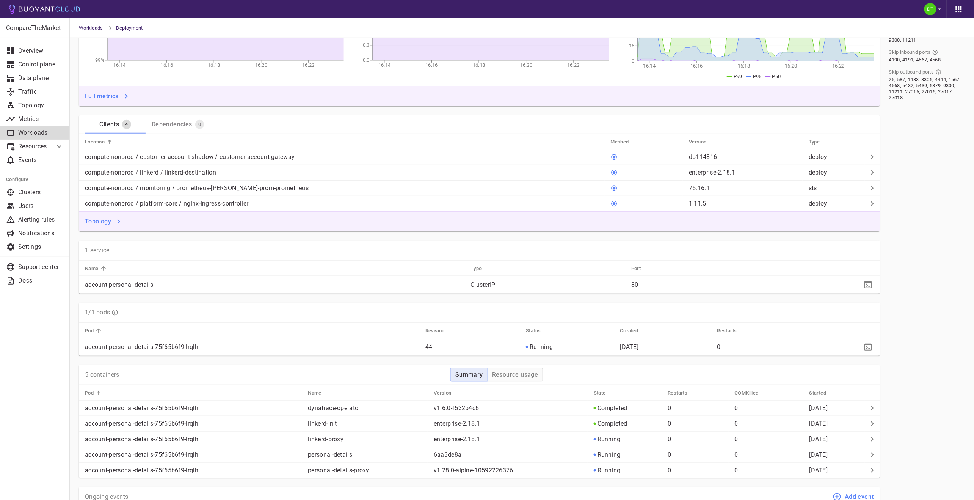
click at [30, 146] on p "Resources" at bounding box center [33, 147] width 30 height 8
click at [30, 158] on link "Managed Linkerd" at bounding box center [35, 163] width 70 height 12
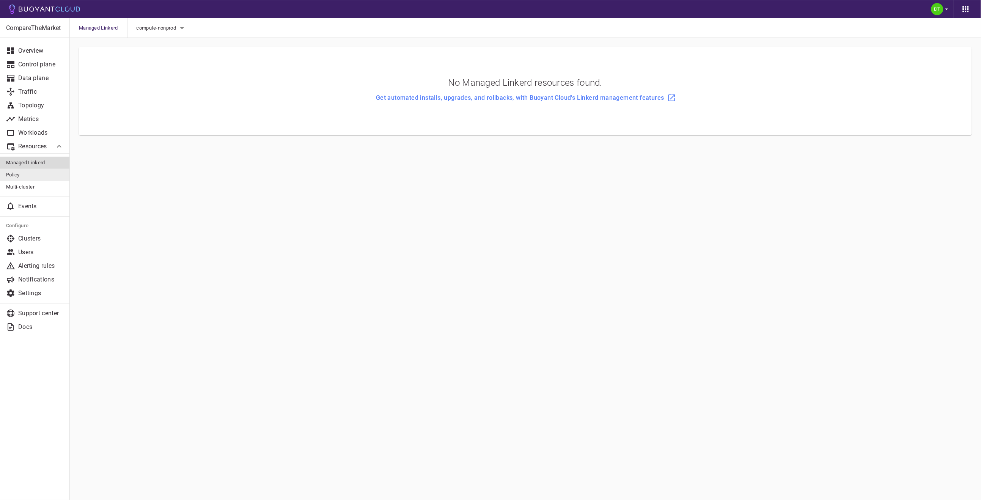
click at [19, 170] on link "Policy" at bounding box center [35, 175] width 70 height 12
click at [146, 22] on button "compute-nonprod" at bounding box center [136, 27] width 50 height 11
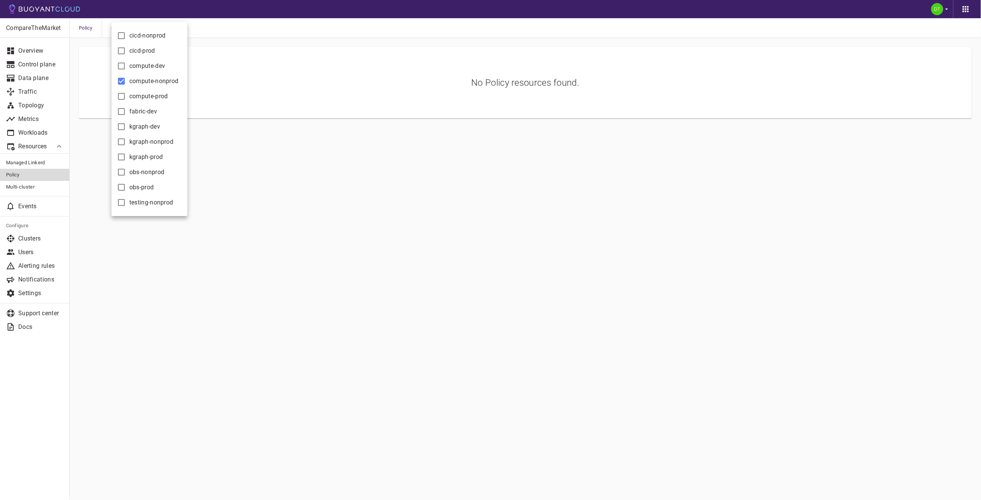
click at [124, 78] on input "compute-nonprod" at bounding box center [121, 81] width 9 height 9
checkbox input "false"
click at [278, 39] on div at bounding box center [490, 250] width 981 height 500
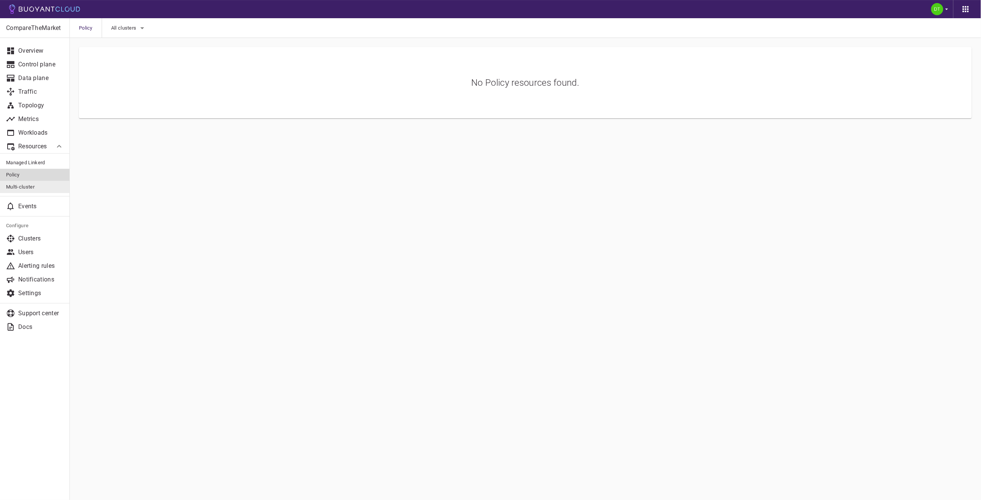
click at [22, 187] on span "Multi-cluster" at bounding box center [35, 187] width 58 height 6
click at [33, 200] on link "Events" at bounding box center [35, 206] width 70 height 14
click at [121, 21] on div "All clusters" at bounding box center [125, 28] width 45 height 20
click at [127, 30] on span "All clusters" at bounding box center [126, 28] width 27 height 6
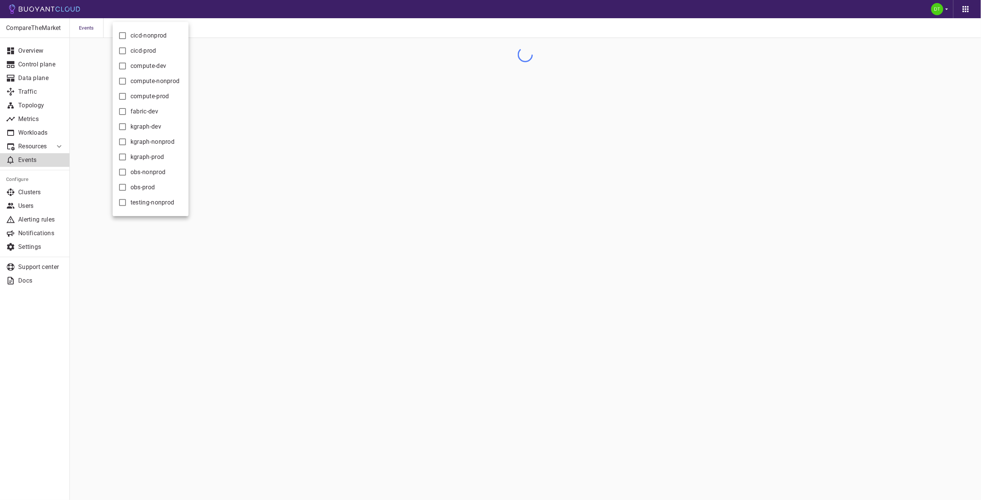
click at [146, 38] on span "cicd-nonprod" at bounding box center [148, 36] width 36 height 8
click at [127, 38] on input "cicd-nonprod" at bounding box center [122, 35] width 9 height 9
checkbox input "true"
click at [225, 28] on div at bounding box center [490, 250] width 981 height 500
click at [139, 29] on span "cicd-nonprod" at bounding box center [128, 28] width 31 height 6
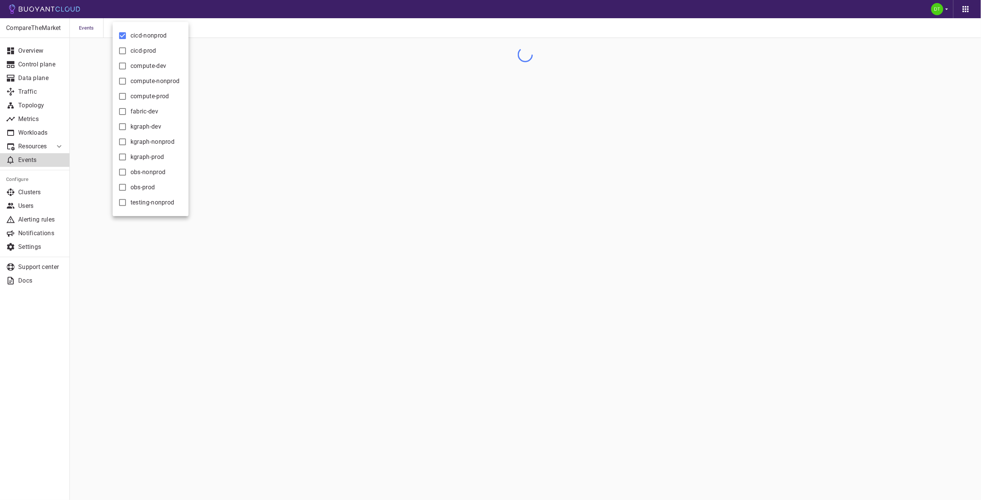
click at [143, 36] on span "cicd-nonprod" at bounding box center [148, 36] width 36 height 8
click at [127, 36] on input "cicd-nonprod" at bounding box center [122, 35] width 9 height 9
checkbox input "false"
click at [141, 96] on span "compute-prod" at bounding box center [149, 97] width 39 height 8
click at [127, 96] on input "compute-prod" at bounding box center [122, 96] width 9 height 9
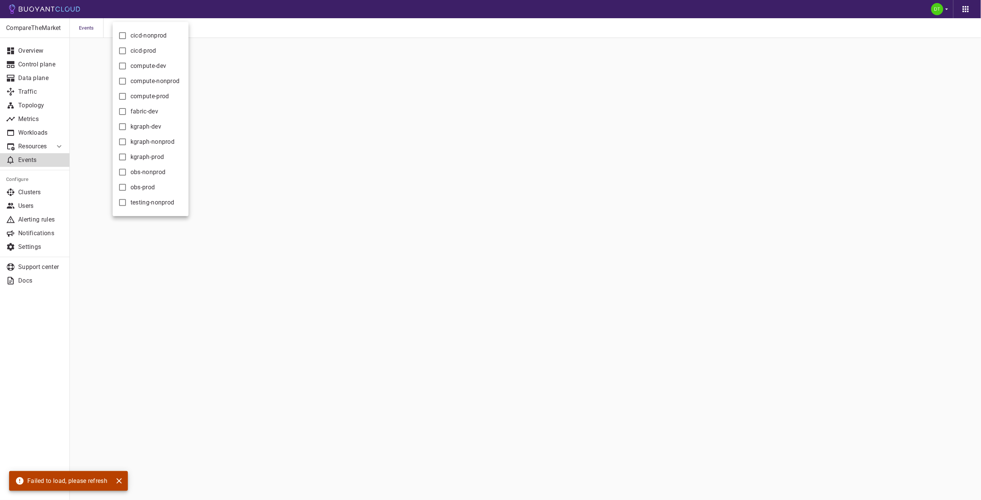
checkbox input "true"
click at [296, 85] on div at bounding box center [490, 250] width 981 height 500
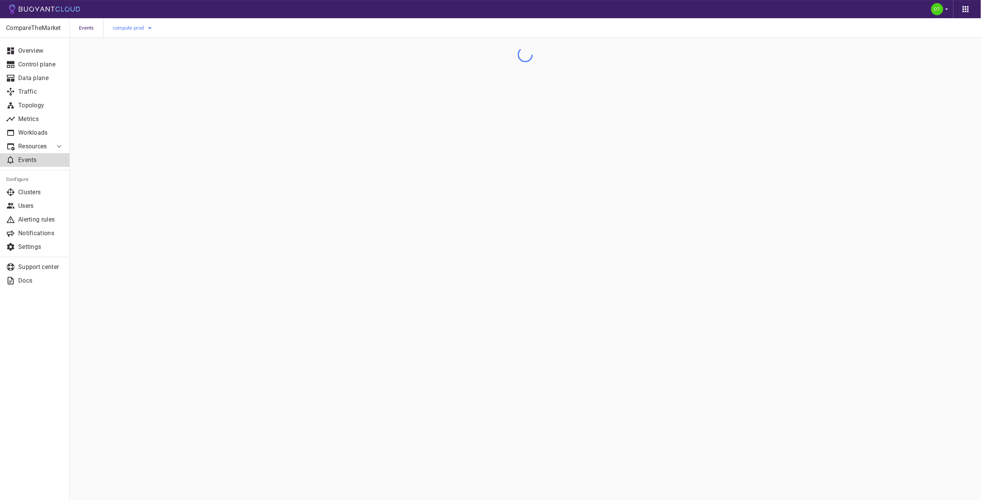
click at [133, 29] on span "compute-prod" at bounding box center [129, 28] width 33 height 6
click at [145, 93] on span "compute-prod" at bounding box center [149, 97] width 39 height 8
click at [127, 92] on input "compute-prod" at bounding box center [122, 96] width 9 height 9
checkbox input "false"
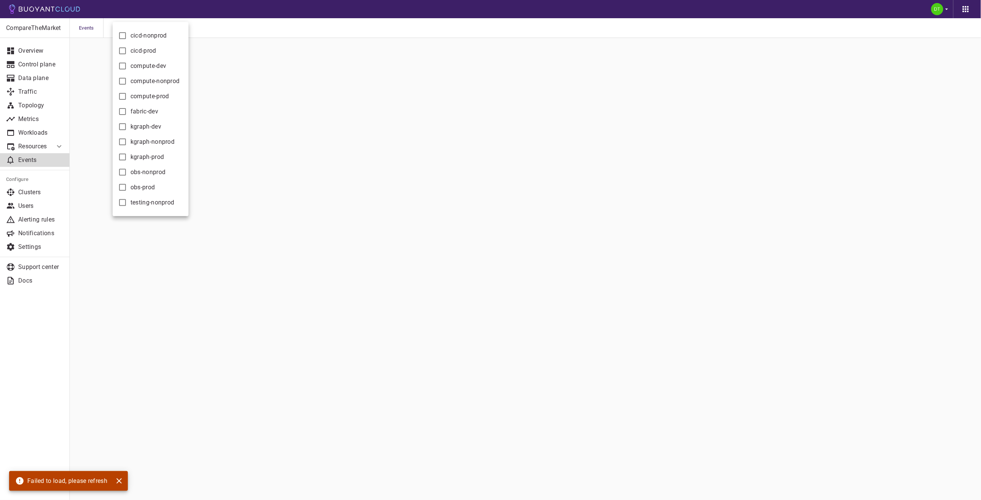
click at [137, 155] on span "kgraph-prod" at bounding box center [146, 157] width 33 height 8
click at [127, 155] on input "kgraph-prod" at bounding box center [122, 156] width 9 height 9
checkbox input "true"
click at [299, 126] on div at bounding box center [490, 250] width 981 height 500
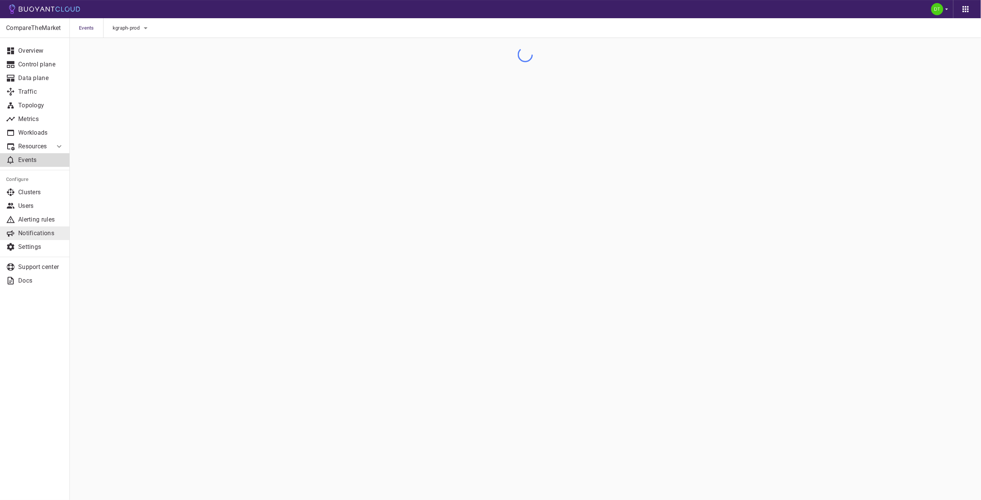
click at [28, 233] on p "Notifications" at bounding box center [40, 233] width 45 height 8
click at [213, 94] on main "Notifications CompareTheMarket Overview Control plane Data plane Traffic Topolo…" at bounding box center [525, 250] width 911 height 500
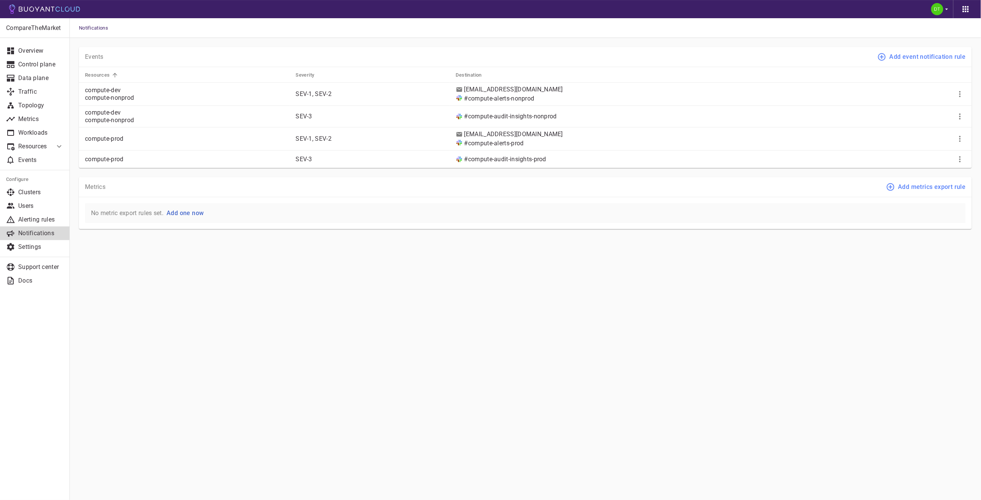
click at [198, 212] on span "Add one now" at bounding box center [183, 212] width 40 height 7
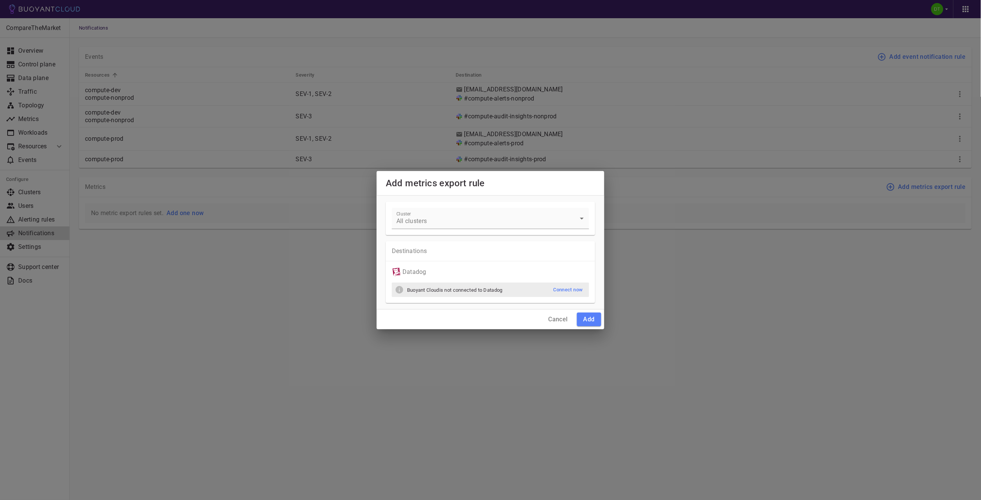
click at [551, 321] on h4 "Cancel" at bounding box center [557, 319] width 19 height 8
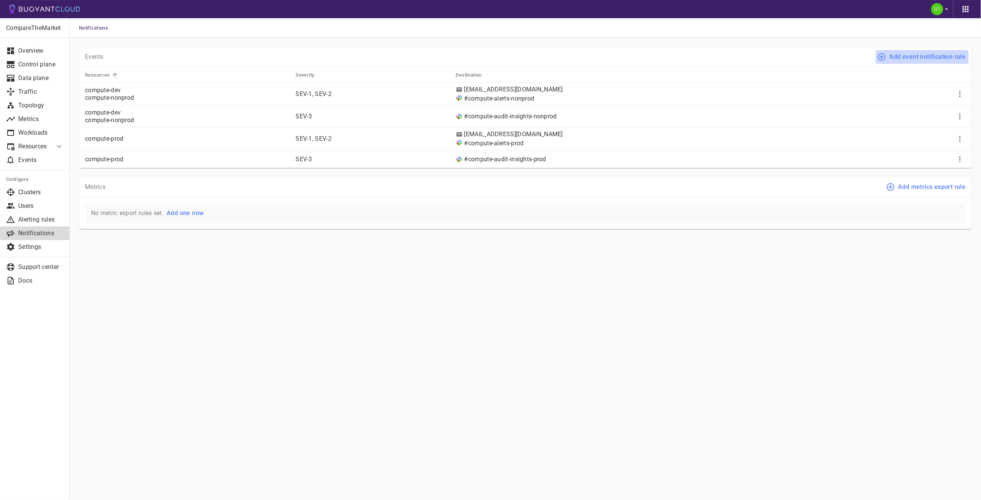
click at [922, 62] on button "Add event notification rule" at bounding box center [921, 57] width 93 height 14
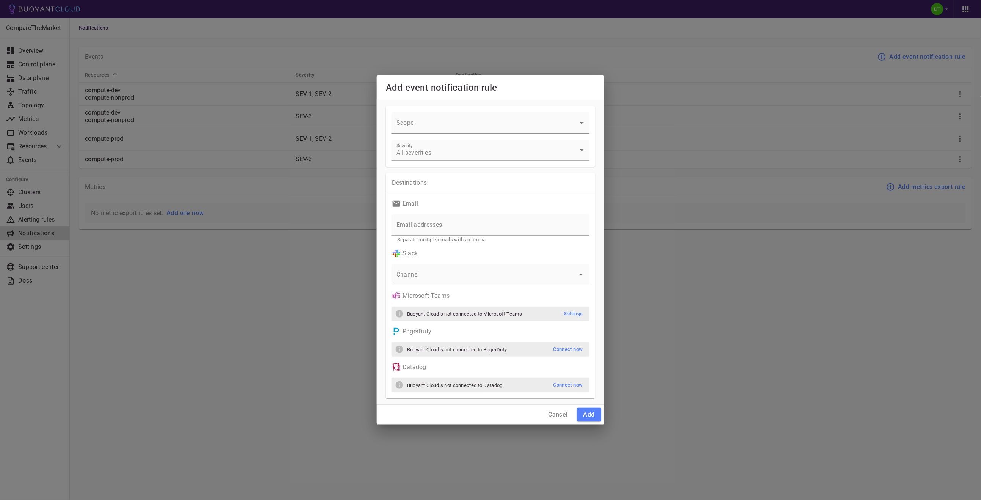
click at [551, 411] on h4 "Cancel" at bounding box center [557, 415] width 19 height 8
